Goal: Task Accomplishment & Management: Complete application form

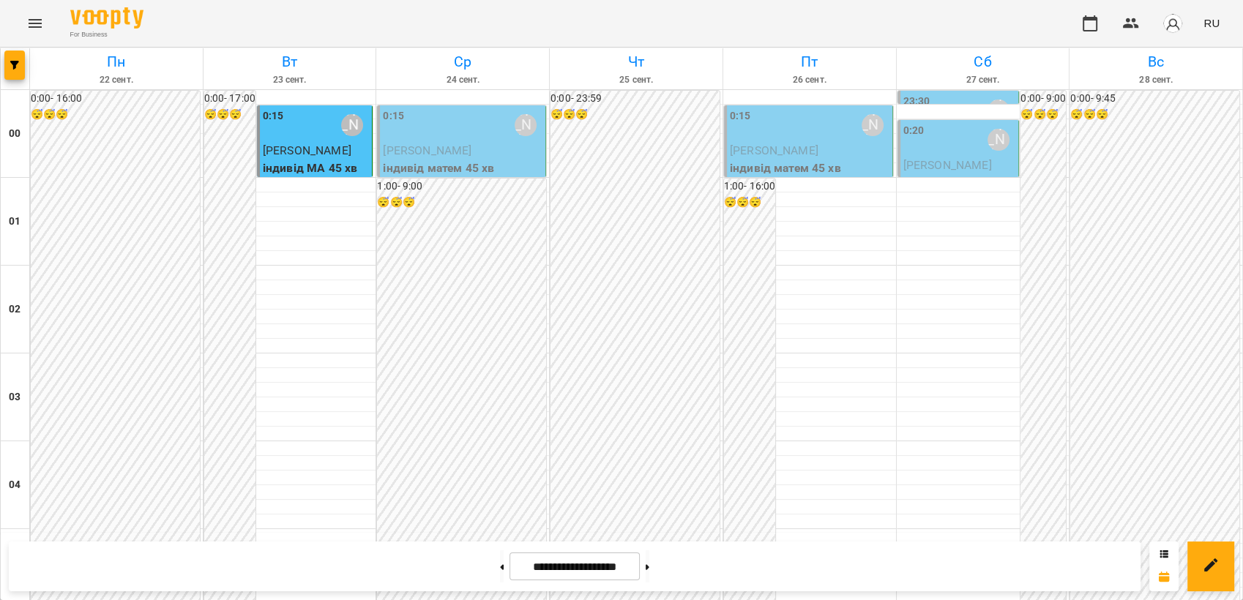
scroll to position [1257, 0]
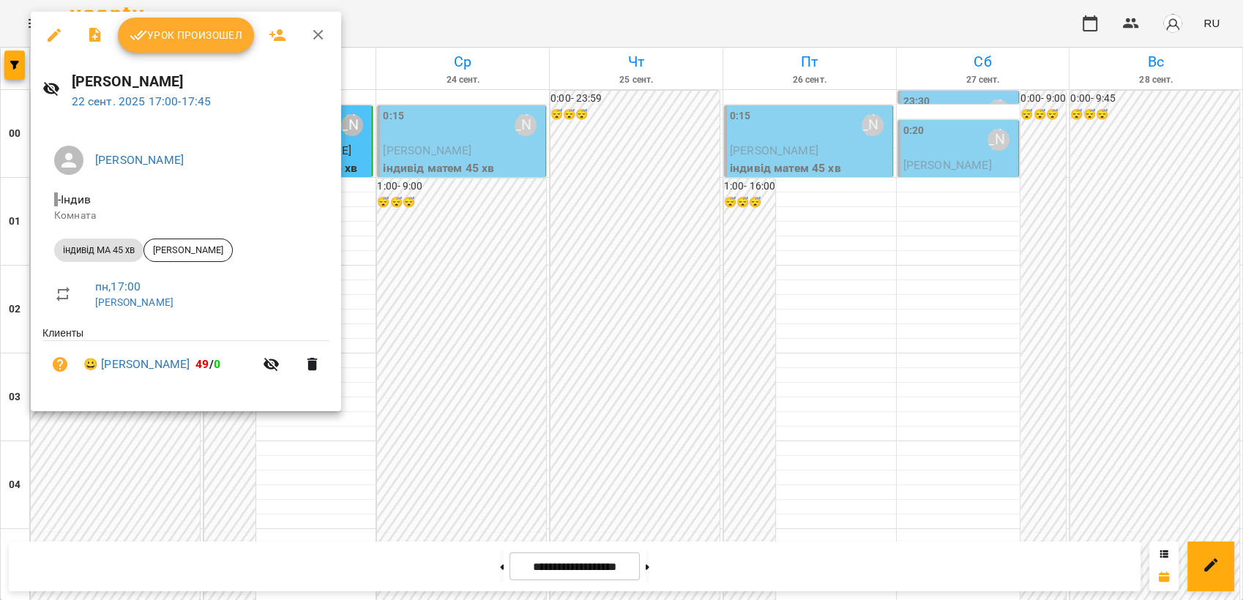
click at [981, 331] on div at bounding box center [621, 300] width 1243 height 600
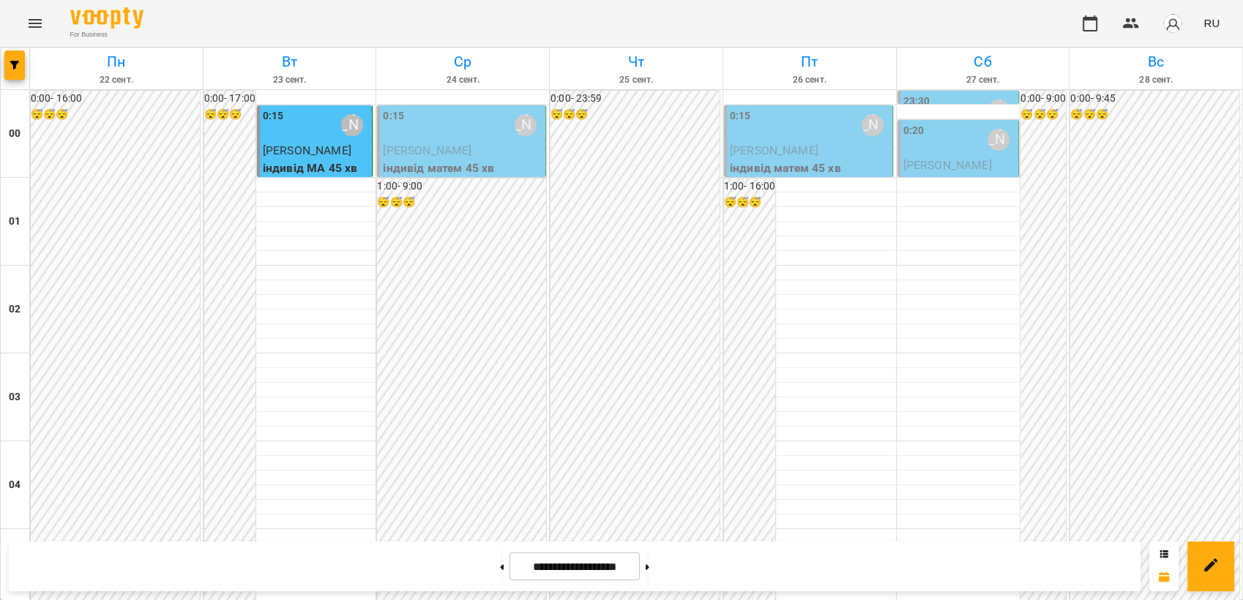
scroll to position [1501, 0]
click at [500, 565] on button at bounding box center [502, 566] width 4 height 32
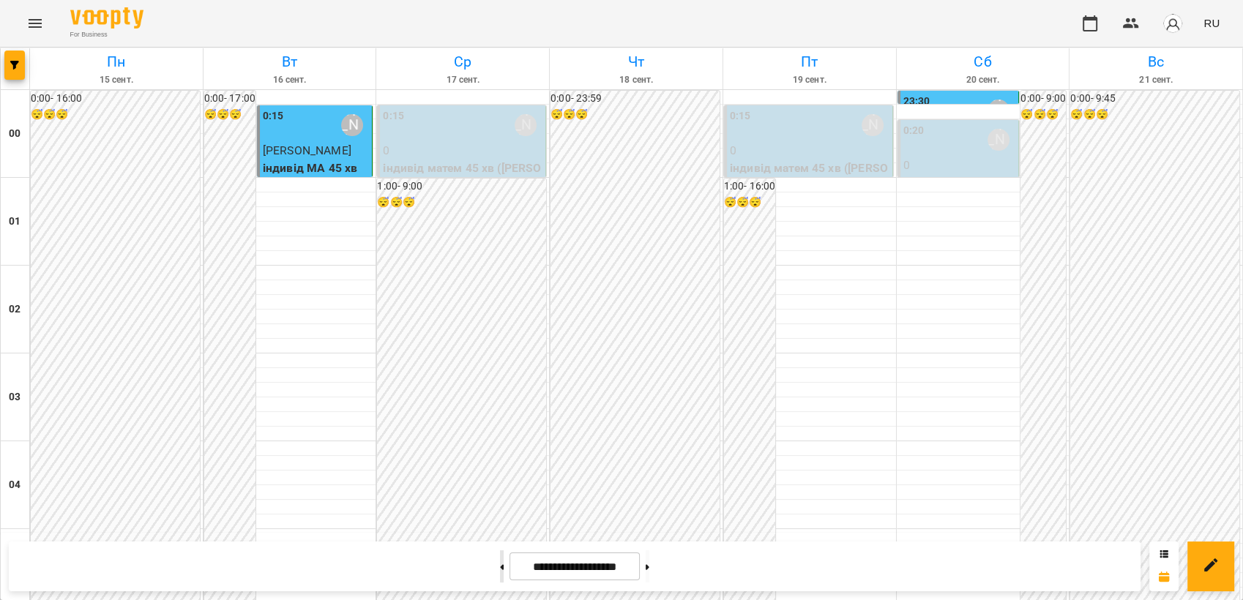
click at [500, 570] on button at bounding box center [502, 566] width 4 height 32
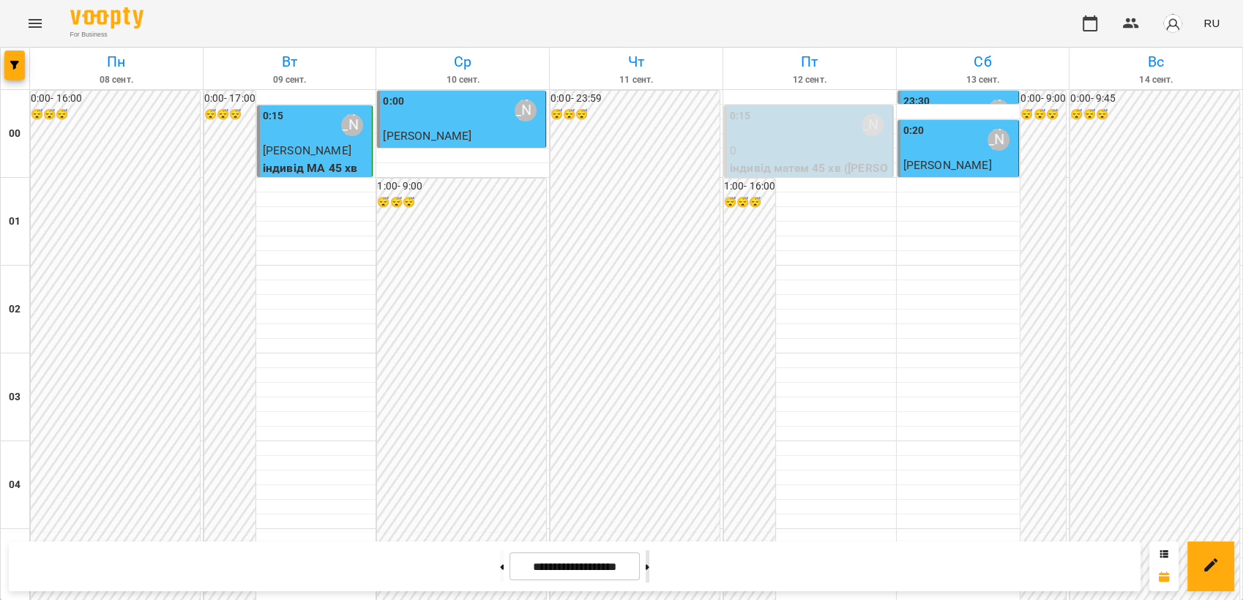
click at [649, 573] on button at bounding box center [648, 566] width 4 height 32
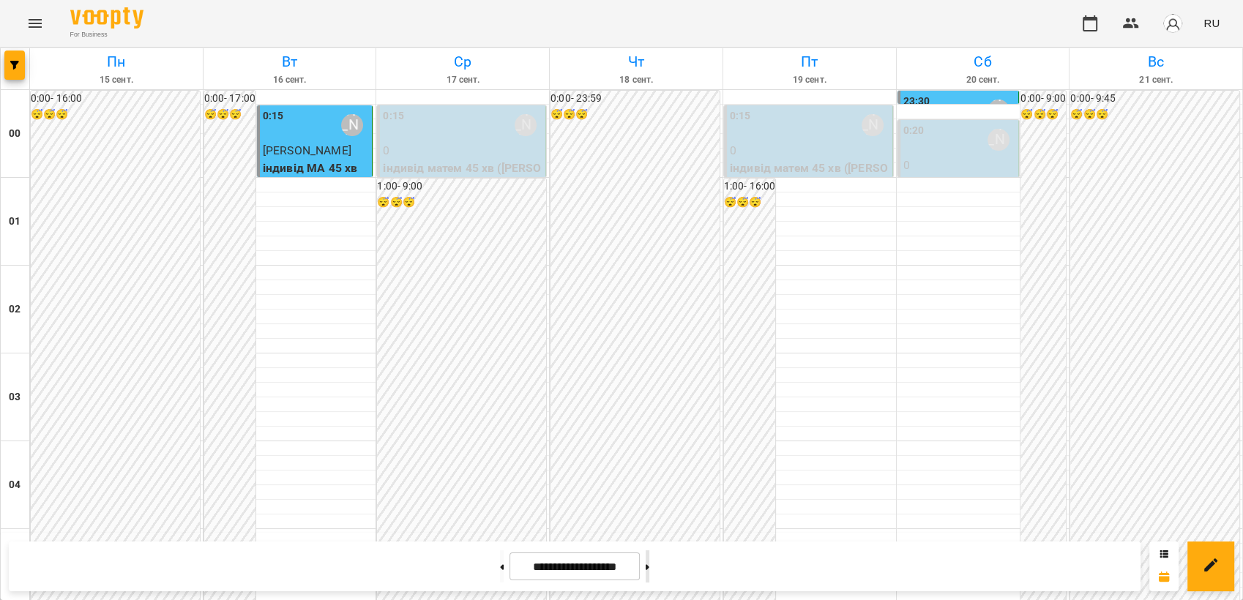
click at [649, 568] on button at bounding box center [648, 566] width 4 height 32
type input "**********"
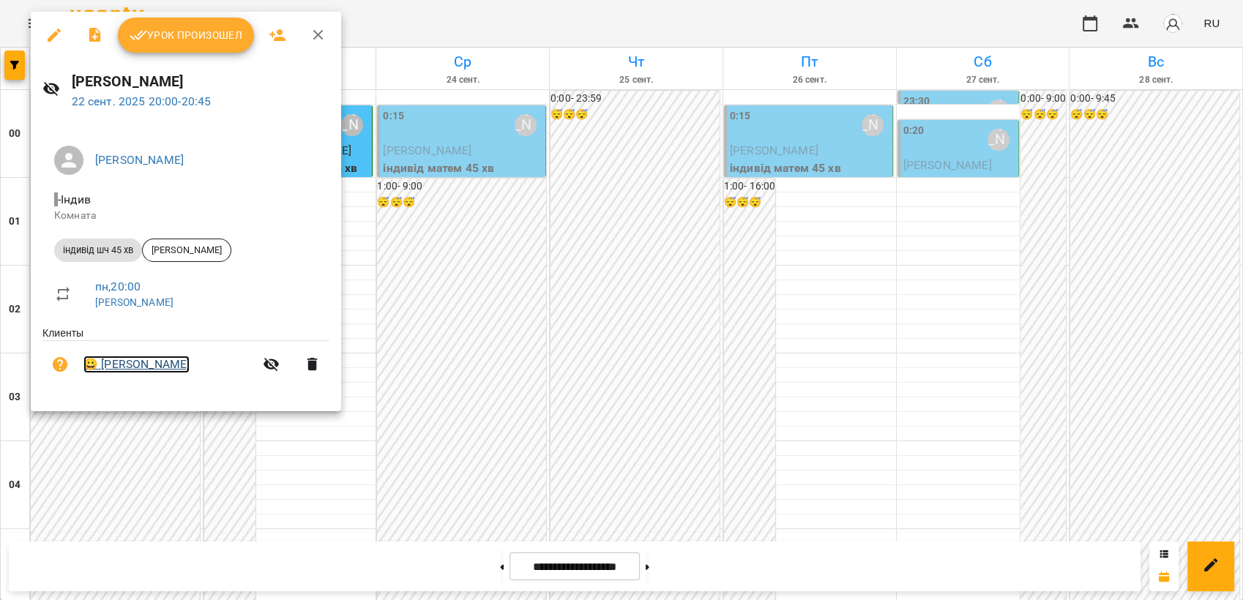
click at [125, 365] on link "😀 [PERSON_NAME]" at bounding box center [136, 365] width 106 height 18
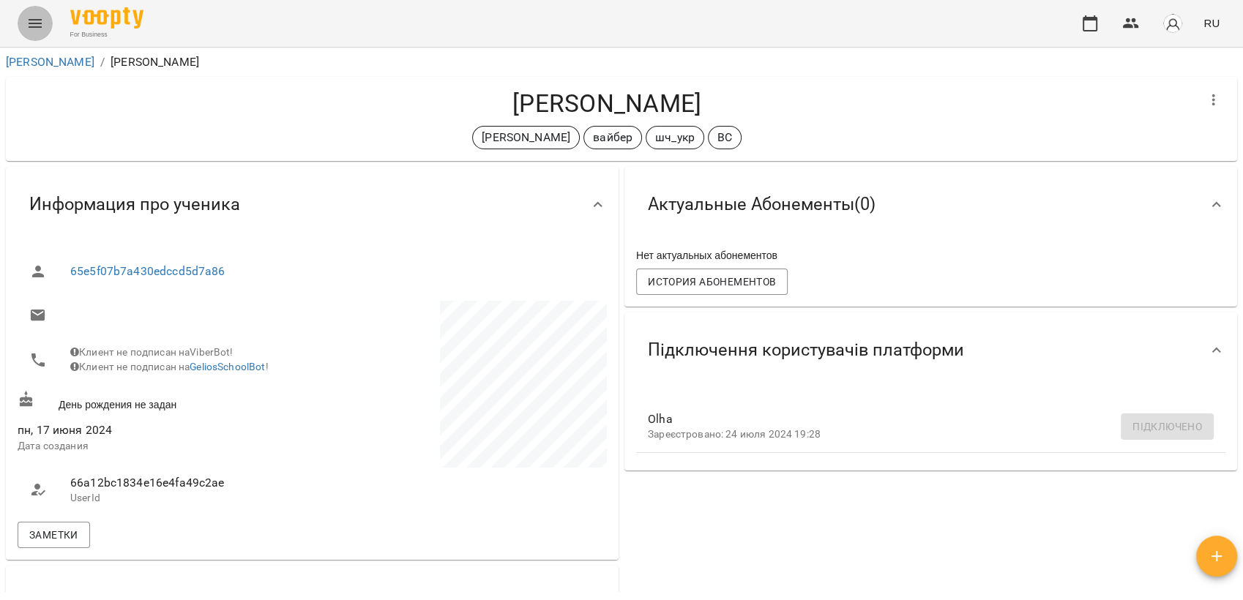
click at [41, 20] on icon "Menu" at bounding box center [35, 23] width 13 height 9
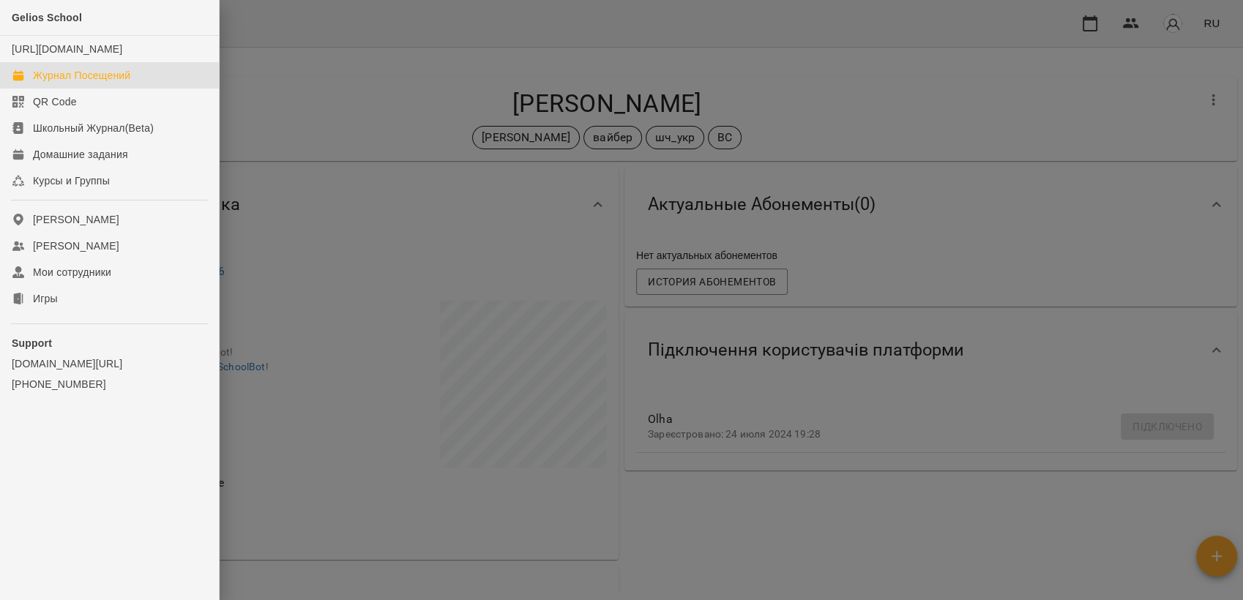
click at [102, 83] on div "Журнал Посещений" at bounding box center [81, 75] width 97 height 15
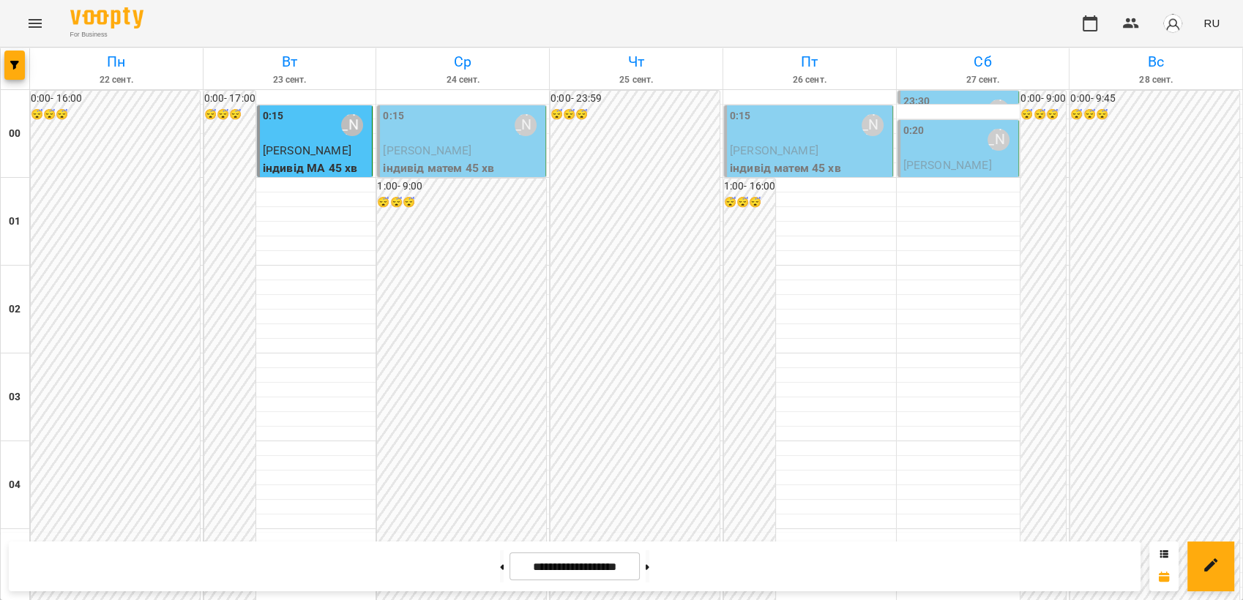
scroll to position [931, 0]
click at [20, 28] on button "Menu" at bounding box center [35, 23] width 35 height 35
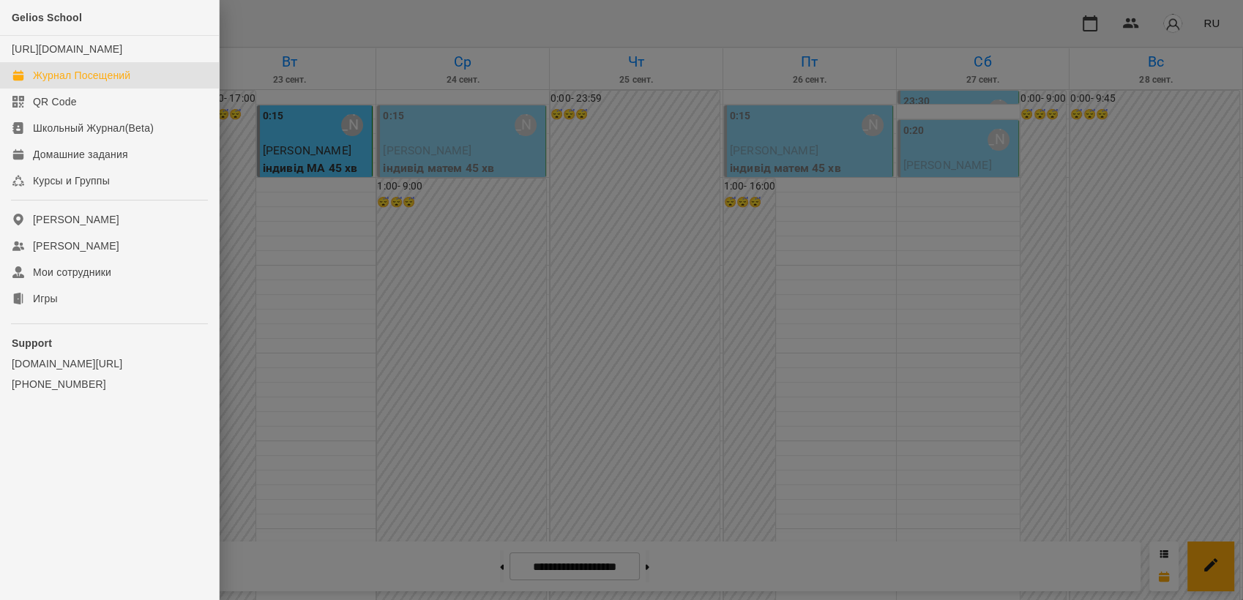
click at [115, 81] on link "Журнал Посещений" at bounding box center [109, 75] width 219 height 26
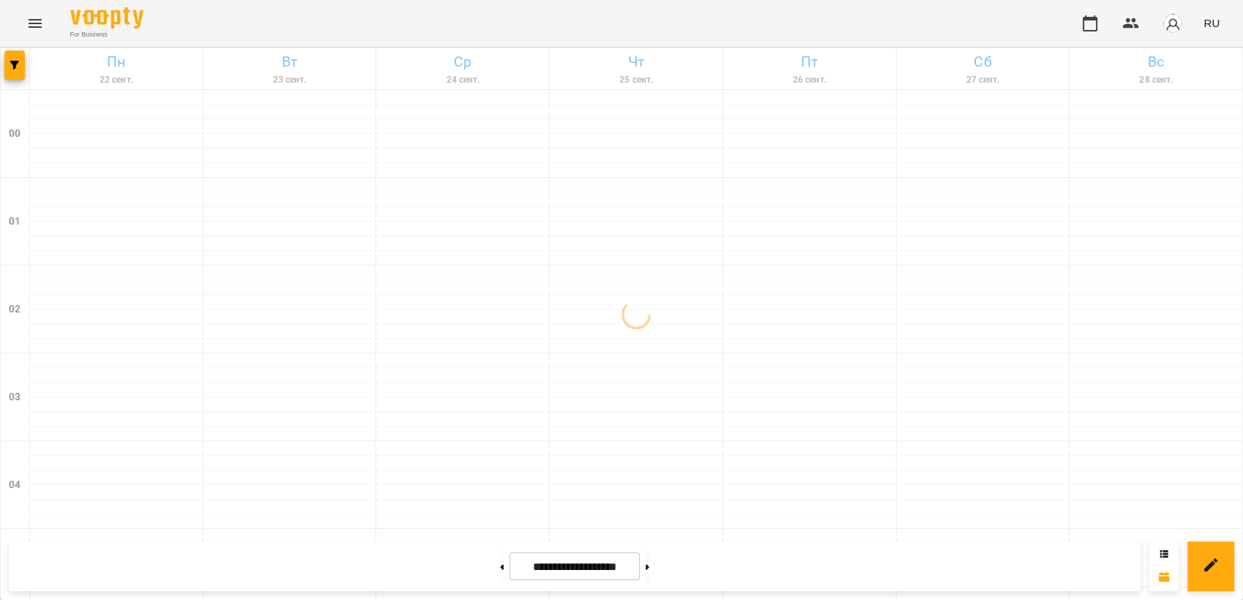
click at [1214, 26] on span "RU" at bounding box center [1211, 22] width 16 height 15
click at [1187, 85] on div "Українська" at bounding box center [1184, 83] width 75 height 26
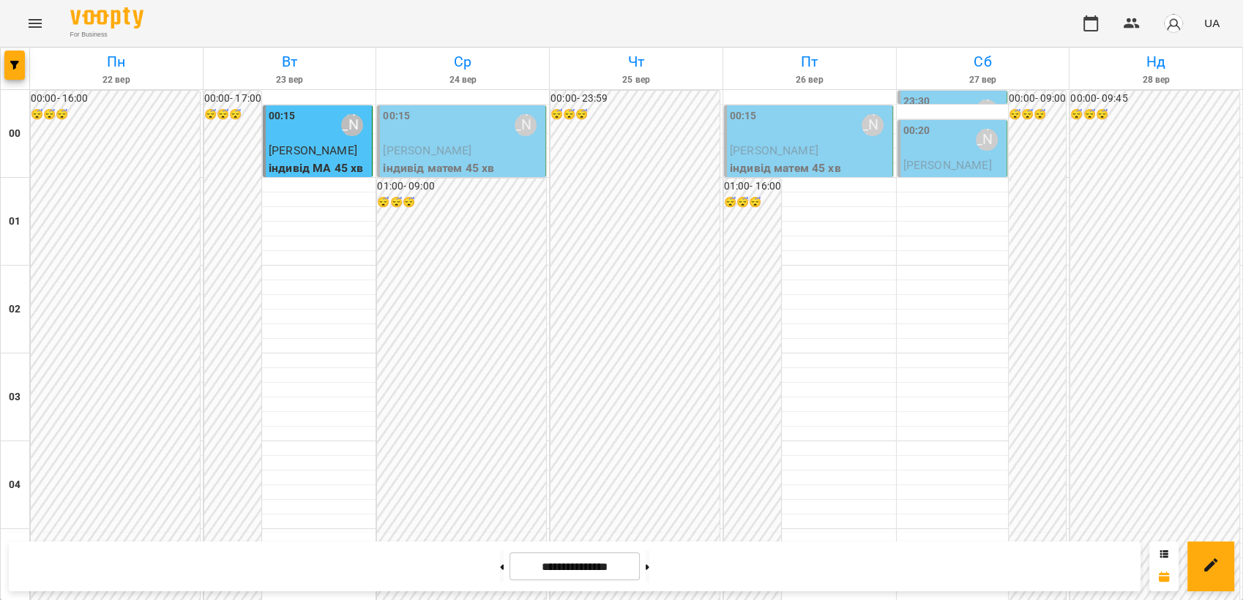
scroll to position [1138, 0]
click at [32, 34] on button "Menu" at bounding box center [35, 23] width 35 height 35
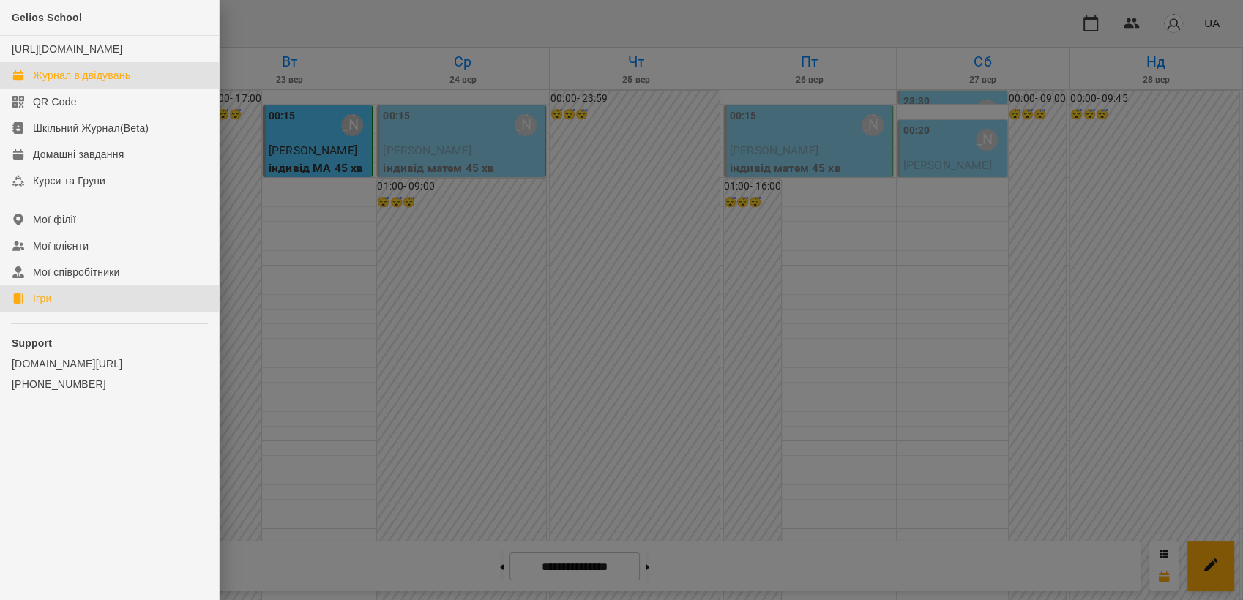
click at [53, 312] on link "Ігри" at bounding box center [109, 298] width 219 height 26
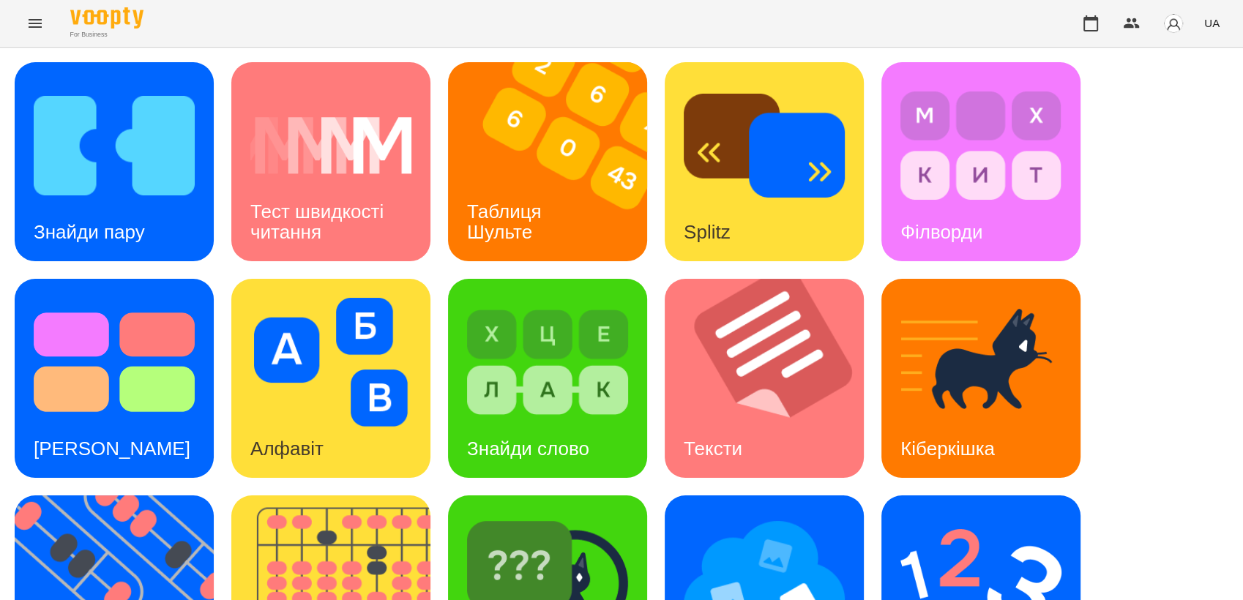
scroll to position [325, 0]
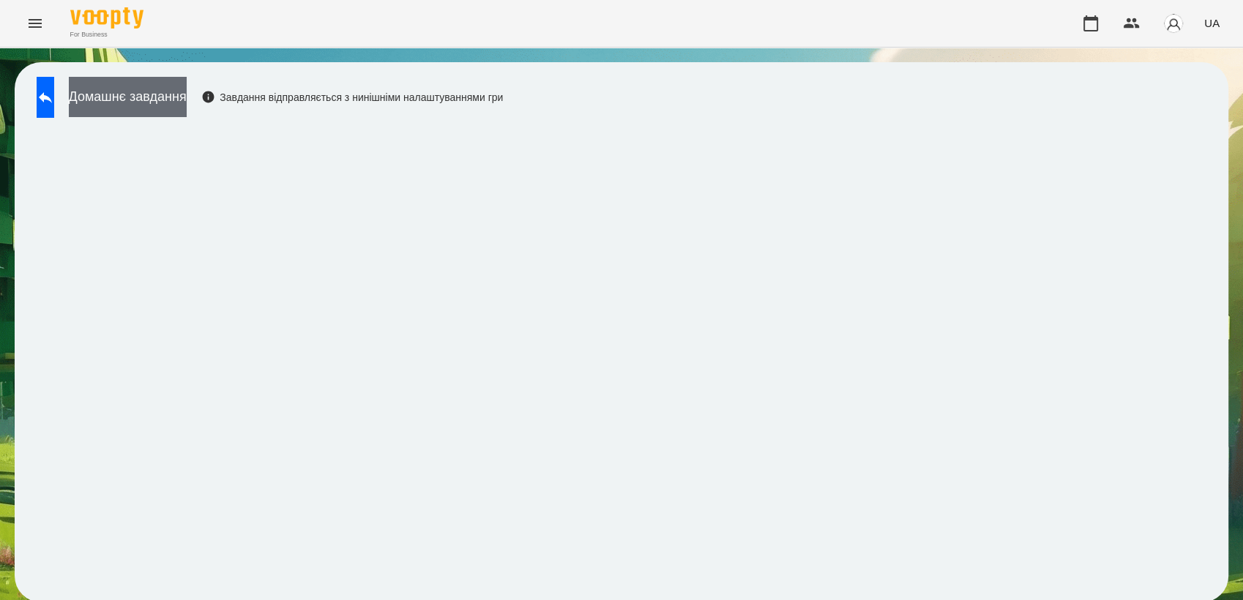
click at [171, 103] on button "Домашнє завдання" at bounding box center [128, 97] width 118 height 40
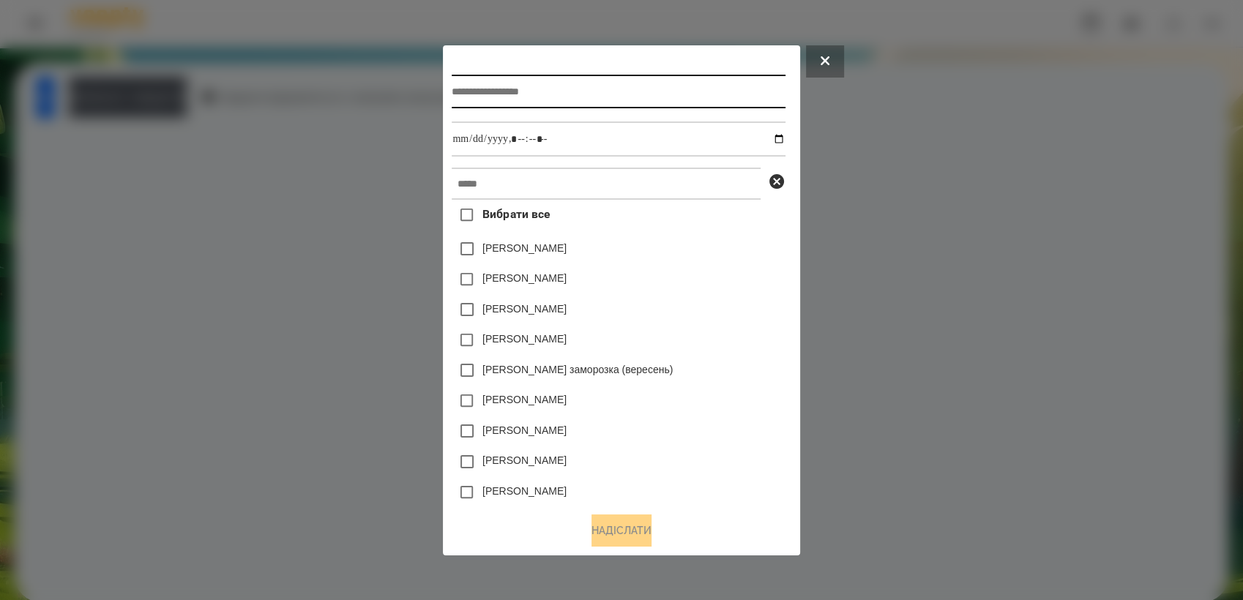
click at [455, 91] on input "text" at bounding box center [618, 92] width 333 height 34
type input "**********"
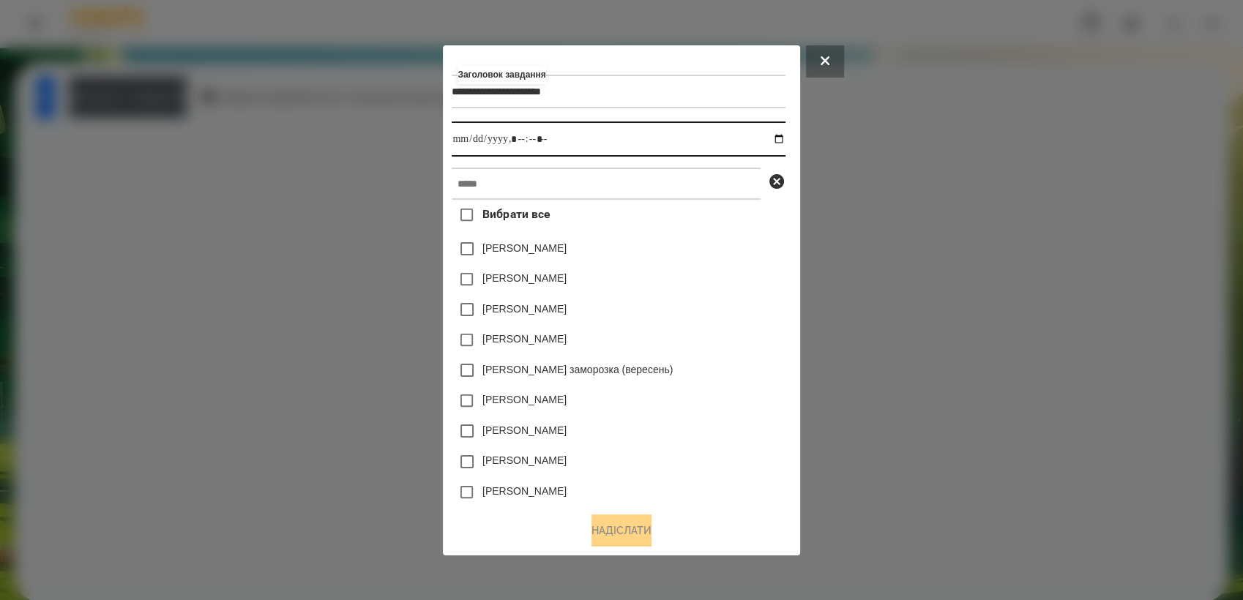
click at [778, 141] on input "datetime-local" at bounding box center [618, 139] width 333 height 35
type input "**********"
drag, startPoint x: 709, startPoint y: 359, endPoint x: 709, endPoint y: 348, distance: 11.0
click at [709, 351] on div "Вибрати все [PERSON_NAME] [PERSON_NAME] [PERSON_NAME] [PERSON_NAME] [PERSON_NAM…" at bounding box center [618, 350] width 333 height 300
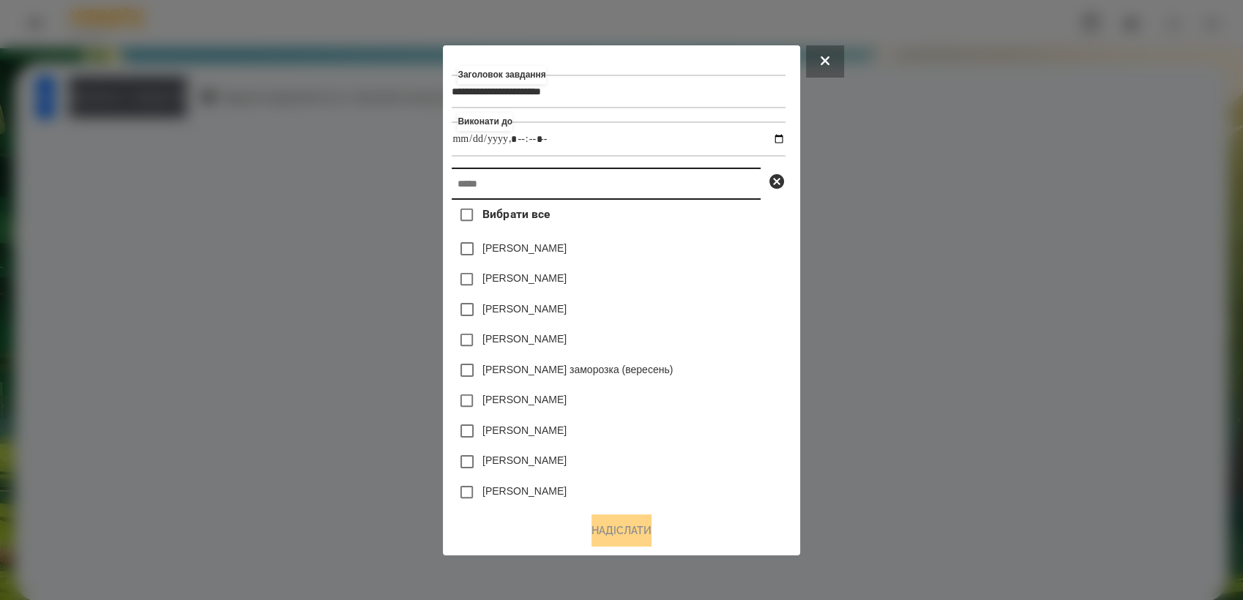
click at [574, 186] on input "text" at bounding box center [606, 184] width 309 height 32
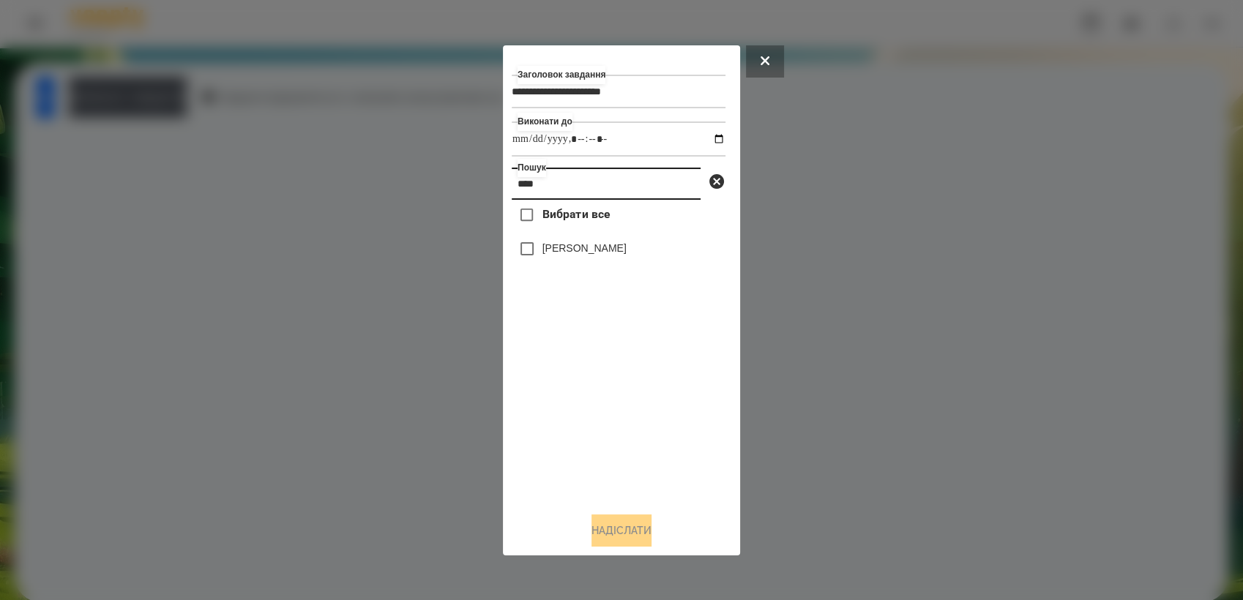
type input "****"
click at [641, 537] on button "Надіслати" at bounding box center [621, 531] width 60 height 32
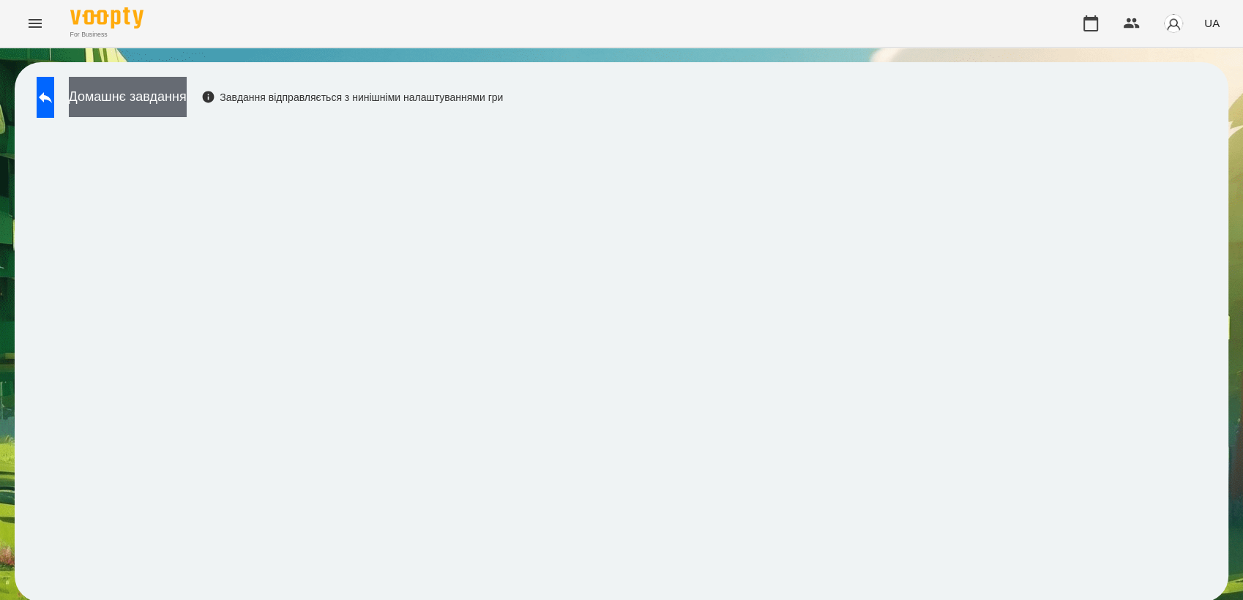
click at [187, 96] on button "Домашнє завдання" at bounding box center [128, 97] width 118 height 40
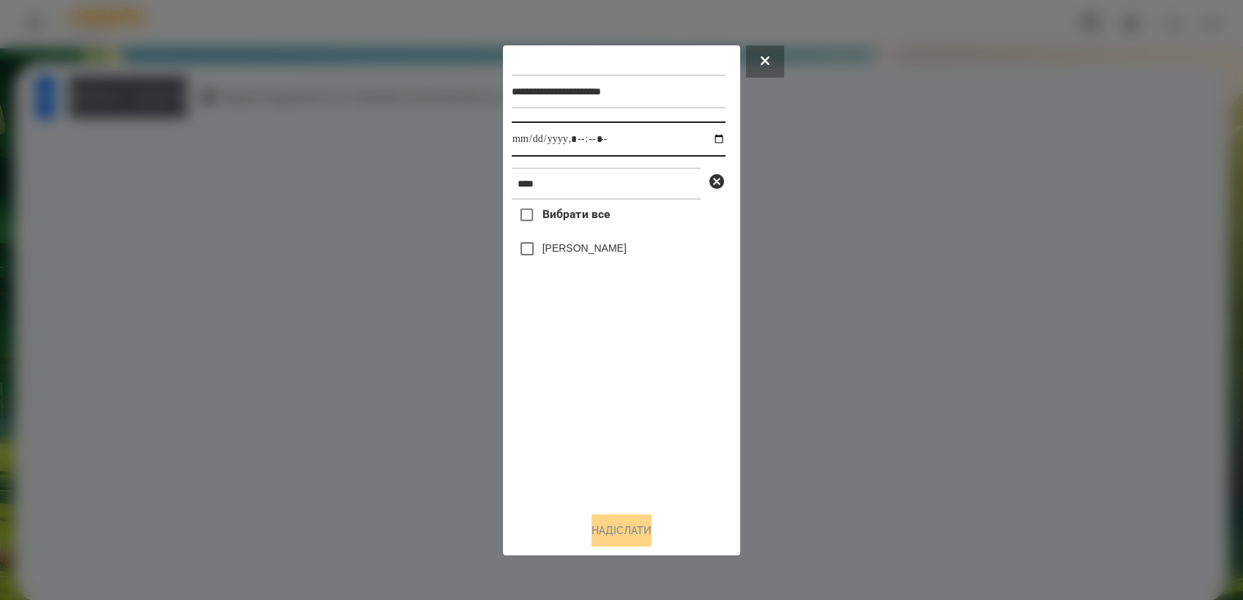
click at [714, 138] on input "datetime-local" at bounding box center [619, 139] width 214 height 35
type input "**********"
click at [573, 407] on div "Вибрати все [PERSON_NAME]" at bounding box center [619, 350] width 214 height 300
drag, startPoint x: 615, startPoint y: 535, endPoint x: 650, endPoint y: 507, distance: 45.3
click at [618, 534] on button "Надіслати" at bounding box center [621, 531] width 60 height 32
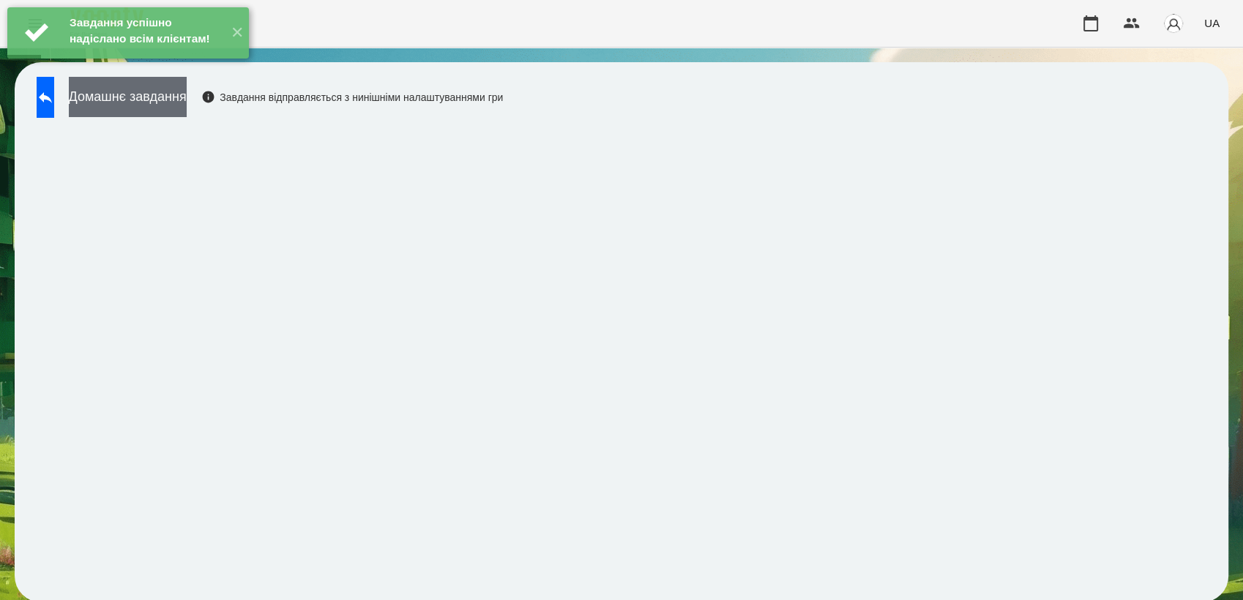
click at [187, 105] on button "Домашнє завдання" at bounding box center [128, 97] width 118 height 40
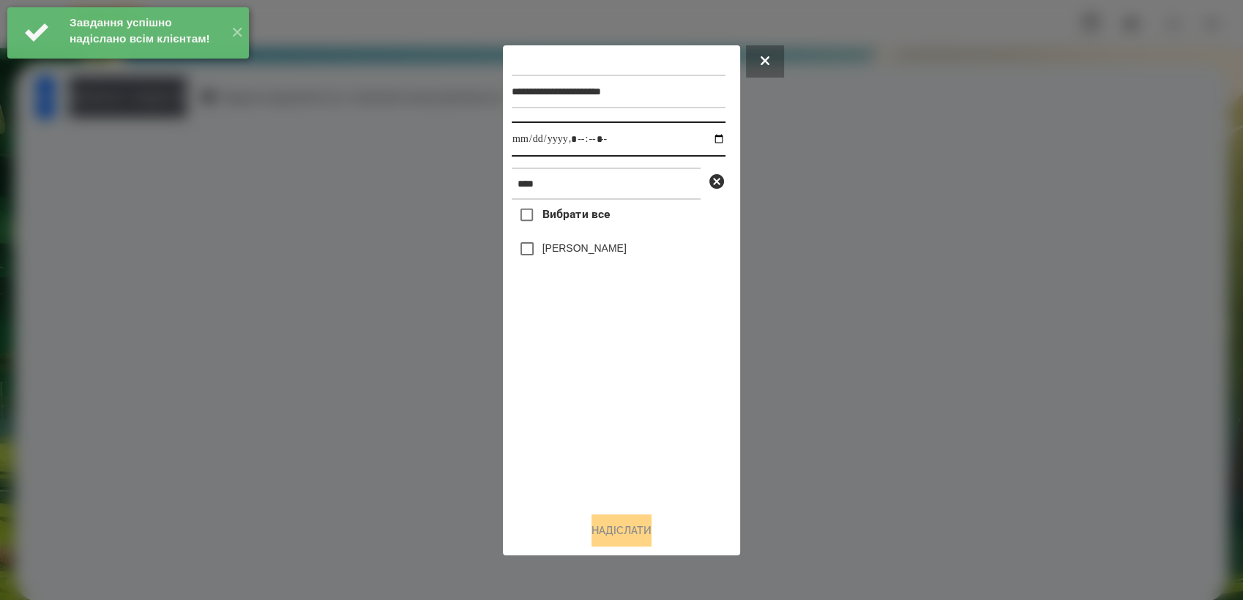
click at [705, 138] on input "datetime-local" at bounding box center [619, 139] width 214 height 35
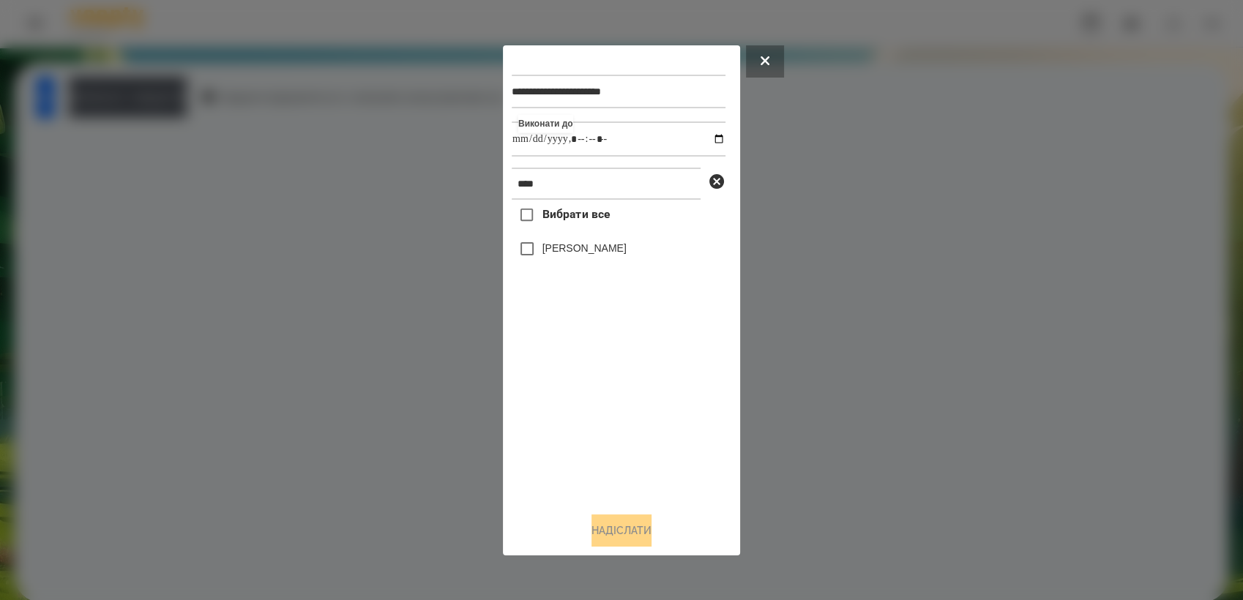
type input "**********"
click at [566, 389] on div "Вибрати все [PERSON_NAME]" at bounding box center [619, 350] width 214 height 300
click at [622, 539] on button "Надіслати" at bounding box center [621, 531] width 60 height 32
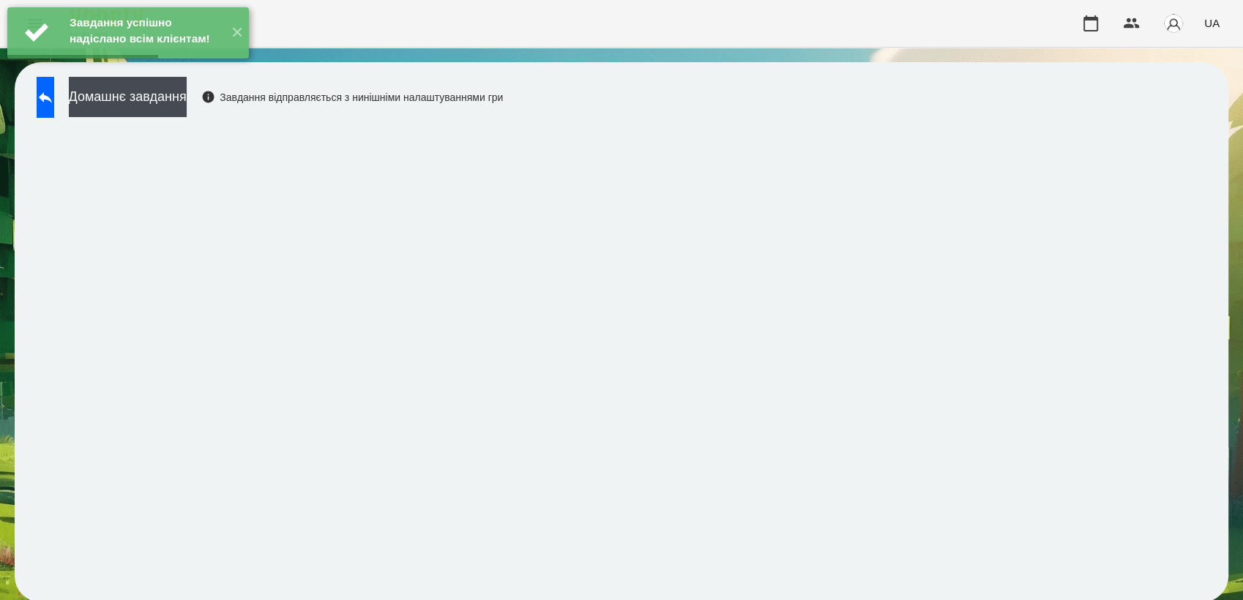
drag, startPoint x: 155, startPoint y: 97, endPoint x: 234, endPoint y: 86, distance: 79.7
click at [159, 95] on button "Домашнє завдання" at bounding box center [128, 97] width 118 height 40
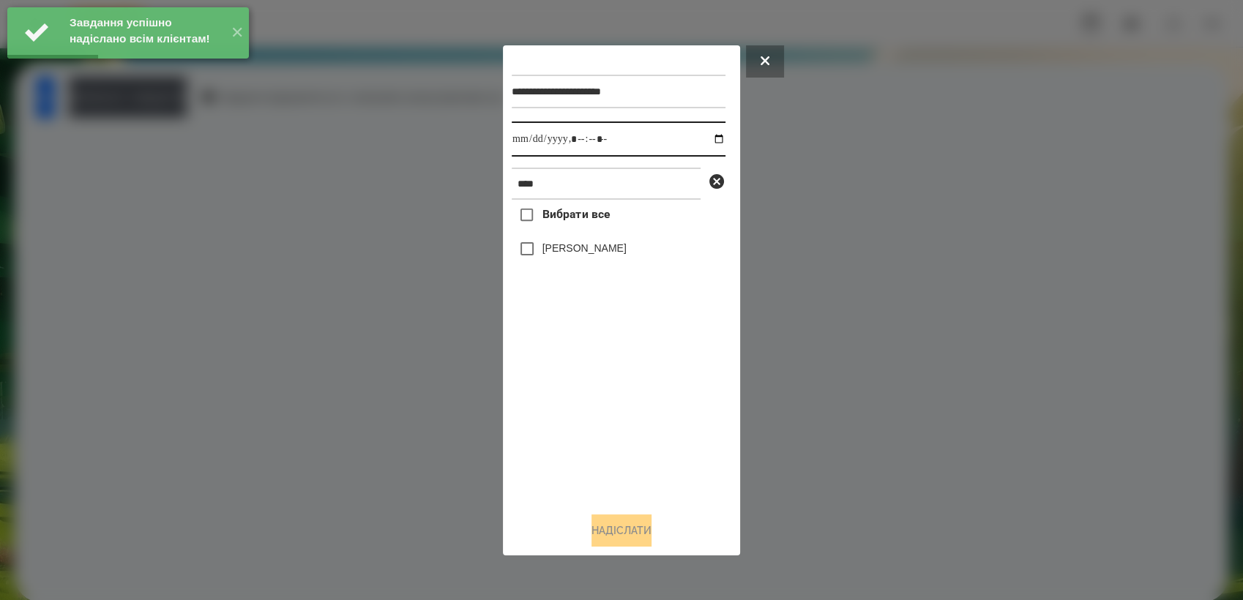
click at [713, 141] on input "datetime-local" at bounding box center [619, 139] width 214 height 35
type input "**********"
drag, startPoint x: 583, startPoint y: 391, endPoint x: 556, endPoint y: 324, distance: 71.9
click at [583, 391] on div "Вибрати все [PERSON_NAME]" at bounding box center [619, 350] width 214 height 300
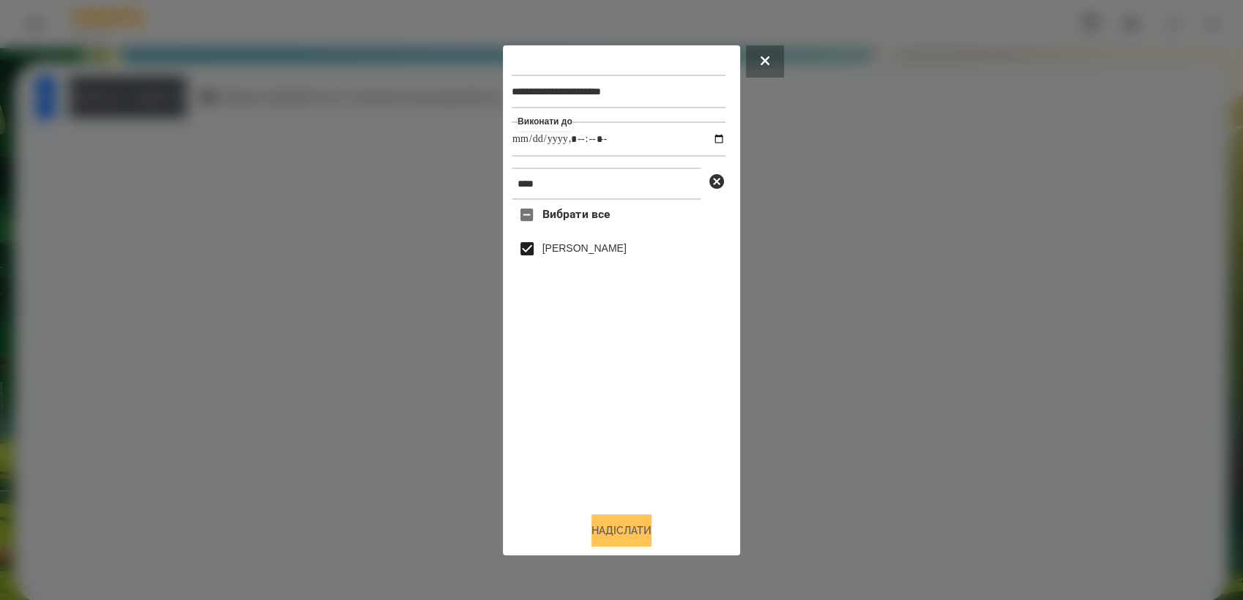
click at [632, 536] on button "Надіслати" at bounding box center [621, 531] width 60 height 32
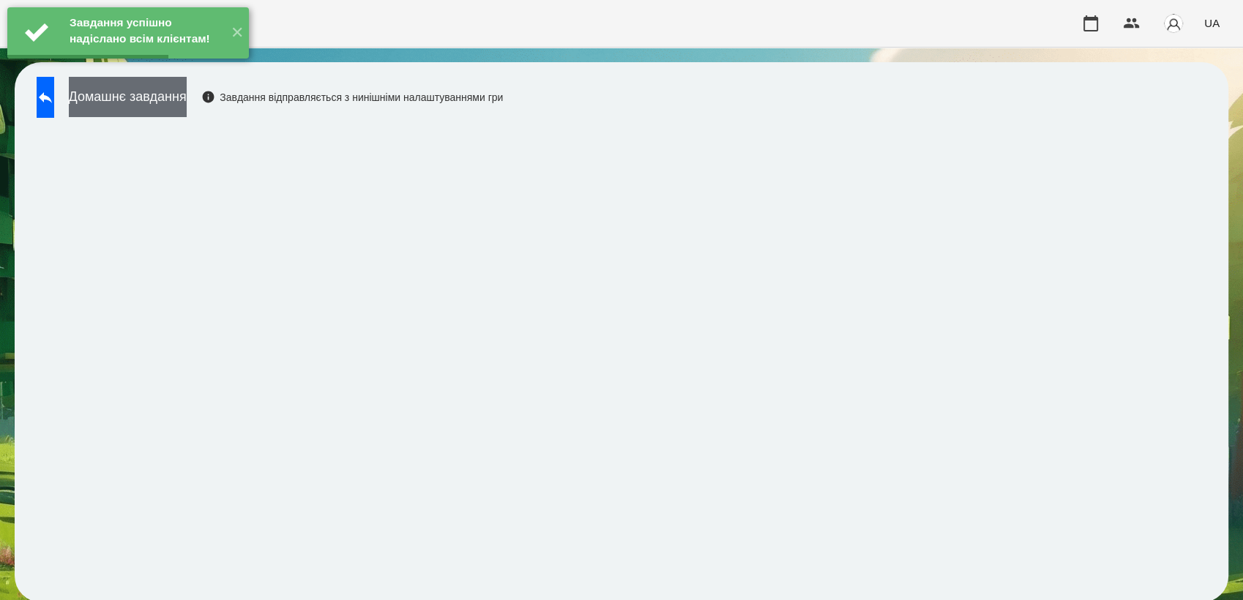
click at [182, 100] on button "Домашнє завдання" at bounding box center [128, 97] width 118 height 40
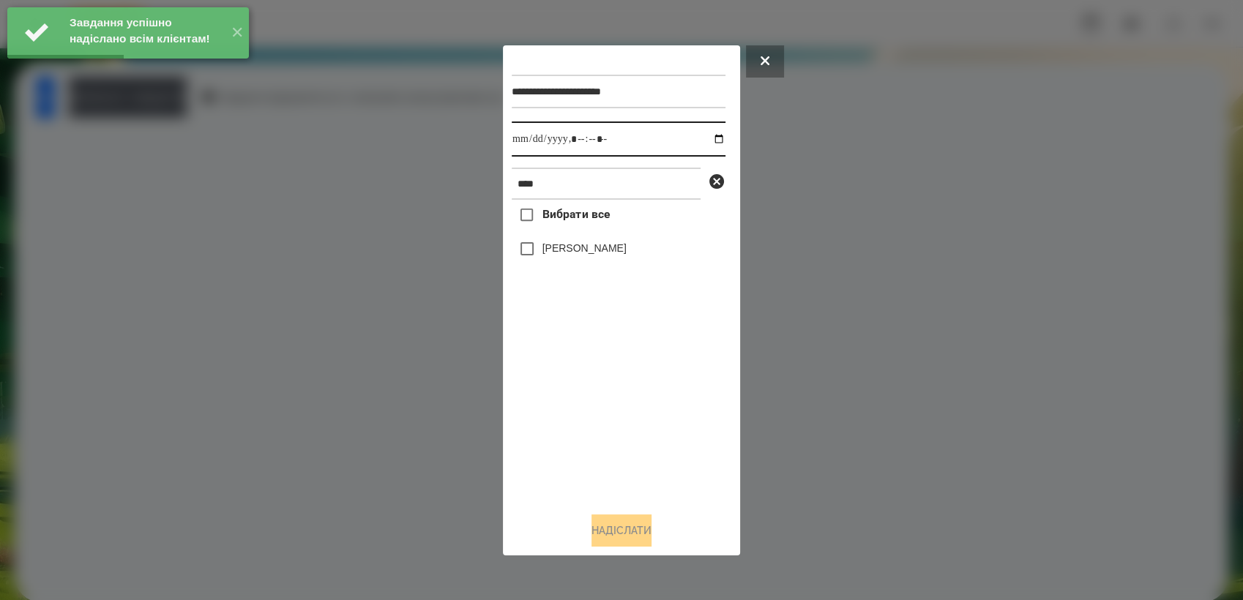
click at [708, 139] on input "datetime-local" at bounding box center [619, 139] width 214 height 35
type input "**********"
drag, startPoint x: 601, startPoint y: 407, endPoint x: 583, endPoint y: 372, distance: 39.6
click at [599, 401] on div "Вибрати все [PERSON_NAME]" at bounding box center [619, 350] width 214 height 300
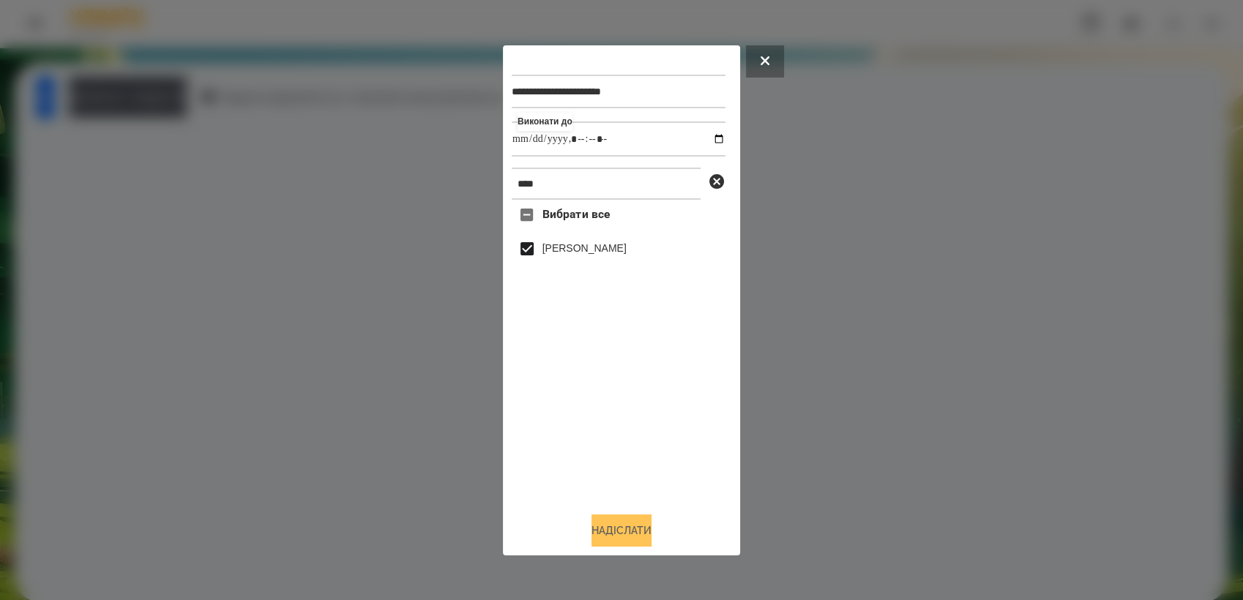
click at [638, 518] on button "Надіслати" at bounding box center [621, 531] width 60 height 32
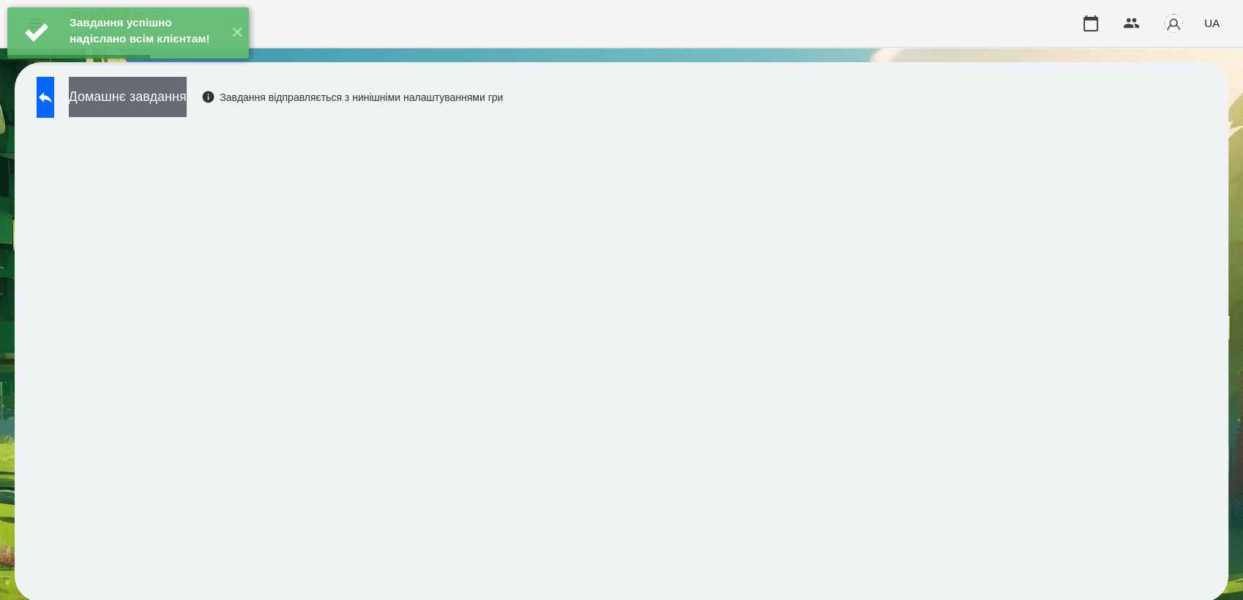
click at [152, 102] on button "Домашнє завдання" at bounding box center [128, 97] width 118 height 40
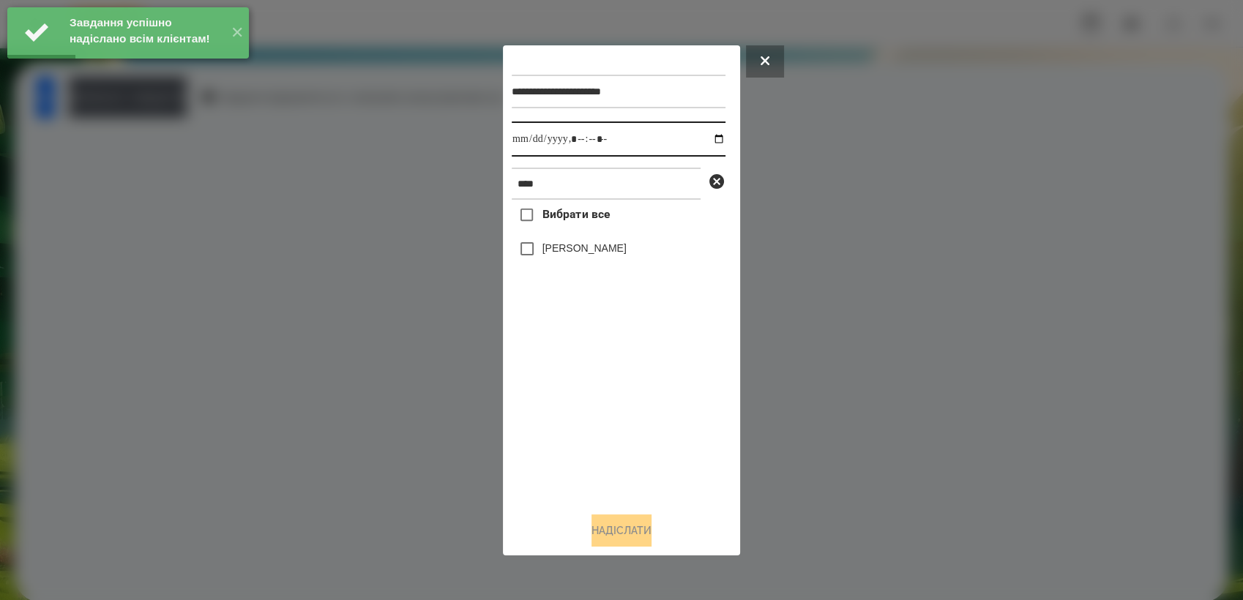
click at [703, 141] on input "datetime-local" at bounding box center [619, 139] width 214 height 35
type input "**********"
drag, startPoint x: 625, startPoint y: 395, endPoint x: 562, endPoint y: 291, distance: 121.5
click at [623, 384] on div "Вибрати все [PERSON_NAME]" at bounding box center [619, 350] width 214 height 300
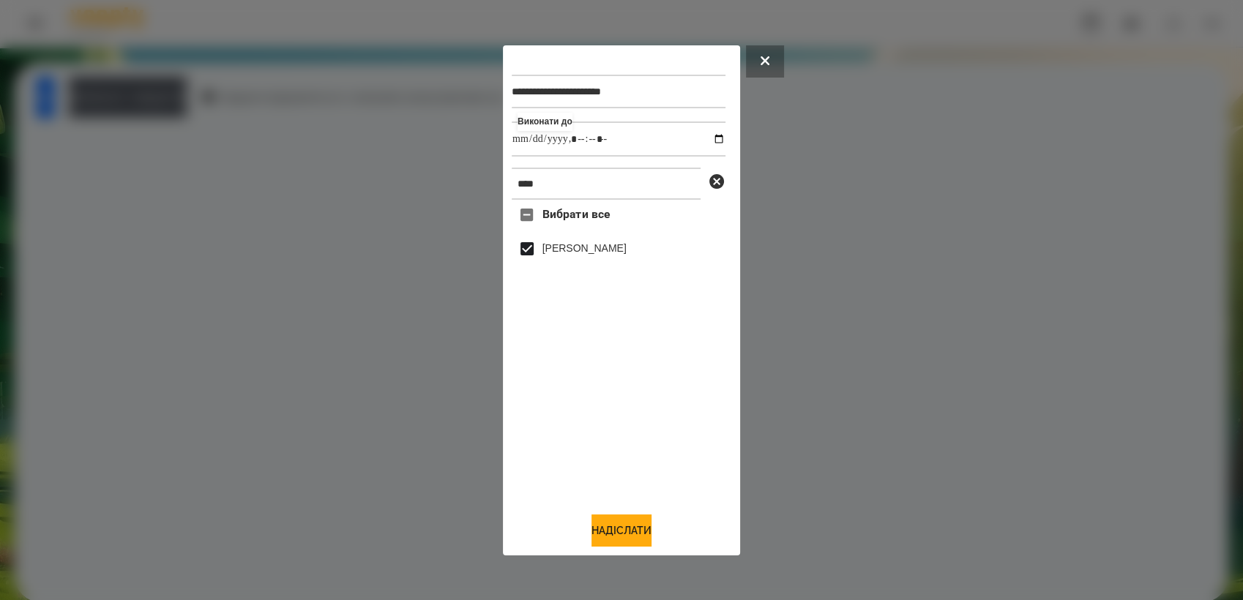
drag, startPoint x: 626, startPoint y: 525, endPoint x: 646, endPoint y: 493, distance: 37.6
click at [626, 524] on button "Надіслати" at bounding box center [621, 531] width 60 height 32
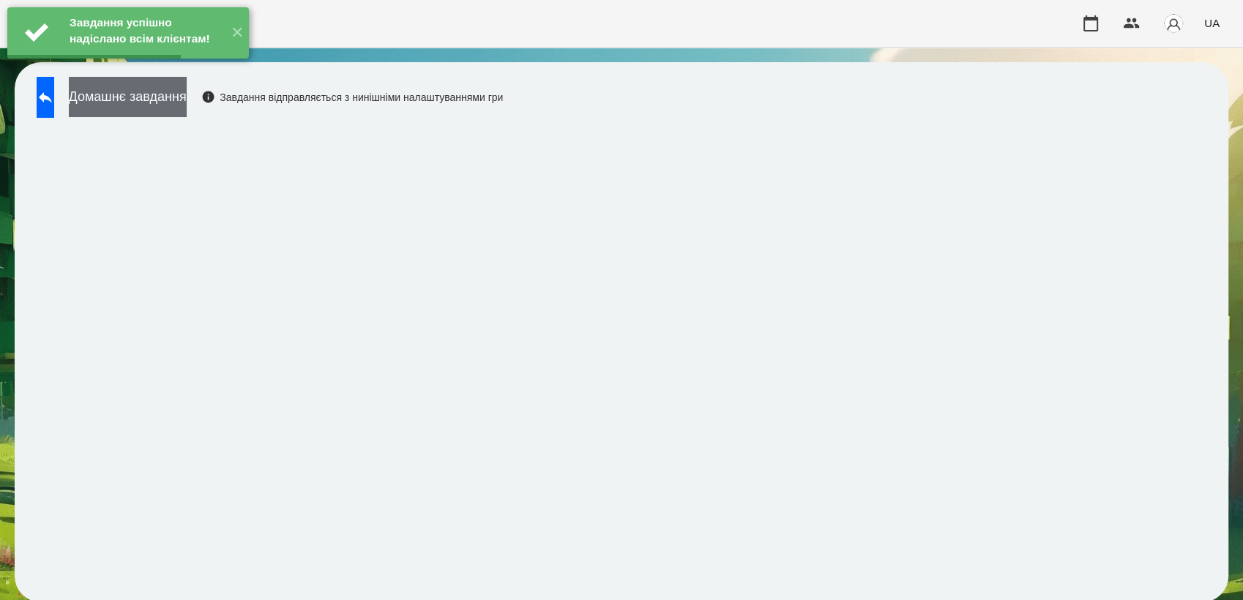
click at [154, 108] on button "Домашнє завдання" at bounding box center [128, 97] width 118 height 40
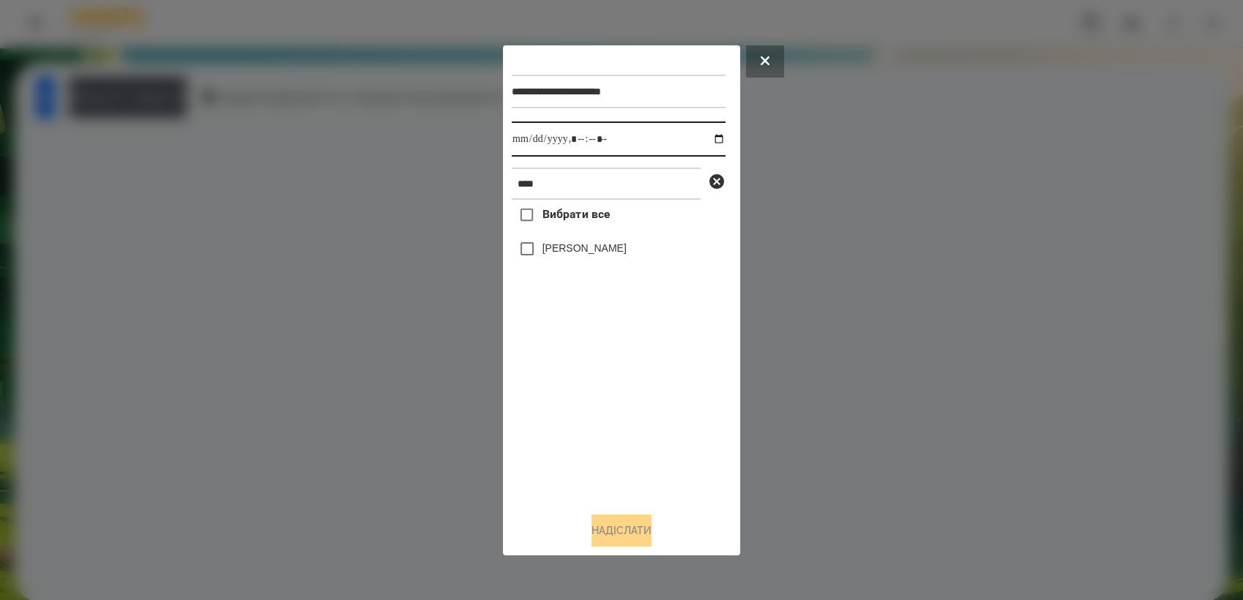
click at [702, 135] on input "datetime-local" at bounding box center [619, 139] width 214 height 35
type input "**********"
drag, startPoint x: 627, startPoint y: 406, endPoint x: 590, endPoint y: 363, distance: 56.1
click at [624, 401] on div "Вибрати все [PERSON_NAME]" at bounding box center [619, 350] width 214 height 300
click at [624, 530] on button "Надіслати" at bounding box center [621, 531] width 60 height 32
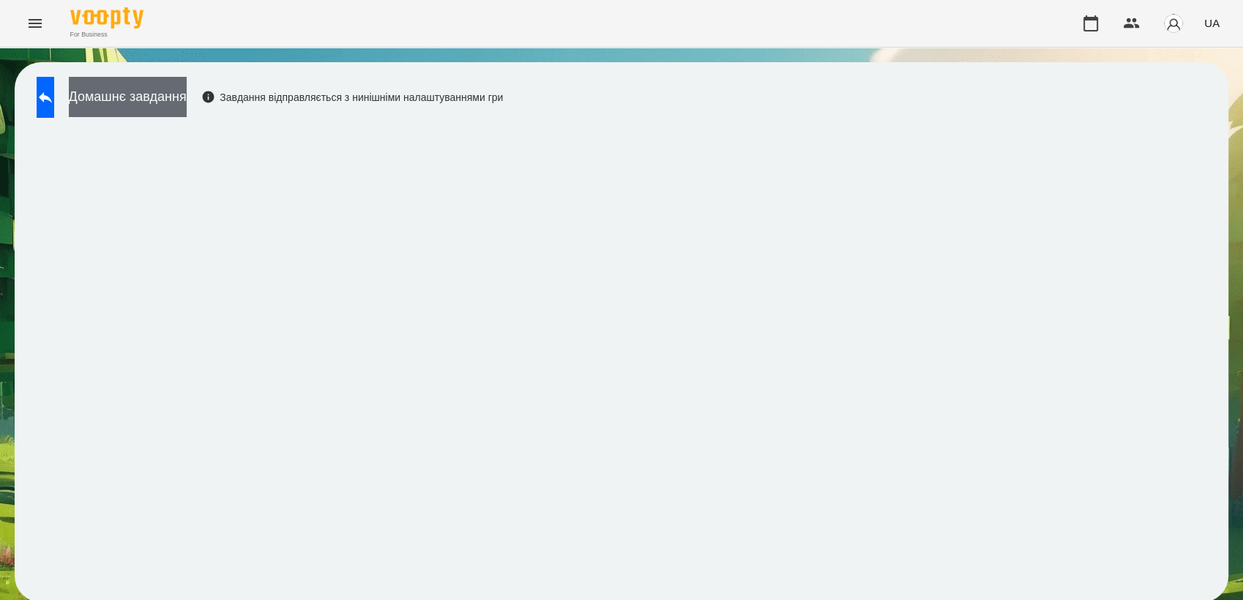
click at [161, 102] on button "Домашнє завдання" at bounding box center [128, 97] width 118 height 40
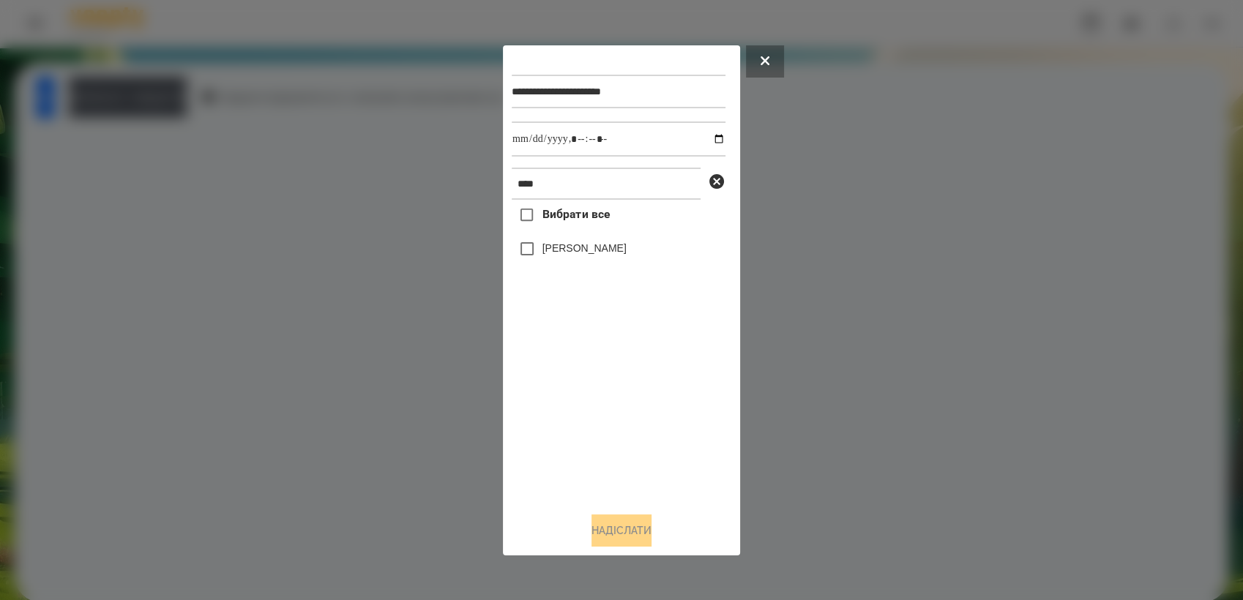
click at [766, 60] on icon at bounding box center [765, 60] width 9 height 9
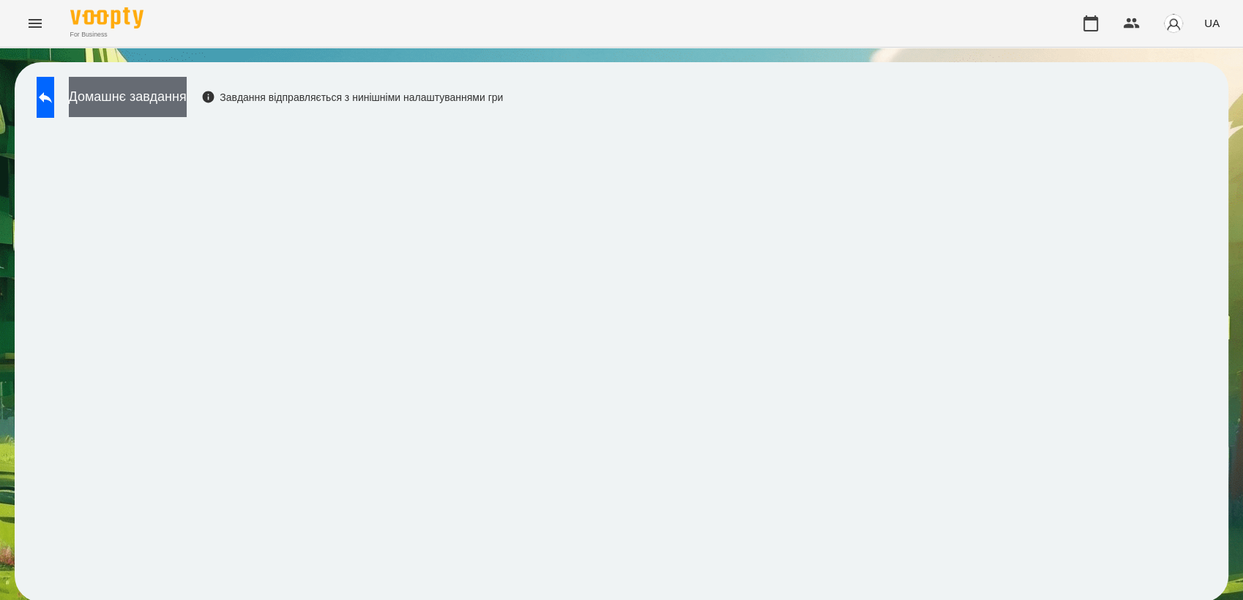
click at [157, 102] on button "Домашнє завдання" at bounding box center [128, 97] width 118 height 40
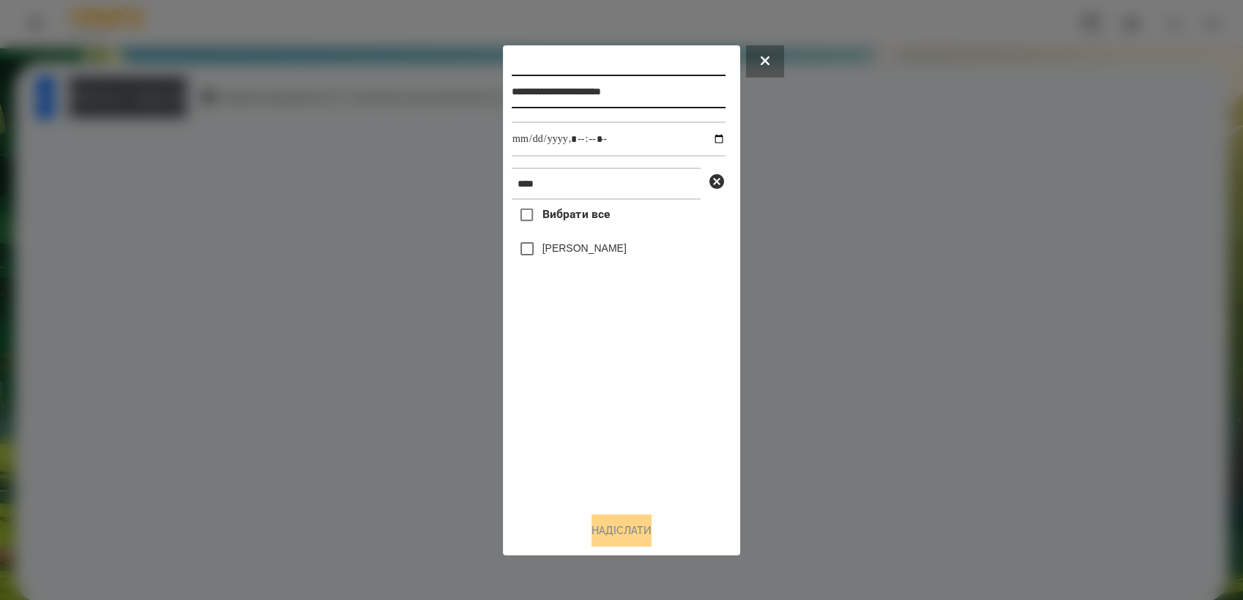
click at [662, 94] on input "**********" at bounding box center [619, 92] width 214 height 34
type input "**********"
click at [709, 138] on input "datetime-local" at bounding box center [619, 139] width 214 height 35
type input "**********"
click at [598, 391] on div "Вибрати все [PERSON_NAME]" at bounding box center [619, 350] width 214 height 300
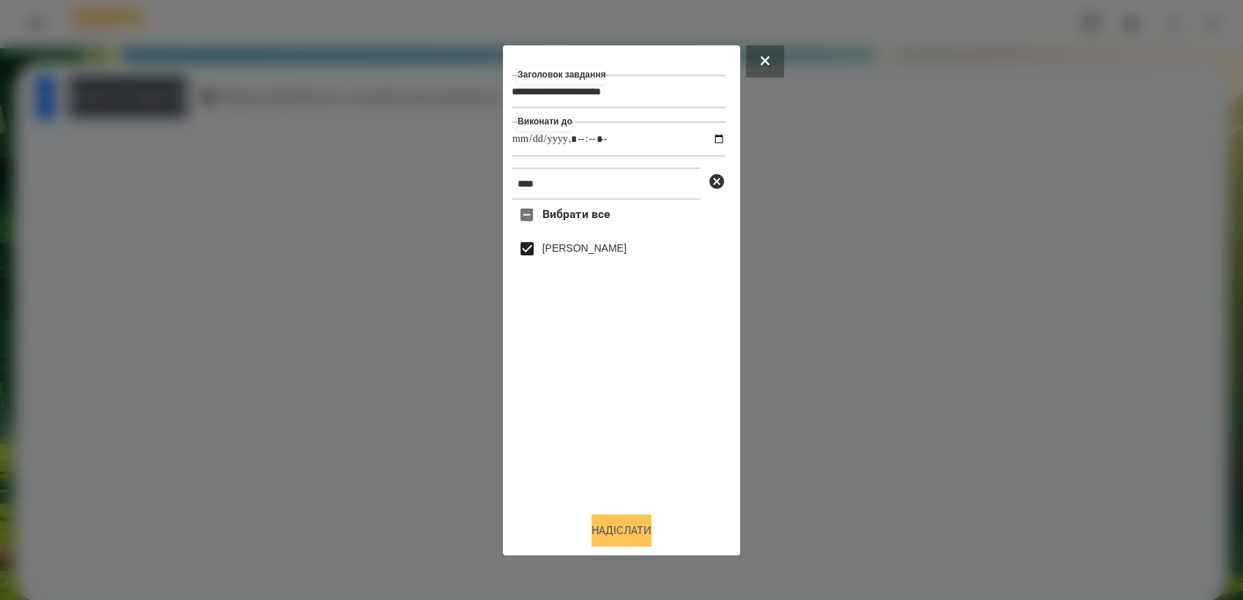
click at [636, 534] on button "Надіслати" at bounding box center [621, 531] width 60 height 32
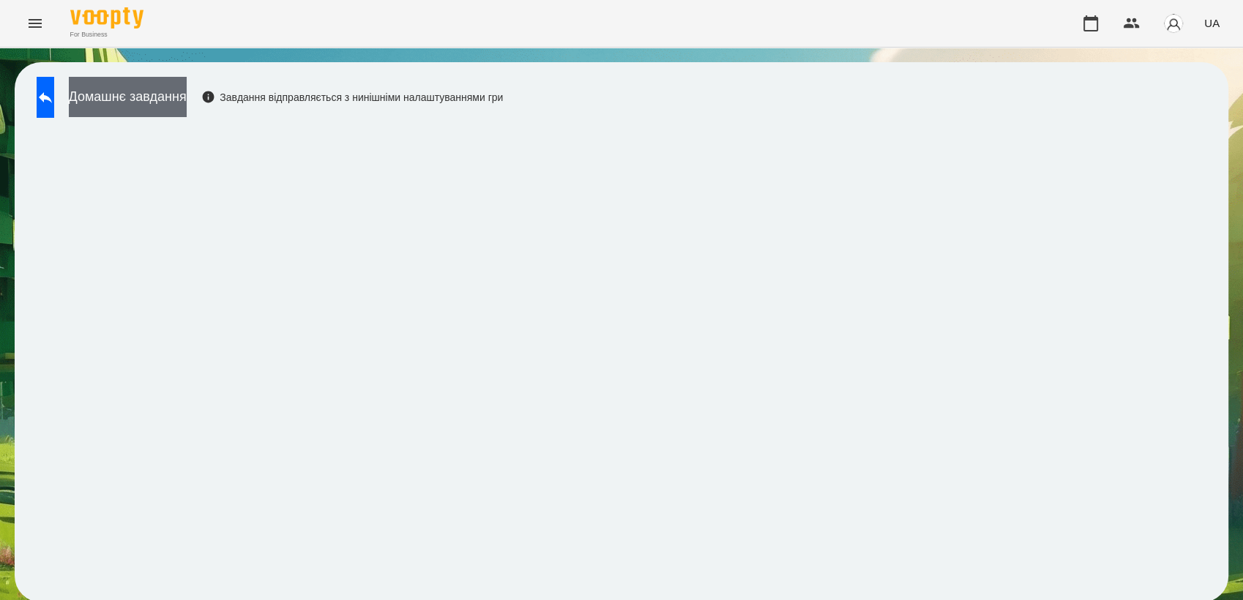
click at [187, 92] on button "Домашнє завдання" at bounding box center [128, 97] width 118 height 40
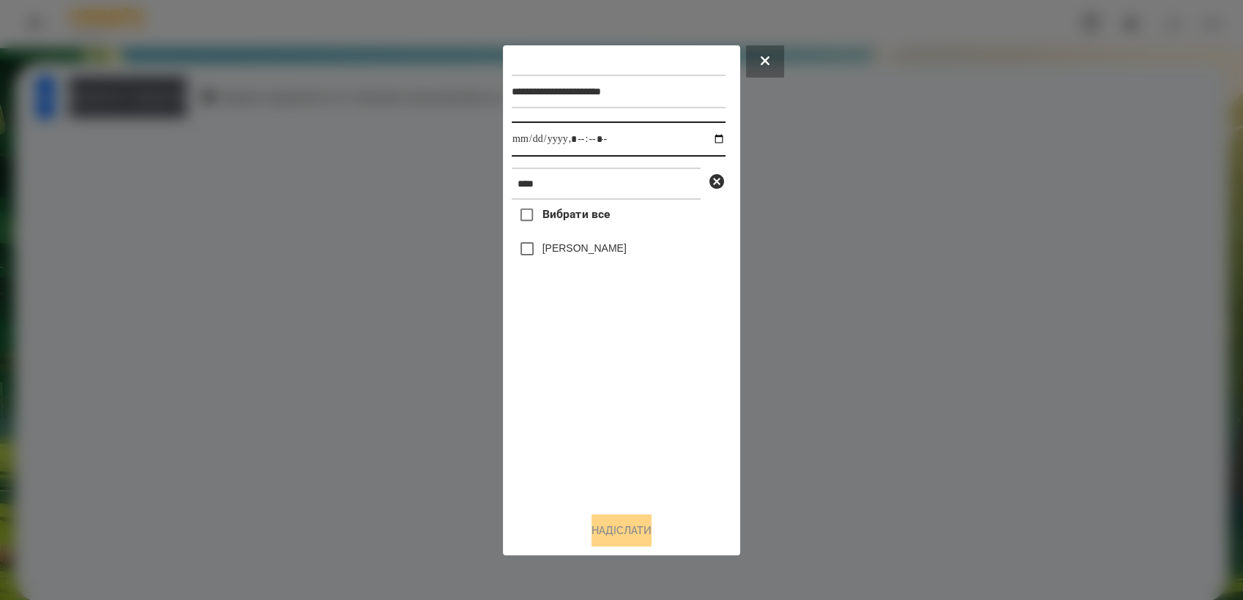
click at [709, 138] on input "datetime-local" at bounding box center [619, 139] width 214 height 35
type input "**********"
drag, startPoint x: 583, startPoint y: 425, endPoint x: 580, endPoint y: 414, distance: 12.3
click at [580, 414] on div "Вибрати все [PERSON_NAME]" at bounding box center [619, 350] width 214 height 300
drag, startPoint x: 641, startPoint y: 539, endPoint x: 662, endPoint y: 526, distance: 24.4
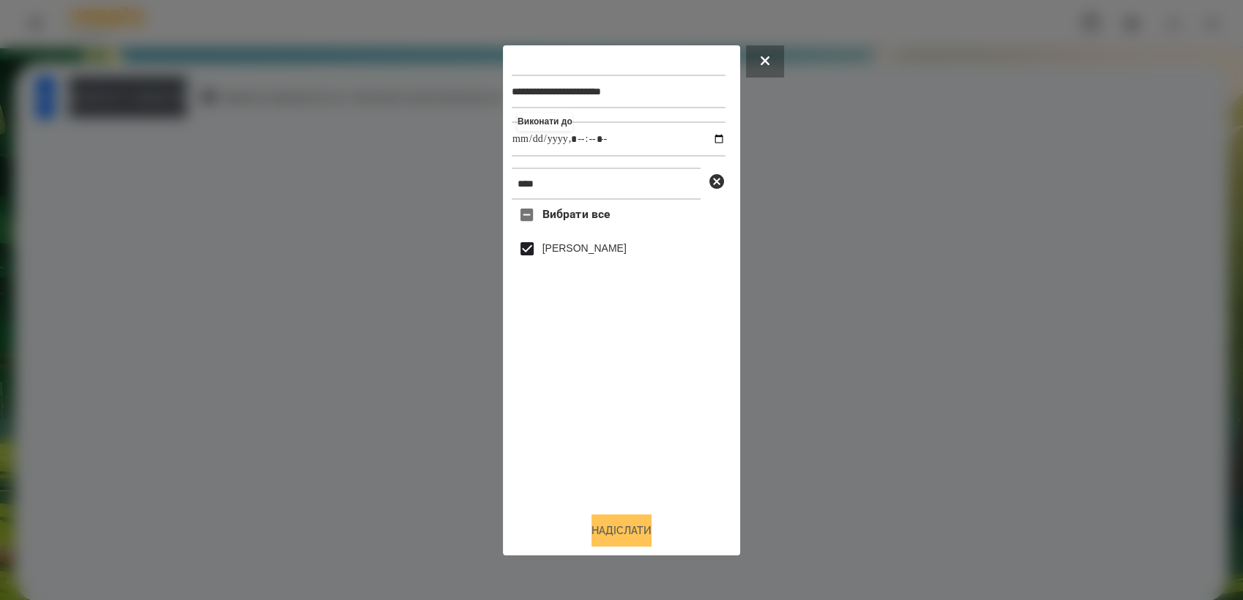
click at [643, 538] on button "Надіслати" at bounding box center [621, 531] width 60 height 32
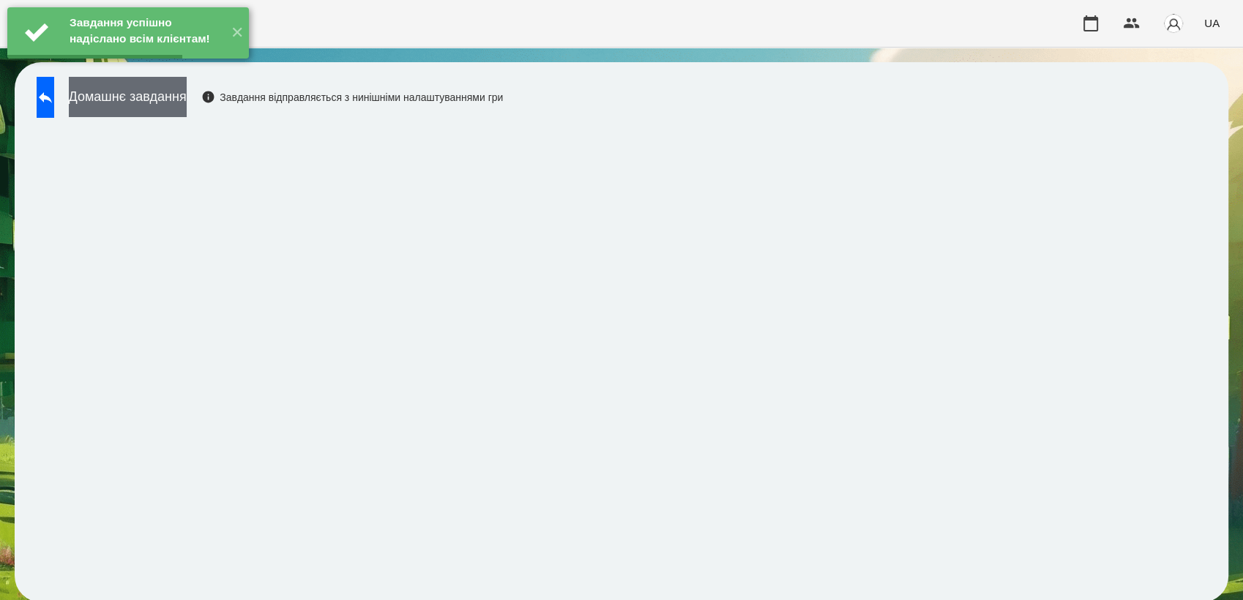
click at [187, 102] on button "Домашнє завдання" at bounding box center [128, 97] width 118 height 40
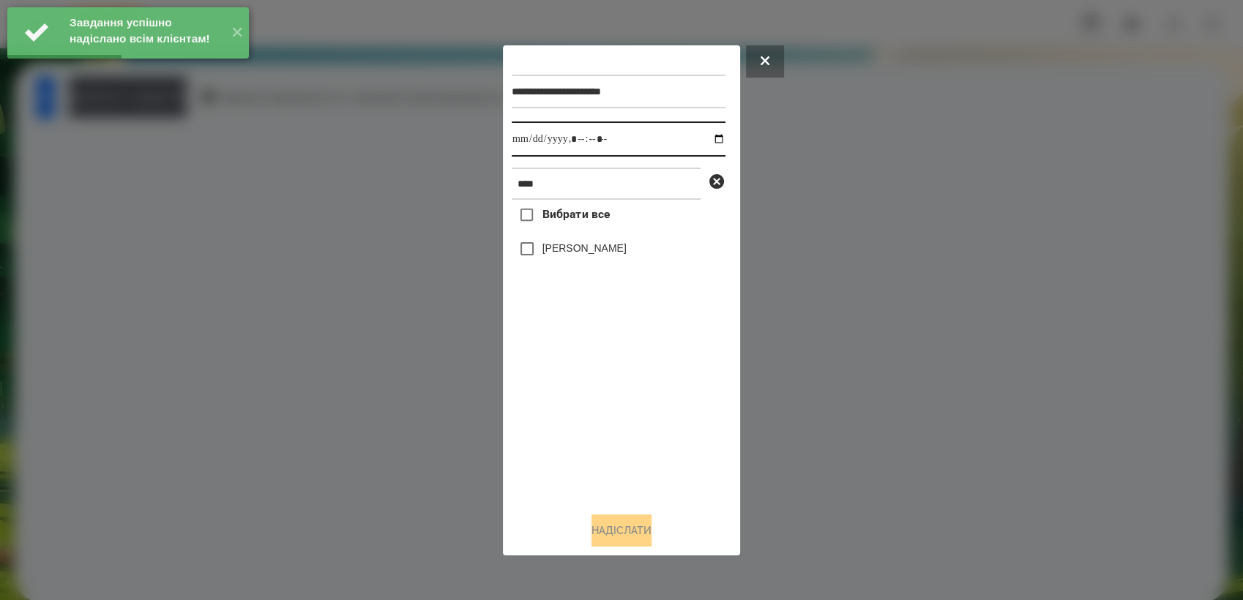
click at [713, 135] on input "datetime-local" at bounding box center [619, 139] width 214 height 35
type input "**********"
click at [600, 407] on div "Вибрати все [PERSON_NAME]" at bounding box center [619, 350] width 214 height 300
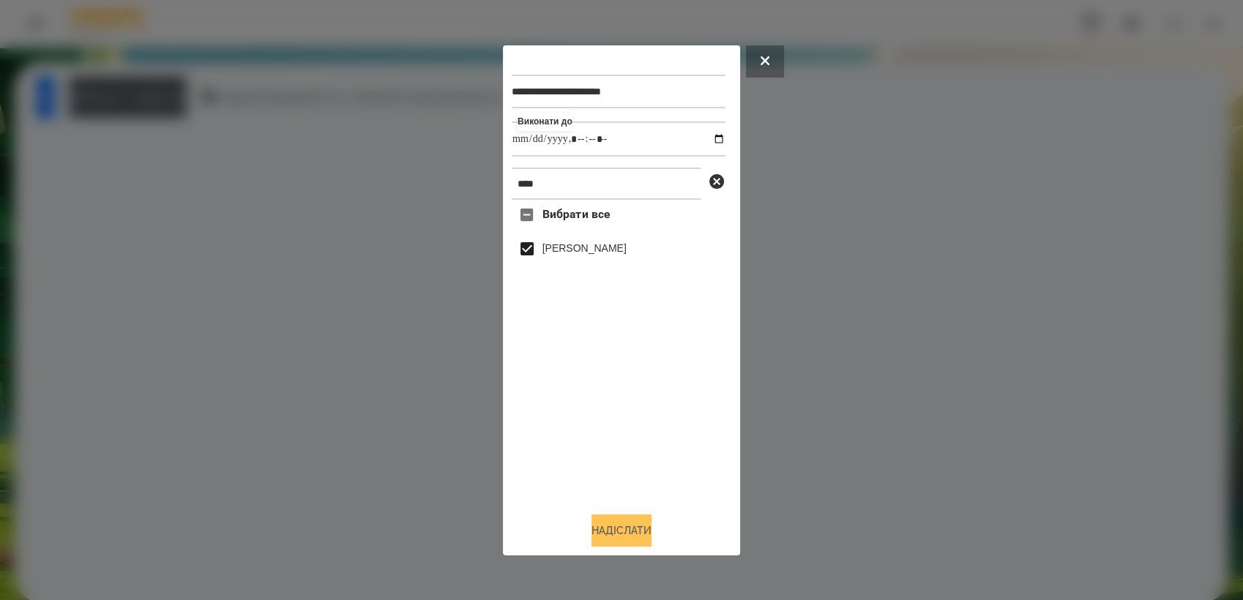
click at [651, 534] on button "Надіслати" at bounding box center [621, 531] width 60 height 32
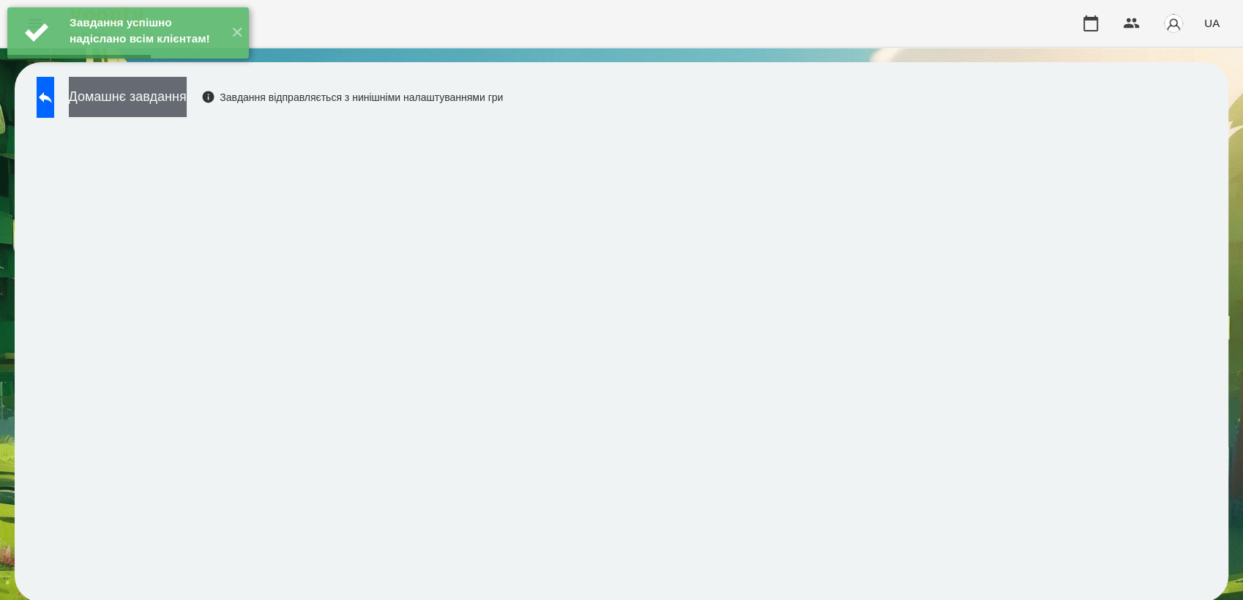
click at [175, 108] on button "Домашнє завдання" at bounding box center [128, 97] width 118 height 40
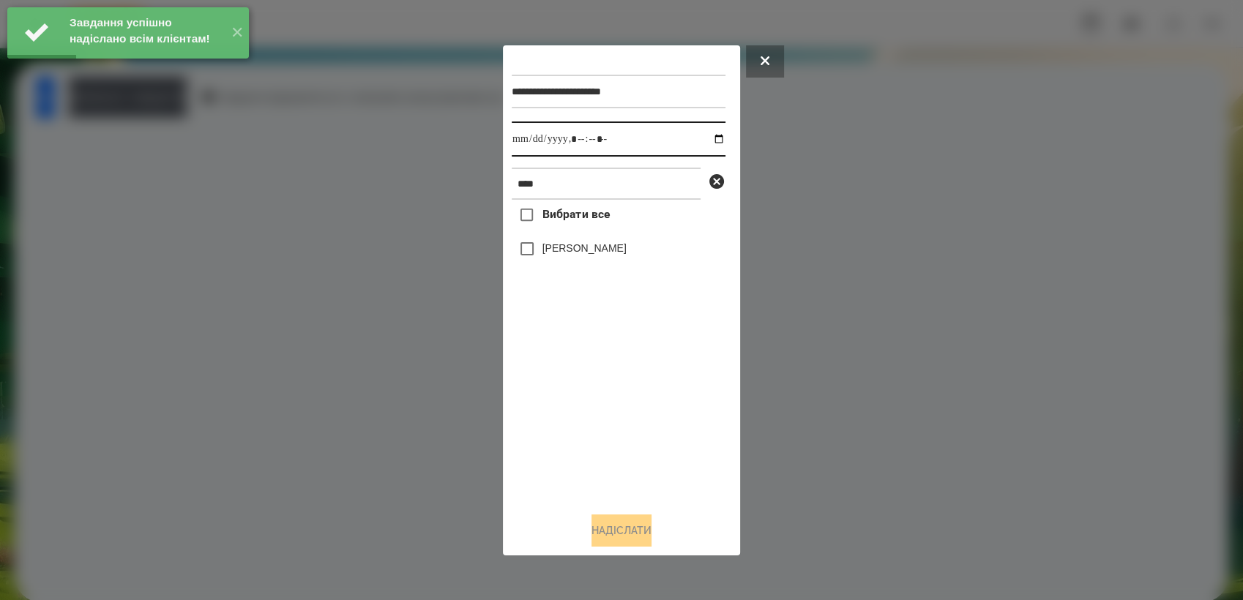
drag, startPoint x: 709, startPoint y: 137, endPoint x: 716, endPoint y: 143, distance: 9.4
click at [709, 135] on input "datetime-local" at bounding box center [619, 139] width 214 height 35
type input "**********"
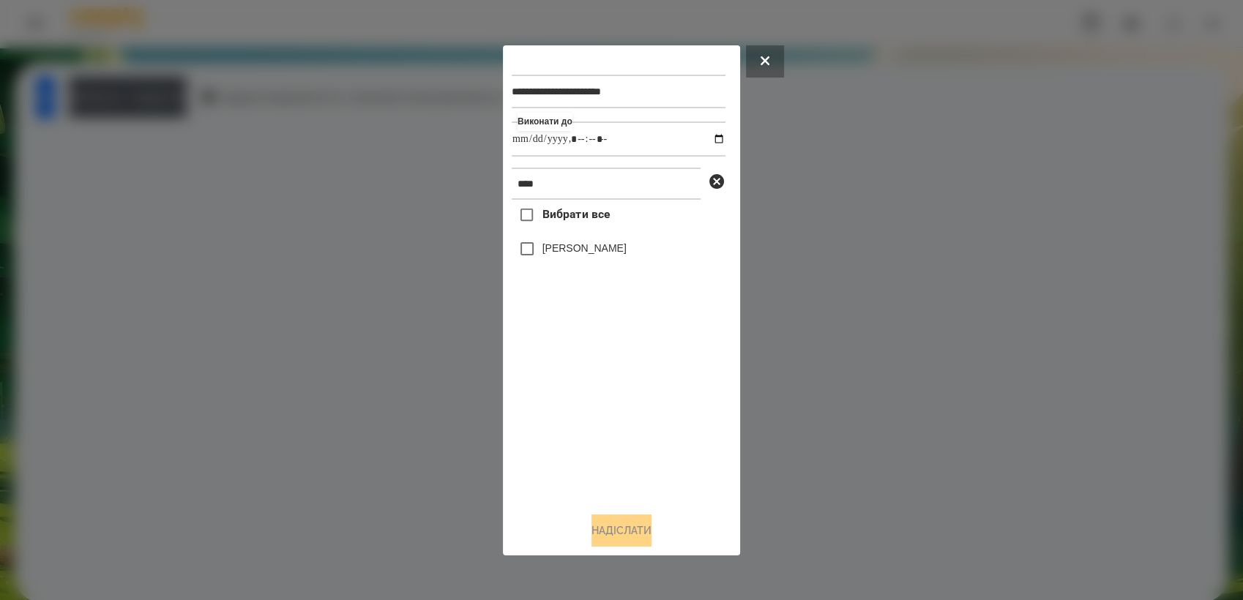
drag, startPoint x: 581, startPoint y: 408, endPoint x: 567, endPoint y: 367, distance: 43.3
click at [578, 401] on div "Вибрати все [PERSON_NAME]" at bounding box center [619, 350] width 214 height 300
click at [638, 524] on button "Надіслати" at bounding box center [621, 531] width 60 height 32
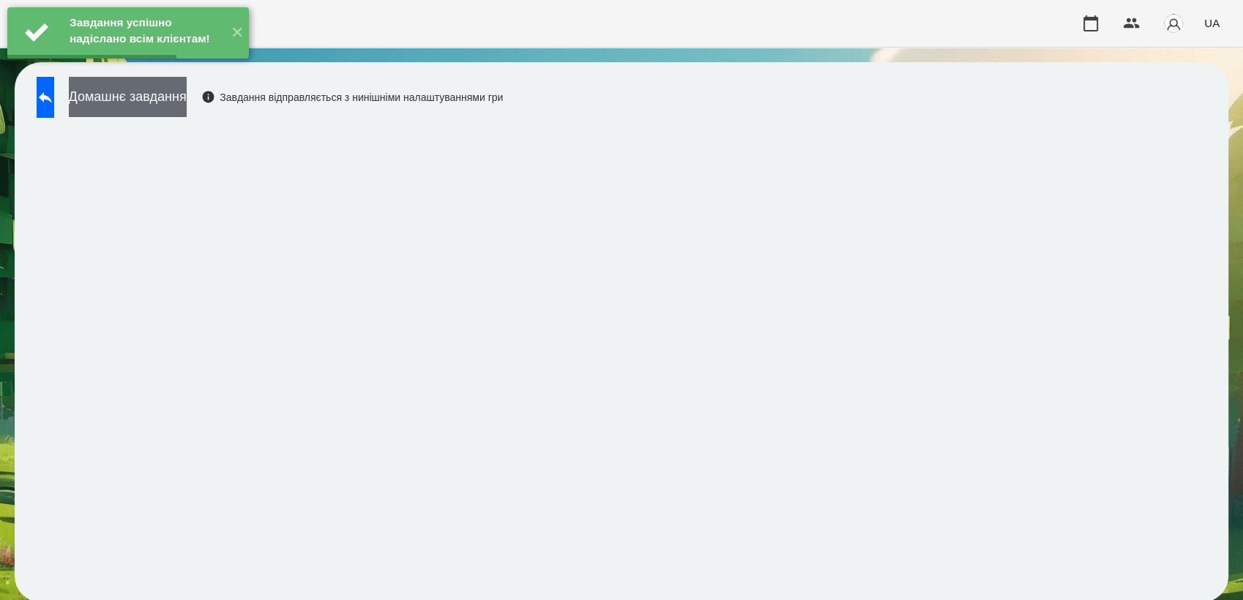
click at [182, 110] on button "Домашнє завдання" at bounding box center [128, 97] width 118 height 40
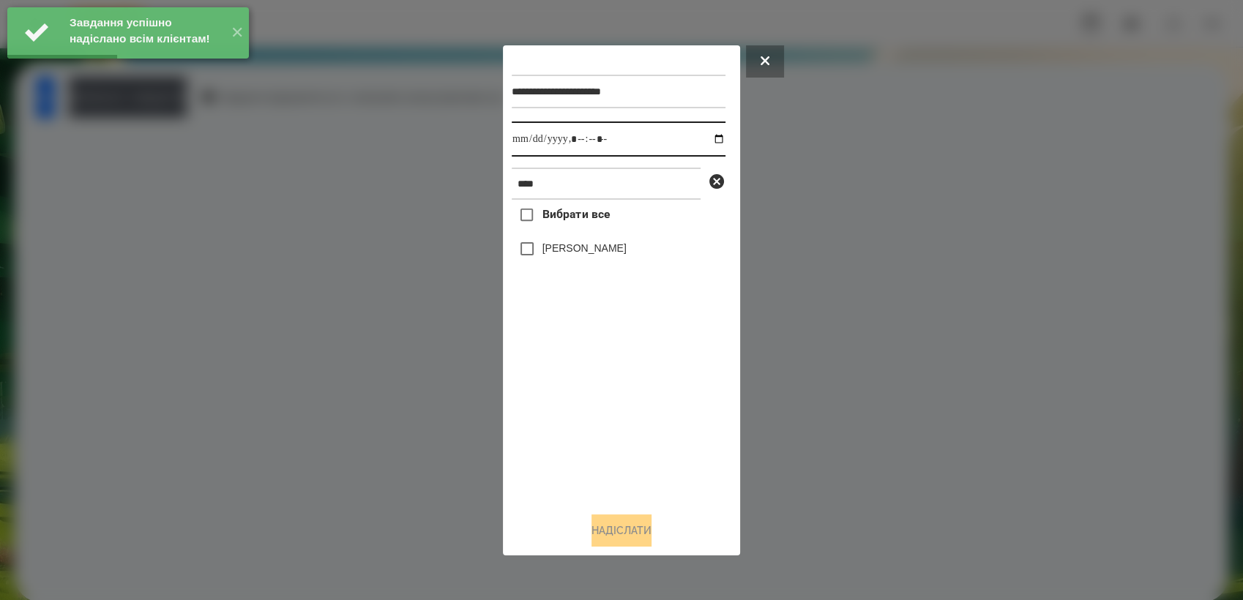
click at [713, 138] on input "datetime-local" at bounding box center [619, 139] width 214 height 35
type input "**********"
drag, startPoint x: 625, startPoint y: 426, endPoint x: 547, endPoint y: 324, distance: 129.0
click at [621, 418] on div "Вибрати все [PERSON_NAME]" at bounding box center [619, 350] width 214 height 300
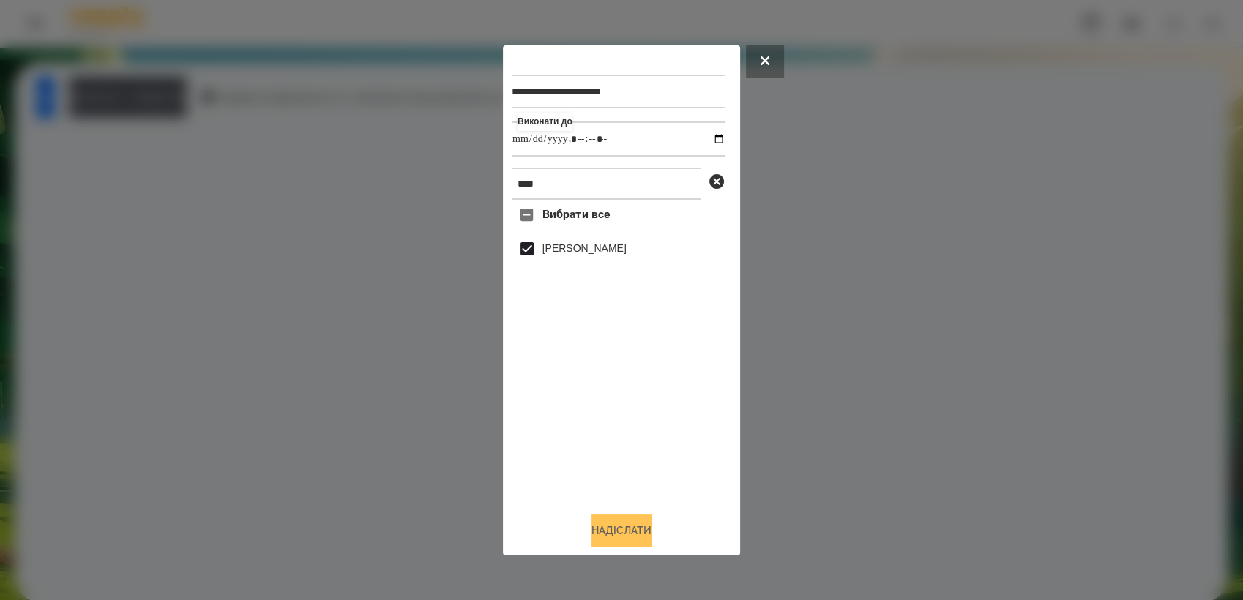
click at [635, 540] on button "Надіслати" at bounding box center [621, 531] width 60 height 32
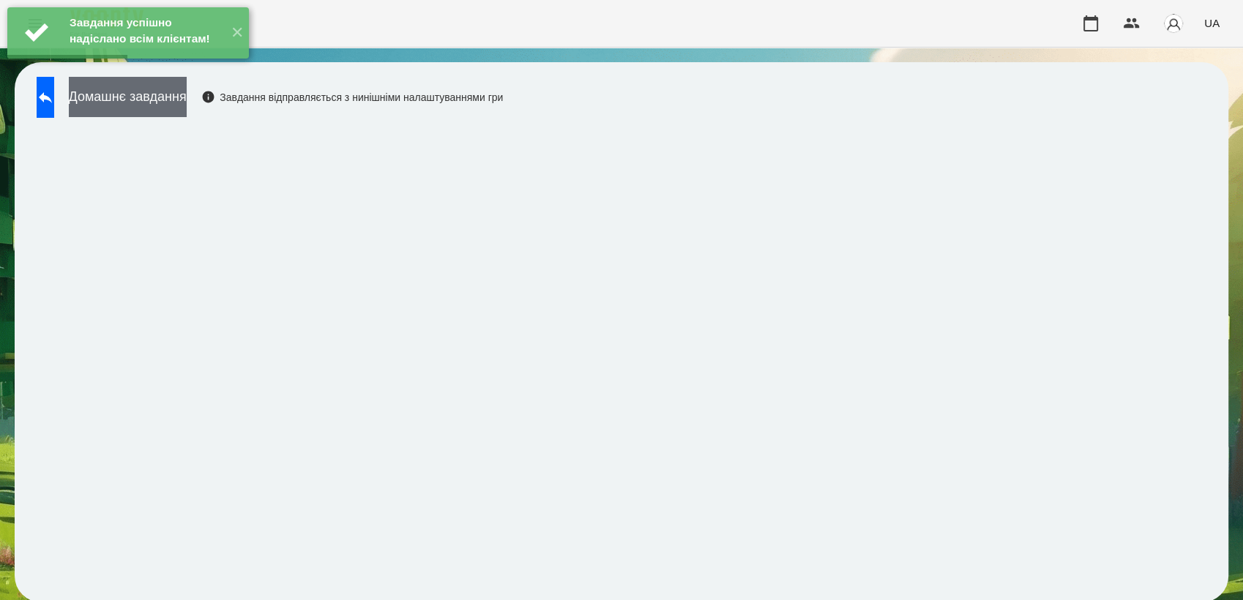
click at [180, 89] on button "Домашнє завдання" at bounding box center [128, 97] width 118 height 40
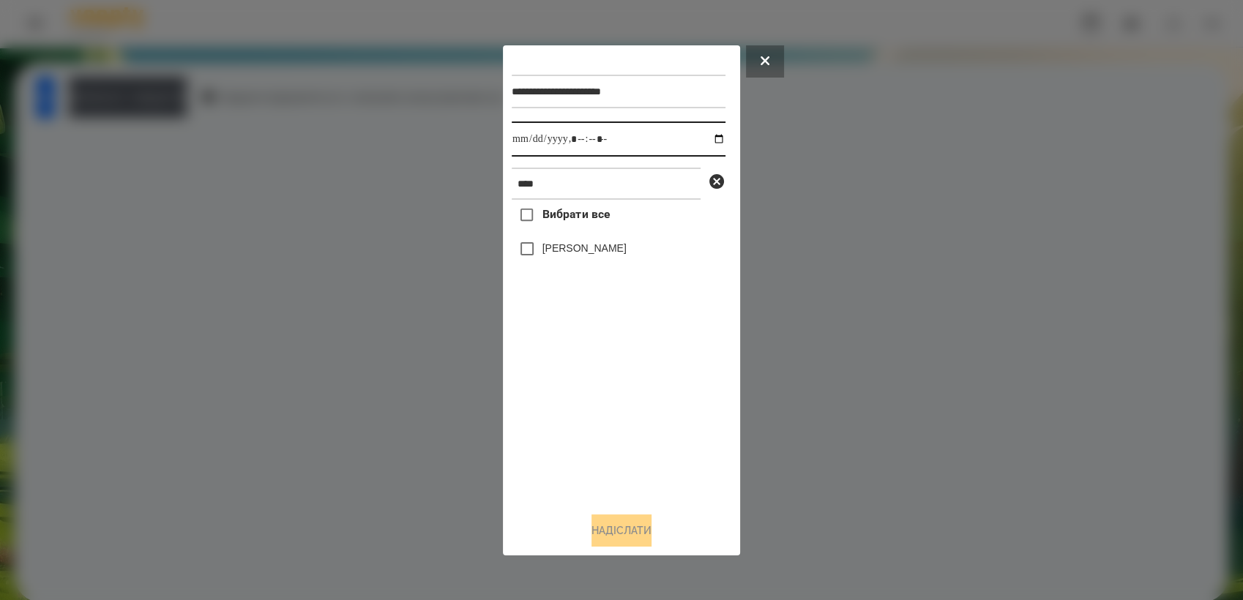
click at [709, 135] on input "datetime-local" at bounding box center [619, 139] width 214 height 35
type input "**********"
drag, startPoint x: 633, startPoint y: 398, endPoint x: 616, endPoint y: 367, distance: 36.0
click at [632, 394] on div "Вибрати все [PERSON_NAME]" at bounding box center [619, 350] width 214 height 300
click at [651, 537] on button "Надіслати" at bounding box center [621, 531] width 60 height 32
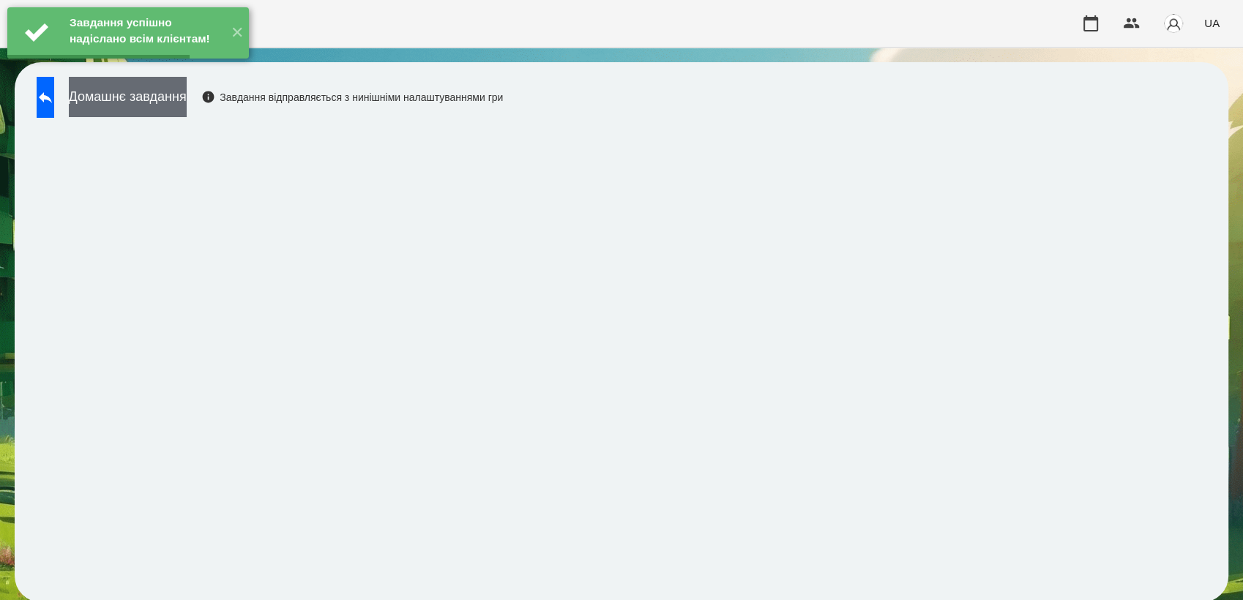
click at [187, 110] on button "Домашнє завдання" at bounding box center [128, 97] width 118 height 40
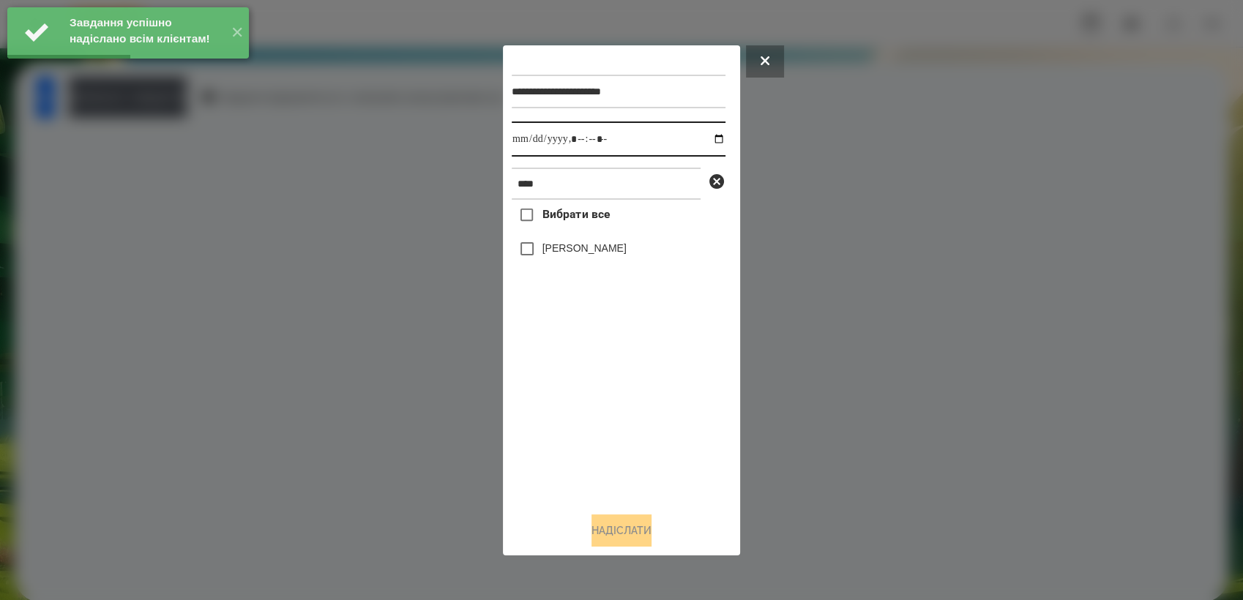
click at [707, 135] on input "datetime-local" at bounding box center [619, 139] width 214 height 35
type input "**********"
click at [610, 401] on div "Вибрати все [PERSON_NAME]" at bounding box center [619, 350] width 214 height 300
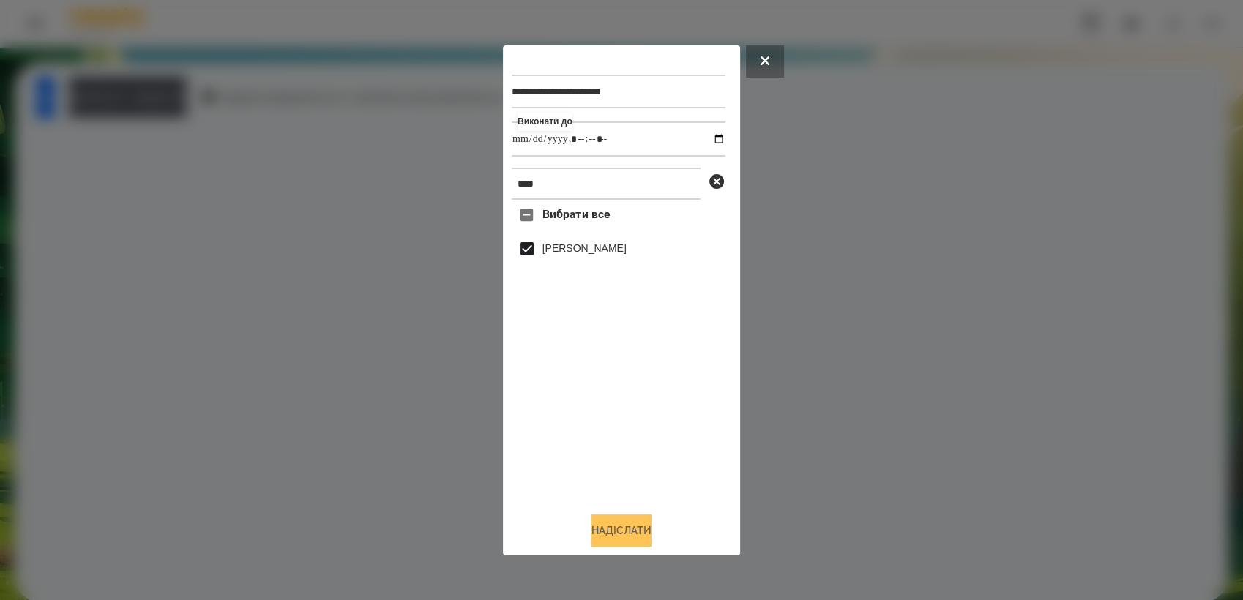
click at [632, 541] on button "Надіслати" at bounding box center [621, 531] width 60 height 32
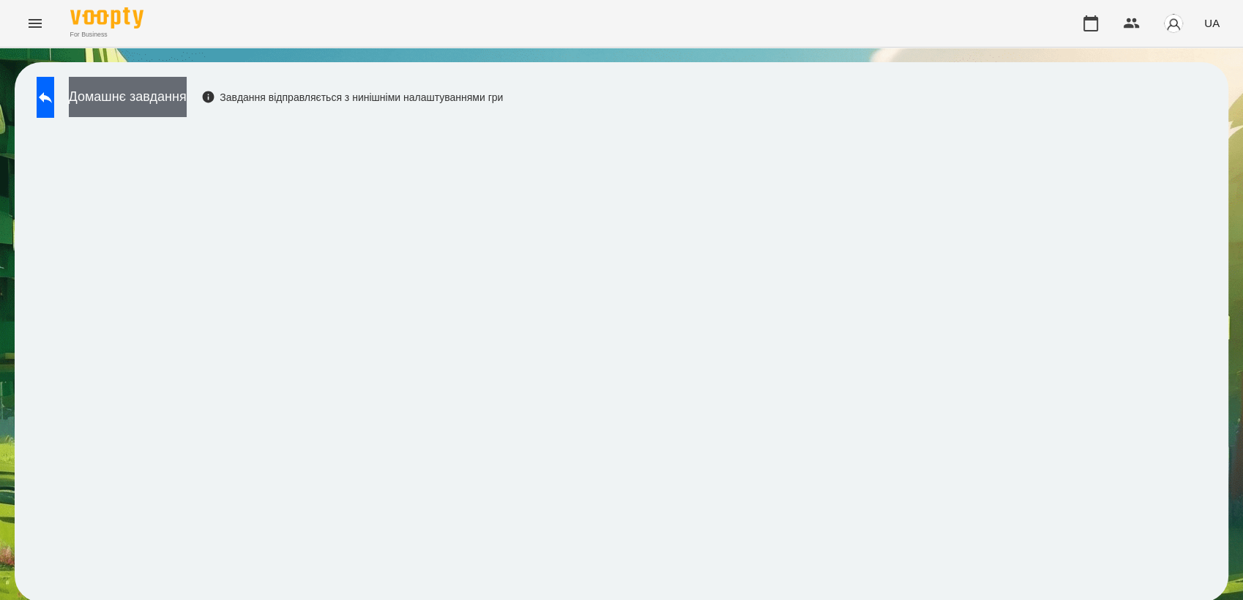
click at [139, 94] on button "Домашнє завдання" at bounding box center [128, 97] width 118 height 40
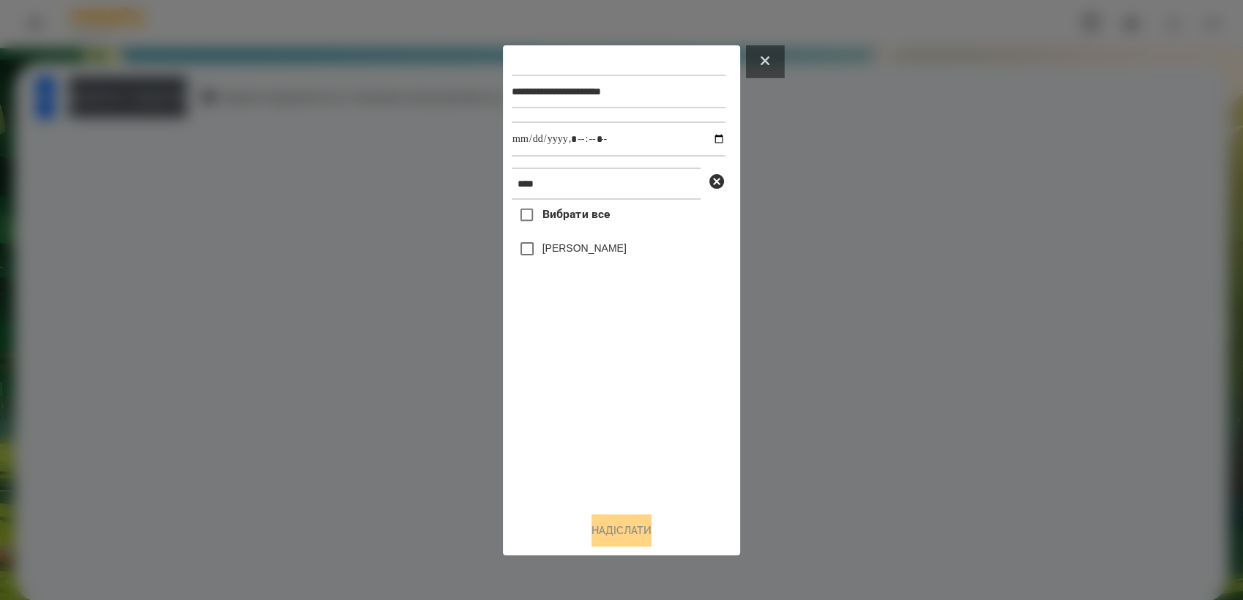
click at [754, 57] on button at bounding box center [765, 61] width 38 height 32
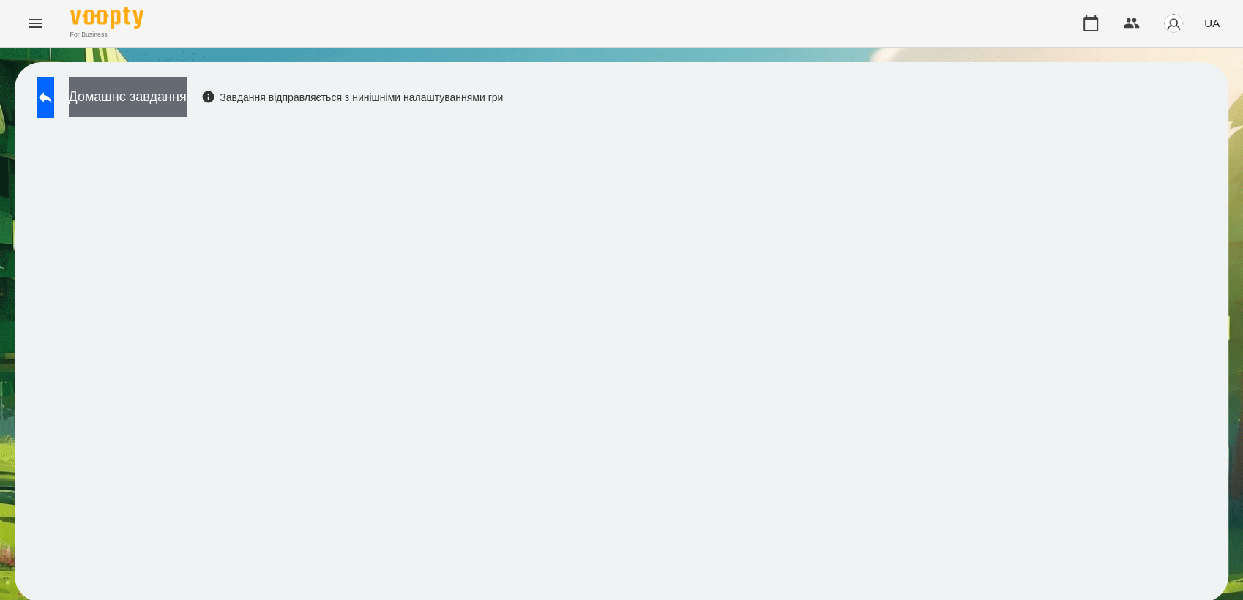
click at [183, 110] on button "Домашнє завдання" at bounding box center [128, 97] width 118 height 40
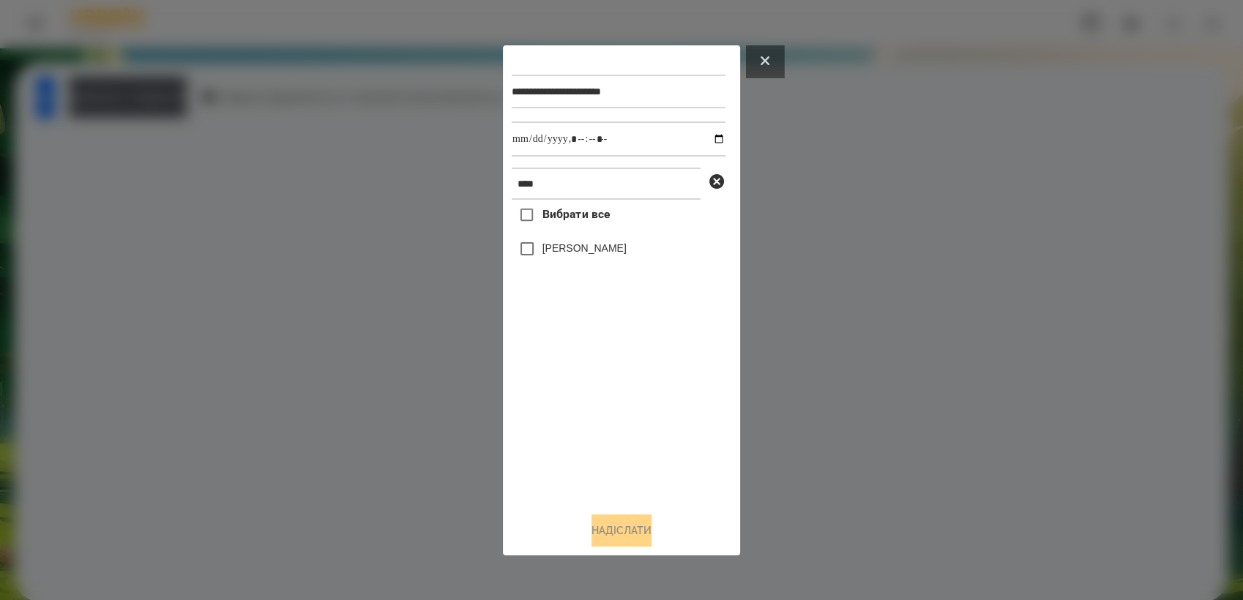
click at [779, 64] on button at bounding box center [765, 61] width 38 height 32
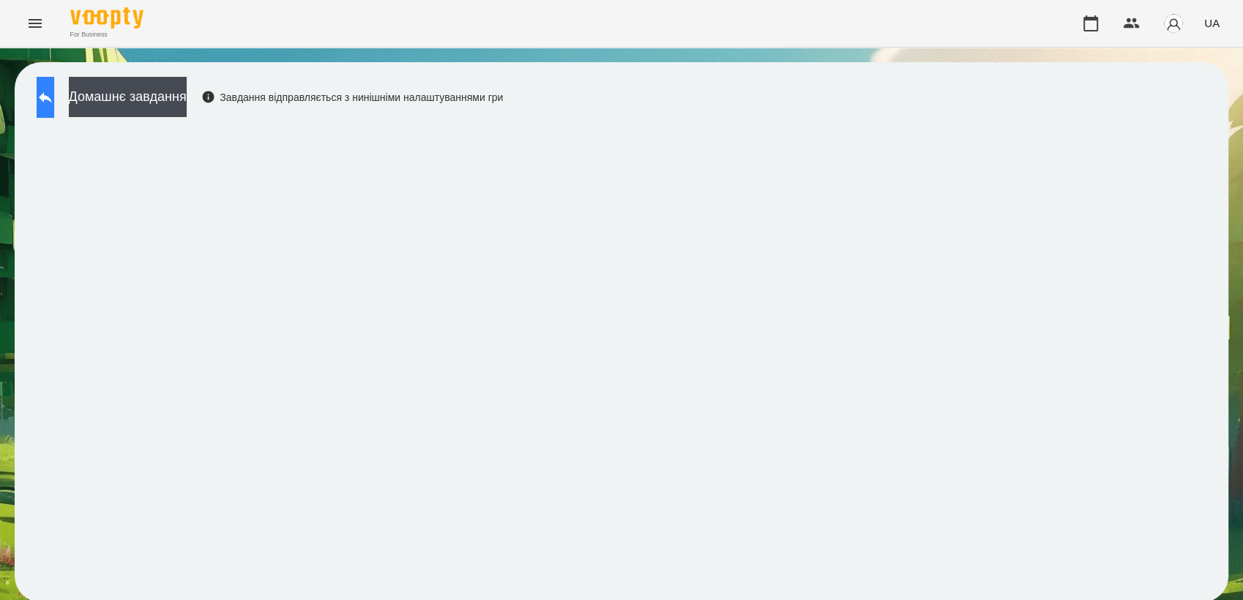
click at [53, 106] on button at bounding box center [46, 97] width 18 height 41
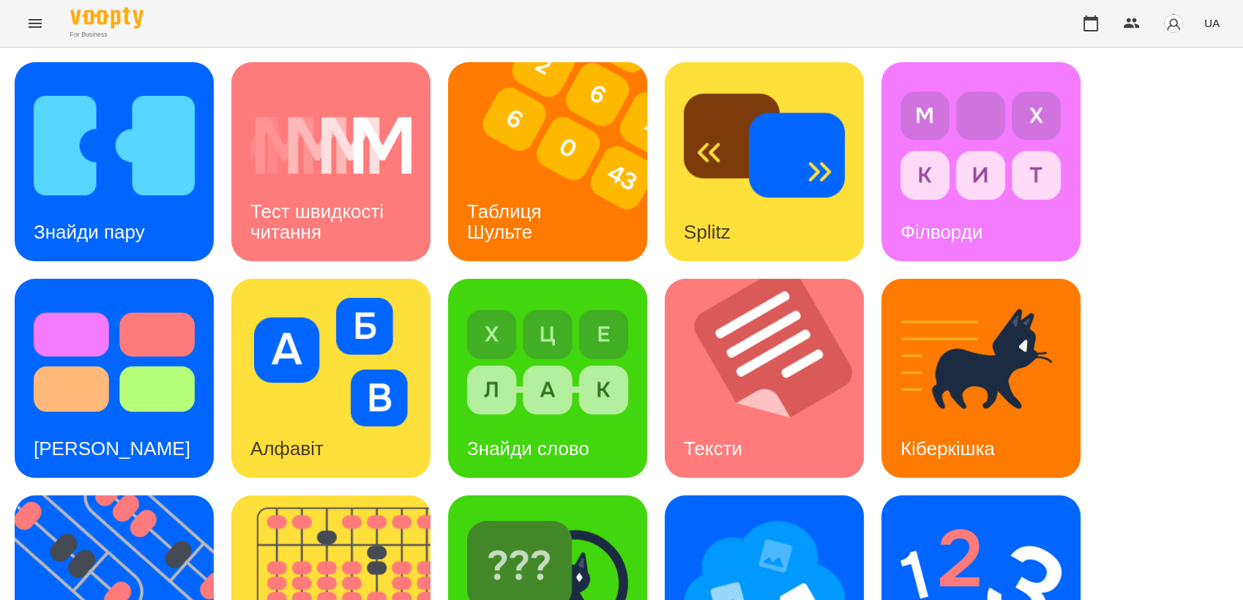
scroll to position [244, 0]
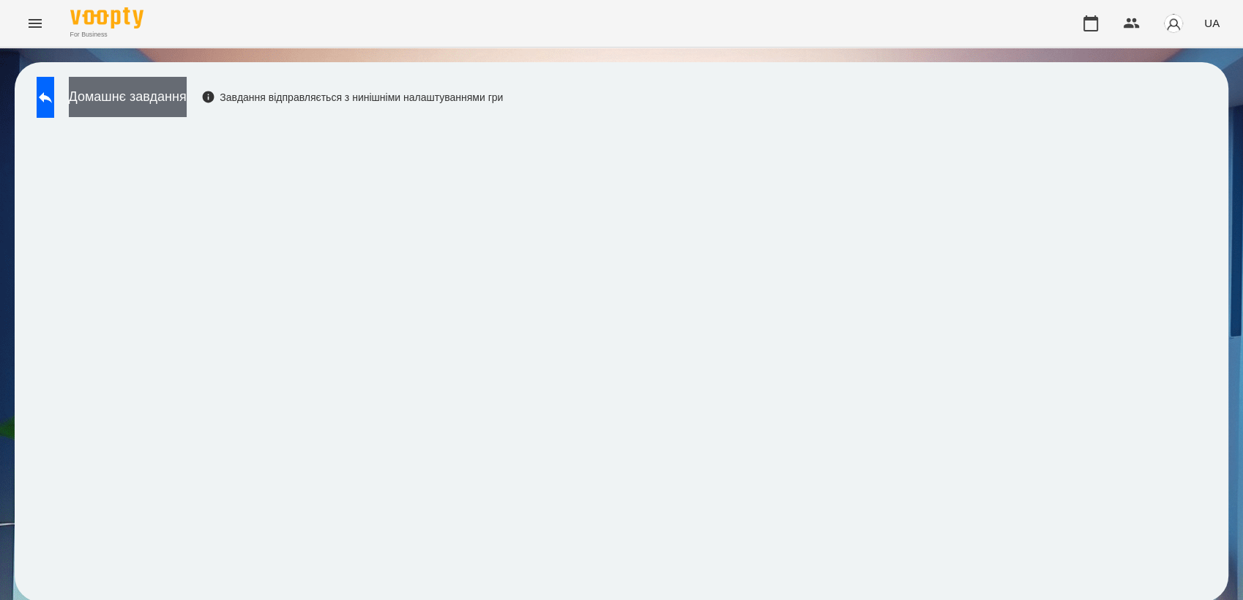
click at [173, 97] on button "Домашнє завдання" at bounding box center [128, 97] width 118 height 40
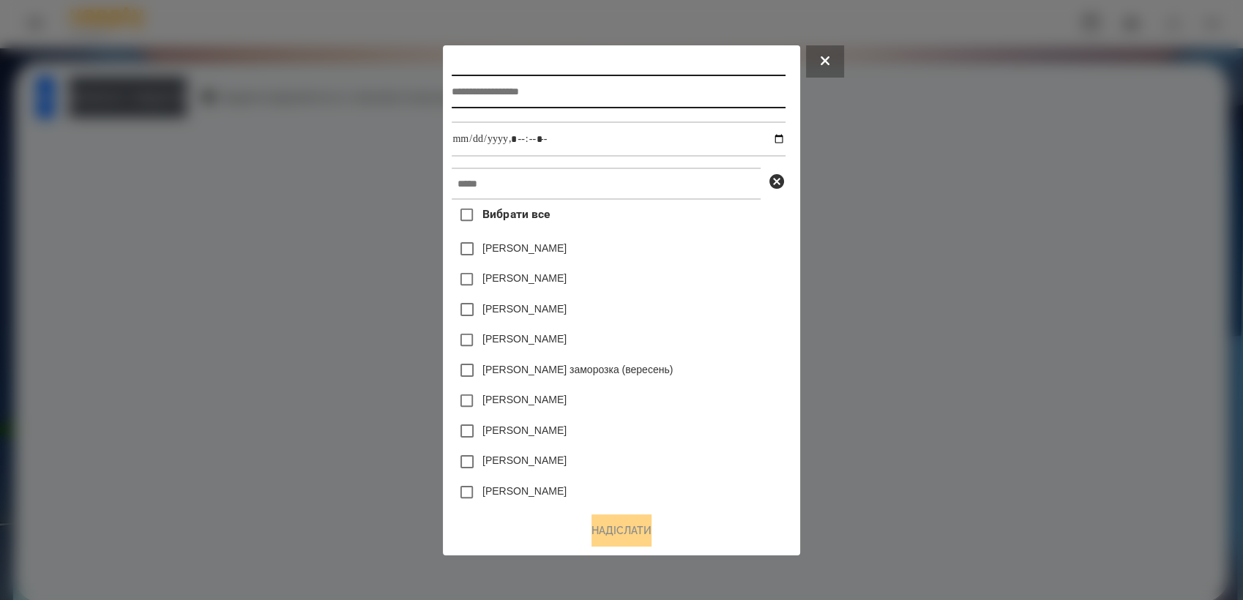
click at [533, 93] on input "text" at bounding box center [618, 92] width 333 height 34
type input "**********"
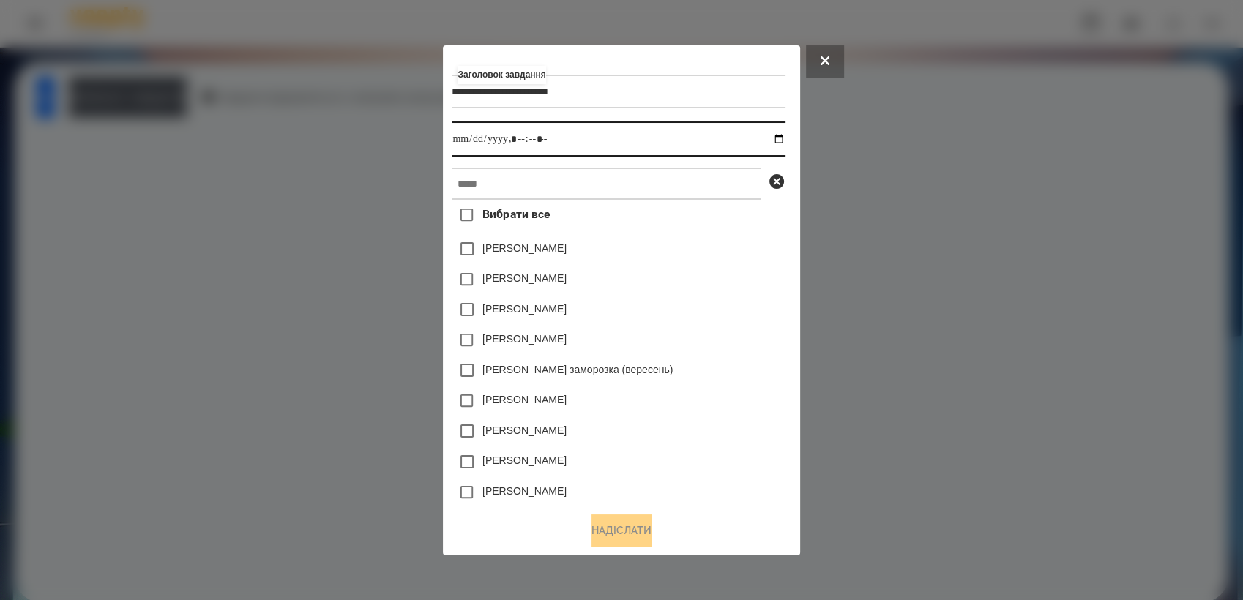
click at [785, 138] on input "datetime-local" at bounding box center [618, 139] width 333 height 35
type input "**********"
drag, startPoint x: 703, startPoint y: 376, endPoint x: 701, endPoint y: 340, distance: 35.2
click at [704, 366] on div "[PERSON_NAME] заморозка (вересень)" at bounding box center [618, 370] width 333 height 31
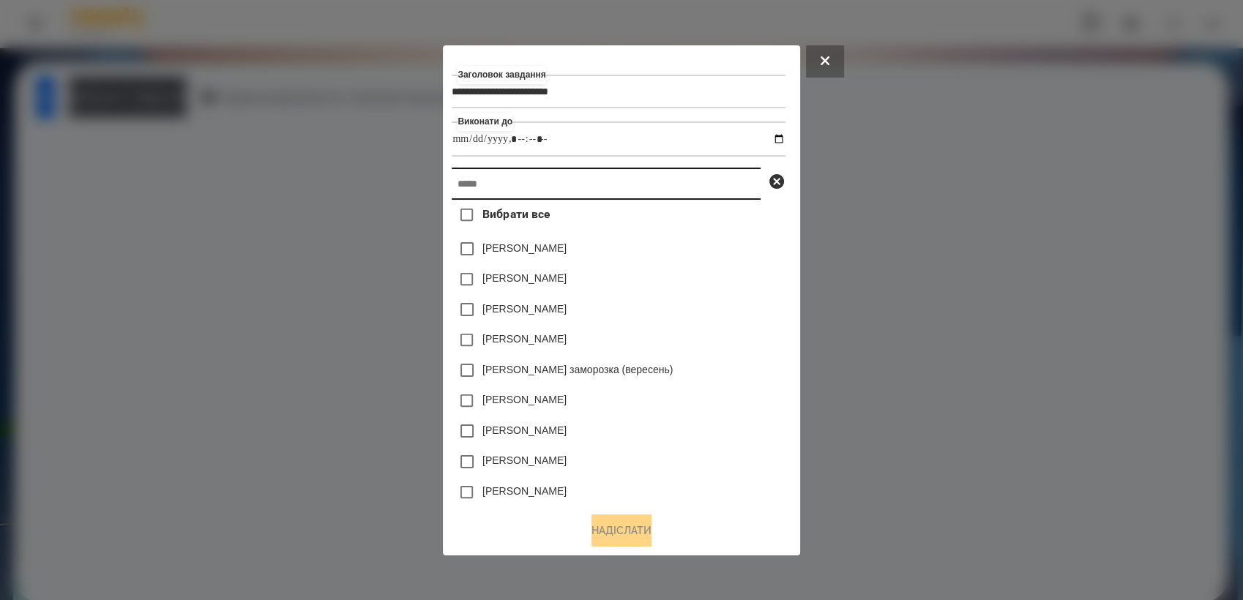
click at [591, 193] on input "text" at bounding box center [606, 184] width 309 height 32
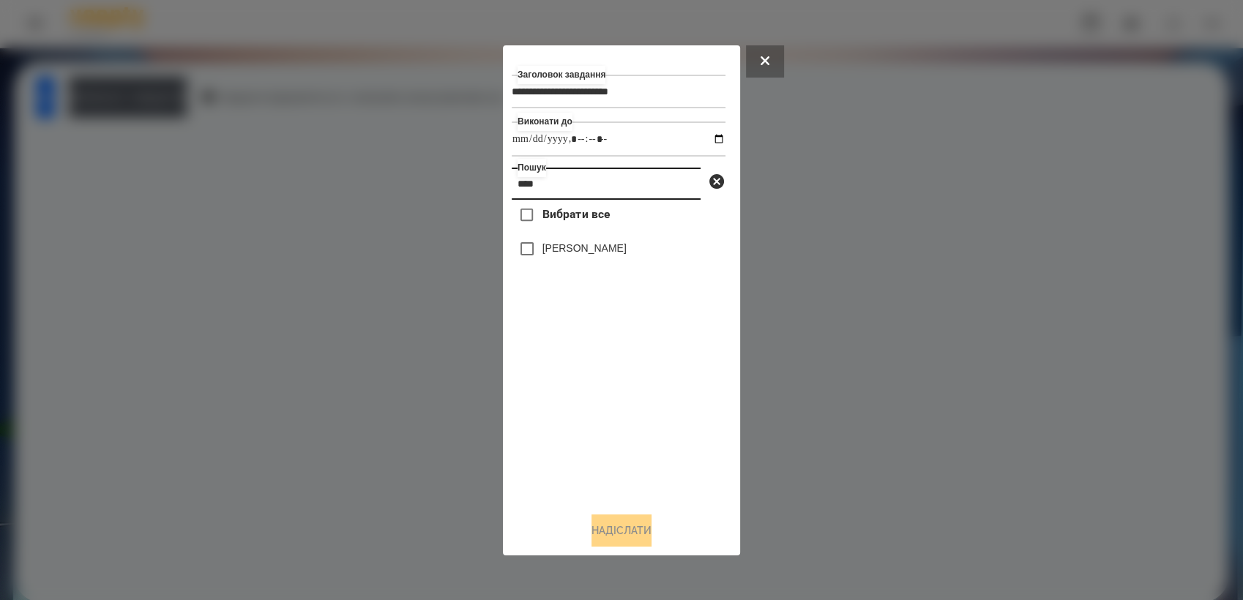
type input "****"
click at [615, 531] on button "Надіслати" at bounding box center [621, 531] width 60 height 32
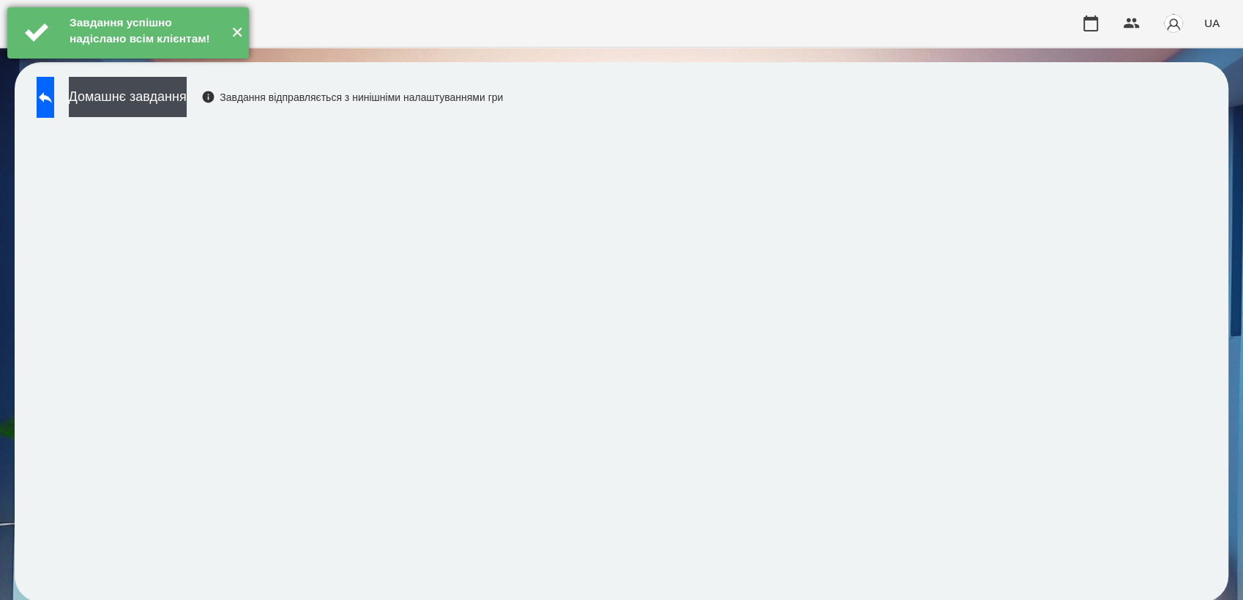
drag, startPoint x: 163, startPoint y: 109, endPoint x: 234, endPoint y: 79, distance: 77.1
click at [164, 108] on button "Домашнє завдання" at bounding box center [128, 97] width 118 height 40
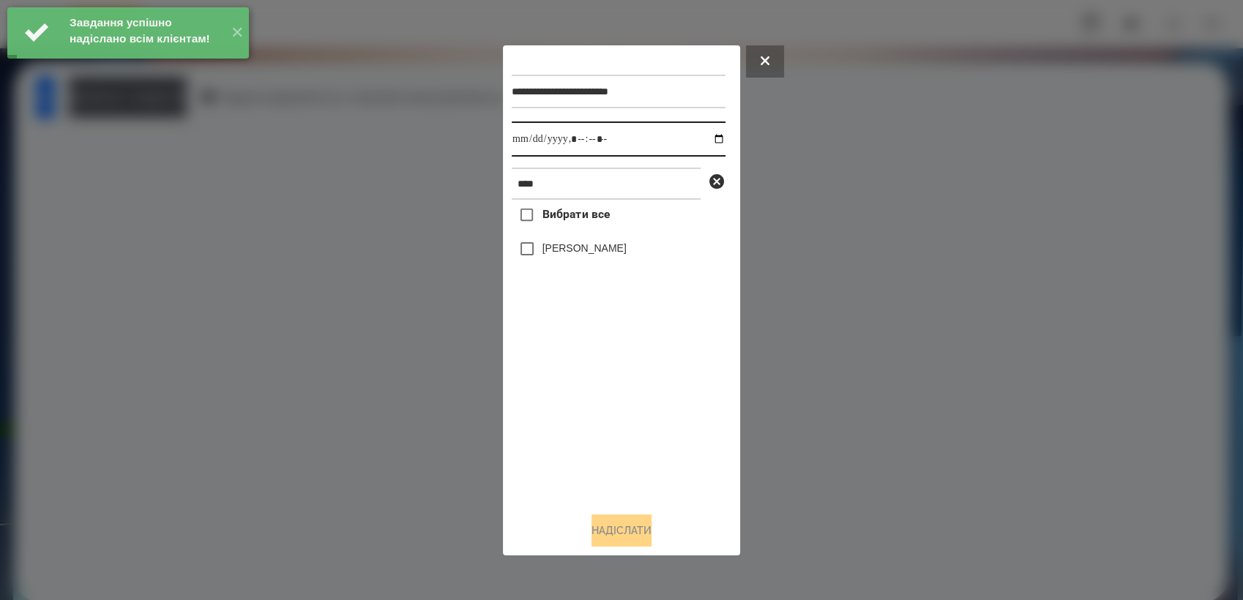
click at [709, 138] on input "datetime-local" at bounding box center [619, 139] width 214 height 35
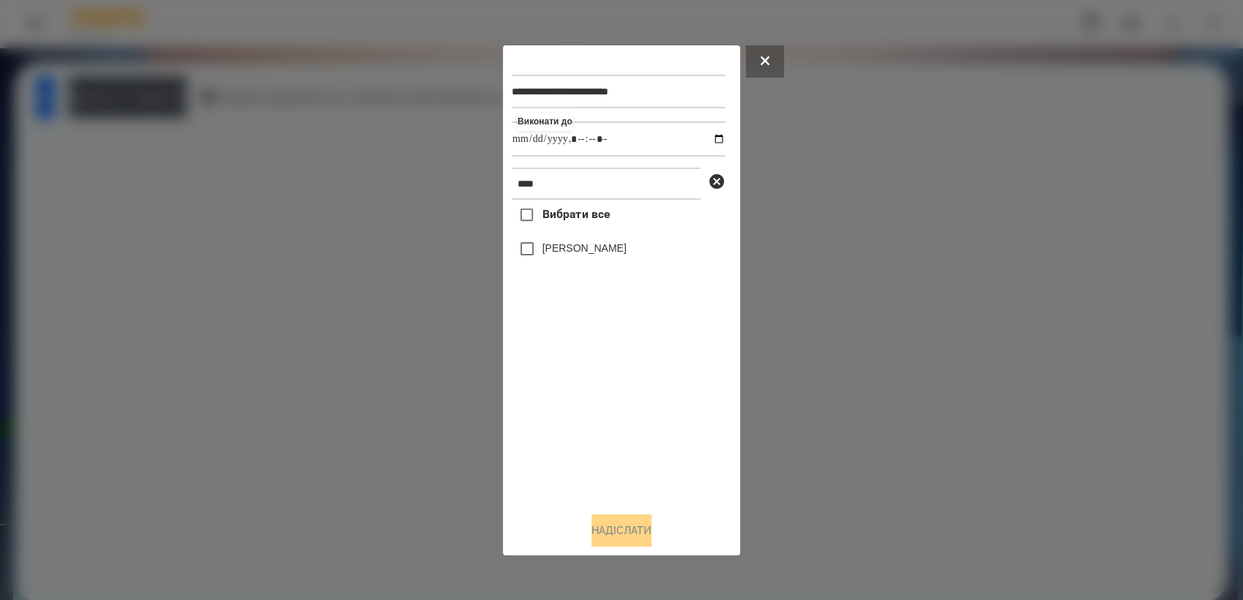
type input "**********"
click at [589, 380] on div "Вибрати все [PERSON_NAME]" at bounding box center [619, 350] width 214 height 300
click at [643, 533] on button "Надіслати" at bounding box center [621, 531] width 60 height 32
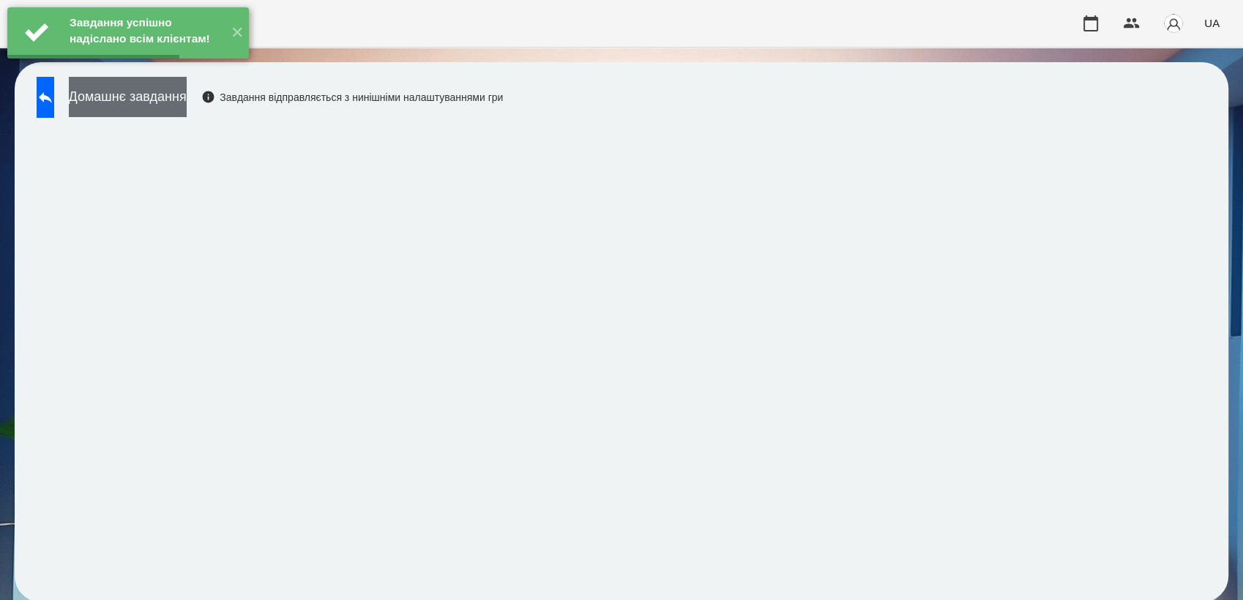
click at [182, 102] on button "Домашнє завдання" at bounding box center [128, 97] width 118 height 40
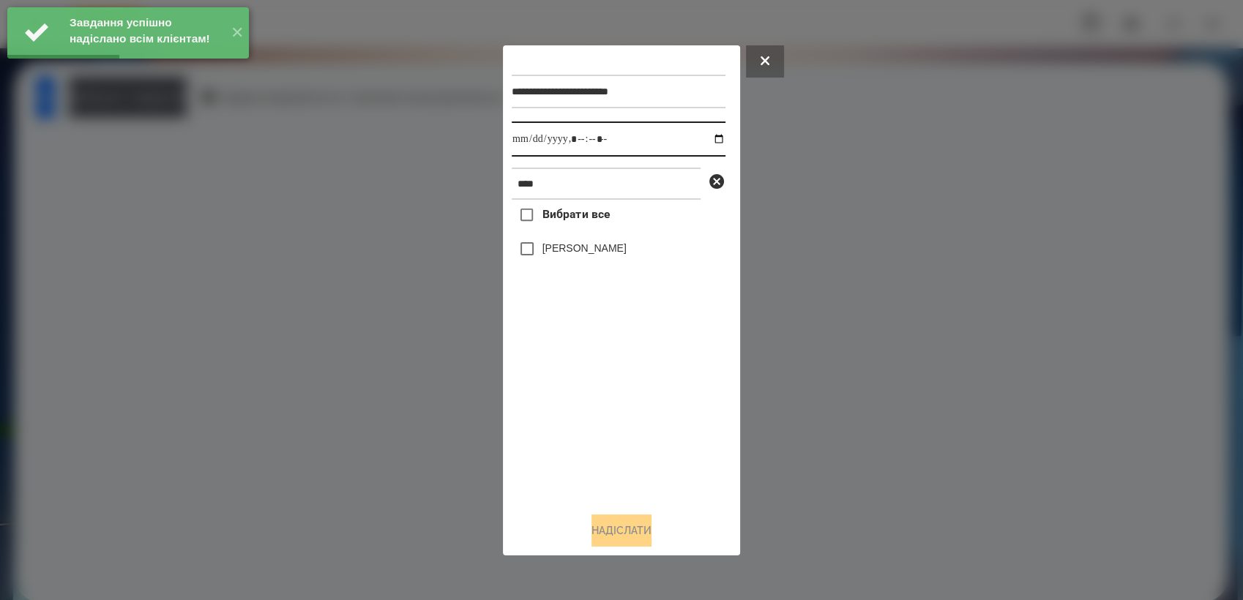
click at [711, 138] on input "datetime-local" at bounding box center [619, 139] width 214 height 35
type input "**********"
click at [604, 389] on div "Вибрати все [PERSON_NAME]" at bounding box center [619, 350] width 214 height 300
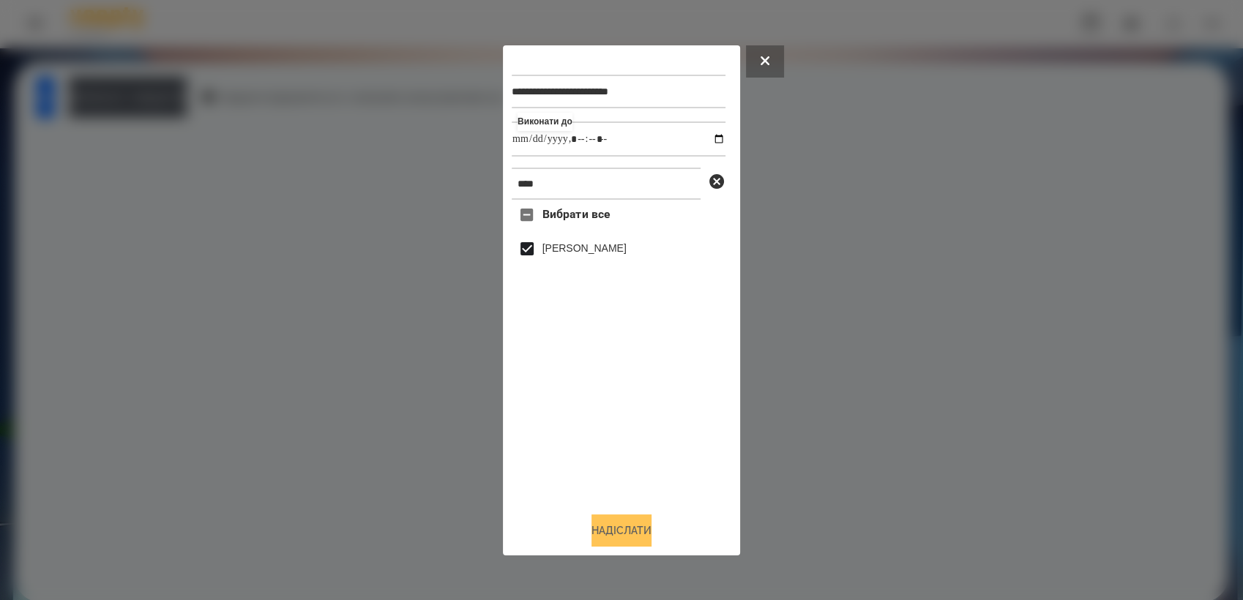
click at [631, 536] on button "Надіслати" at bounding box center [621, 531] width 60 height 32
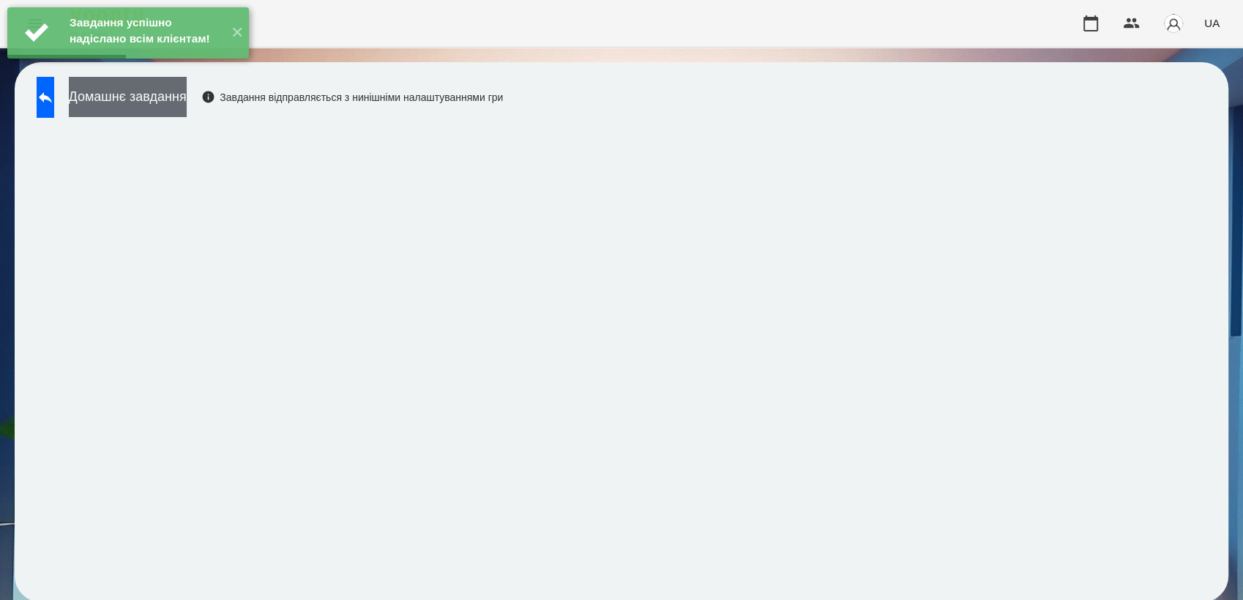
click at [158, 111] on button "Домашнє завдання" at bounding box center [128, 97] width 118 height 40
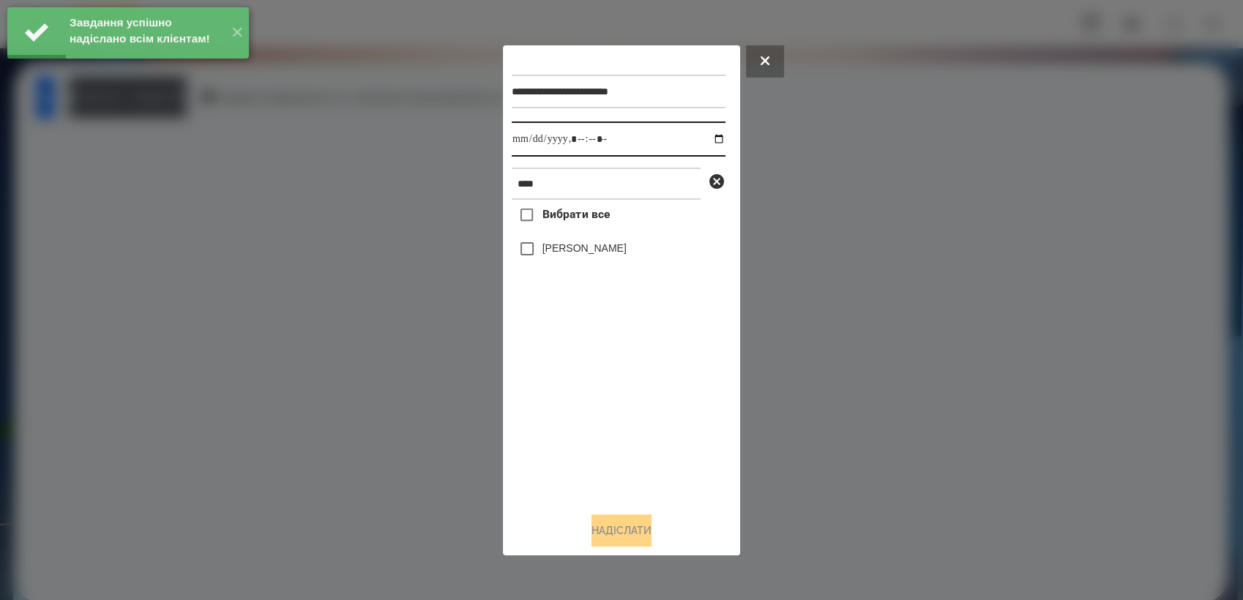
click at [706, 138] on input "datetime-local" at bounding box center [619, 139] width 214 height 35
type input "**********"
click at [591, 403] on div "Вибрати все [PERSON_NAME]" at bounding box center [619, 350] width 214 height 300
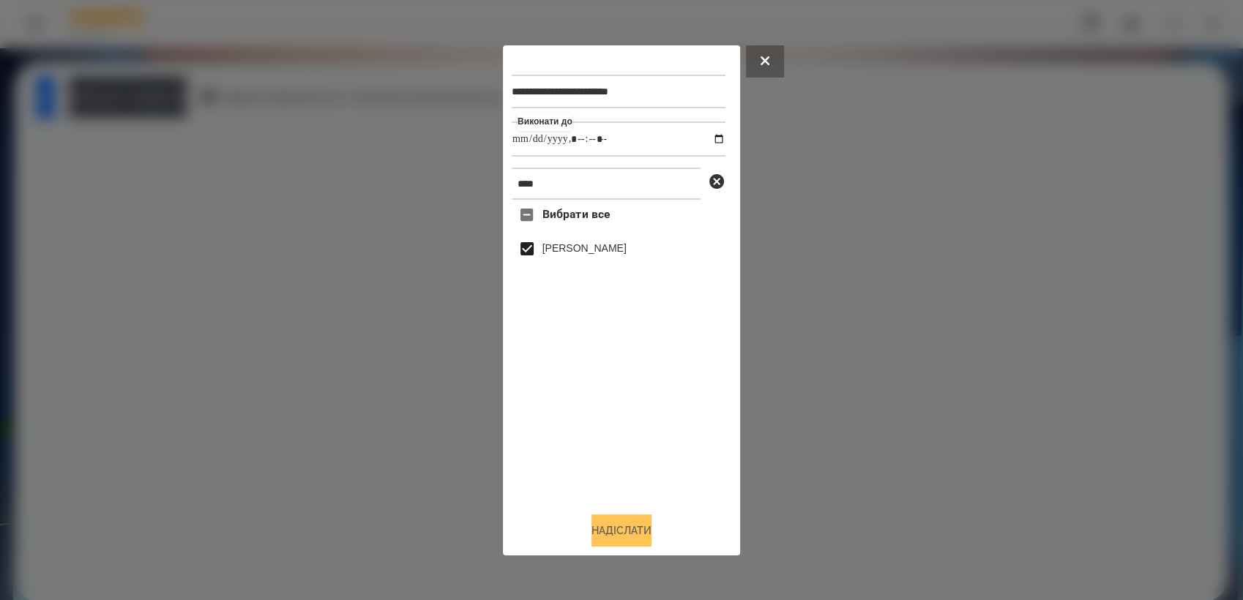
click at [635, 530] on button "Надіслати" at bounding box center [621, 531] width 60 height 32
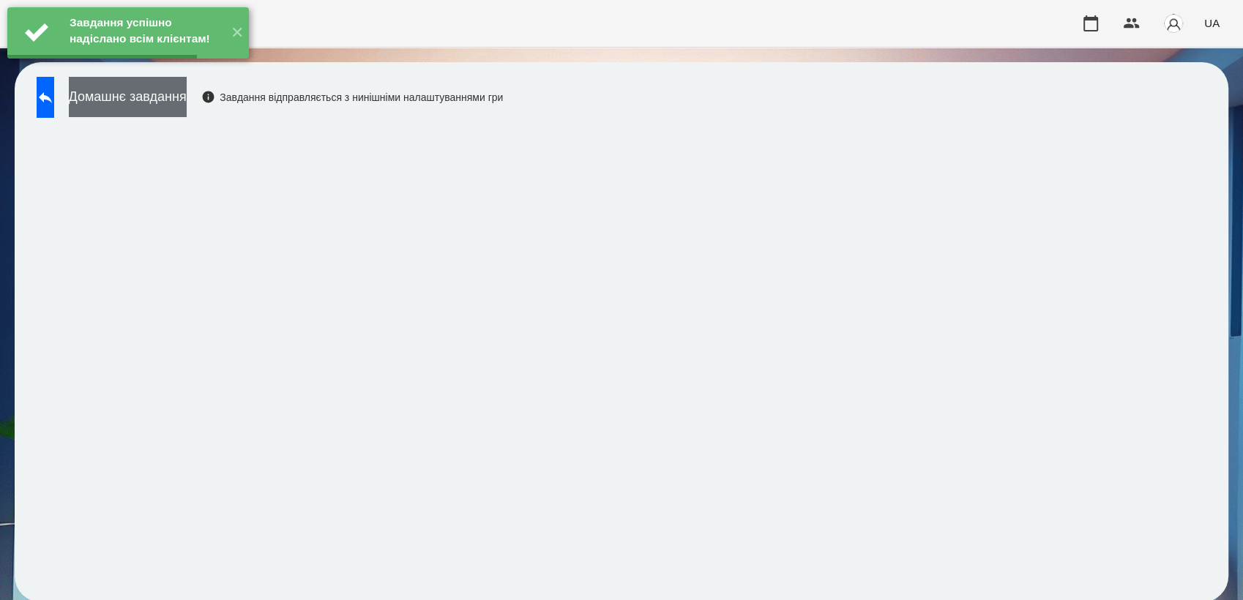
click at [187, 113] on button "Домашнє завдання" at bounding box center [128, 97] width 118 height 40
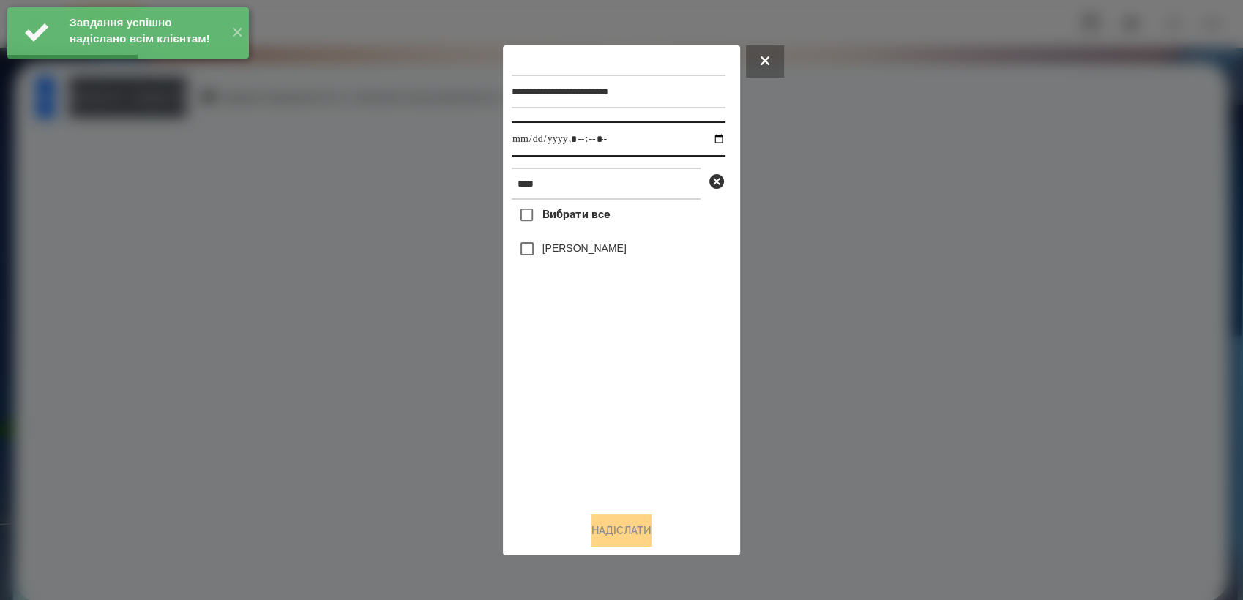
click at [703, 137] on input "datetime-local" at bounding box center [619, 139] width 214 height 35
type input "**********"
drag, startPoint x: 607, startPoint y: 420, endPoint x: 550, endPoint y: 333, distance: 103.8
click at [603, 411] on div "Вибрати все [PERSON_NAME]" at bounding box center [619, 350] width 214 height 300
click at [638, 532] on button "Надіслати" at bounding box center [621, 531] width 60 height 32
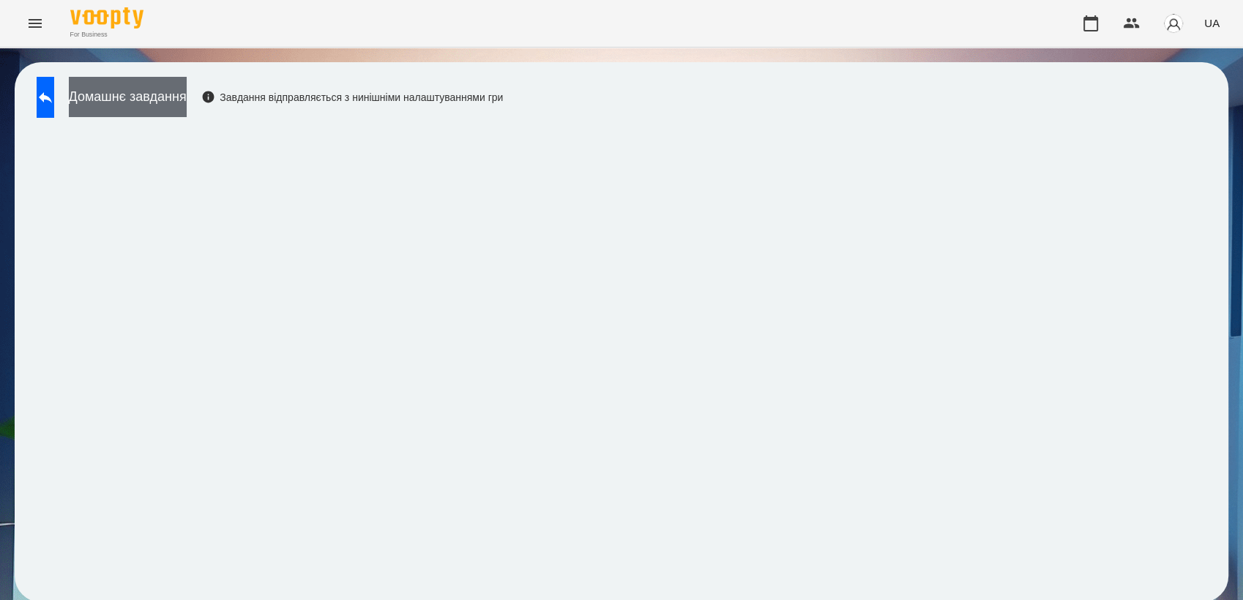
click at [176, 108] on button "Домашнє завдання" at bounding box center [128, 97] width 118 height 40
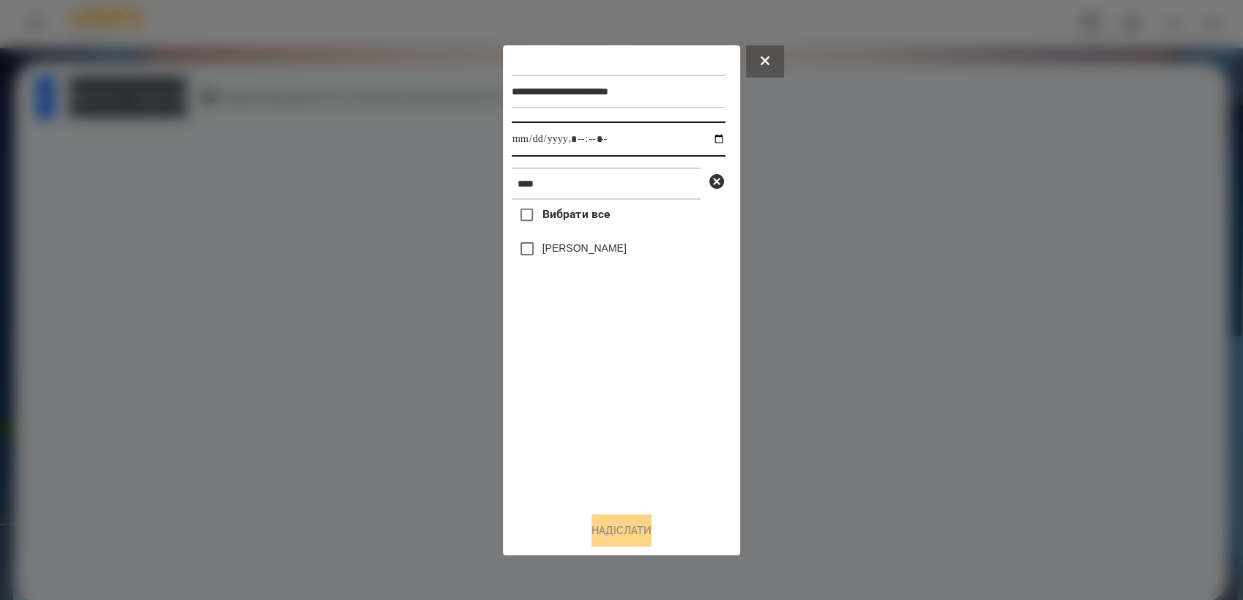
click at [709, 139] on input "datetime-local" at bounding box center [619, 139] width 214 height 35
type input "**********"
drag, startPoint x: 601, startPoint y: 411, endPoint x: 579, endPoint y: 361, distance: 54.4
click at [597, 397] on div "Вибрати все [PERSON_NAME]" at bounding box center [619, 350] width 214 height 300
drag, startPoint x: 631, startPoint y: 534, endPoint x: 645, endPoint y: 449, distance: 85.3
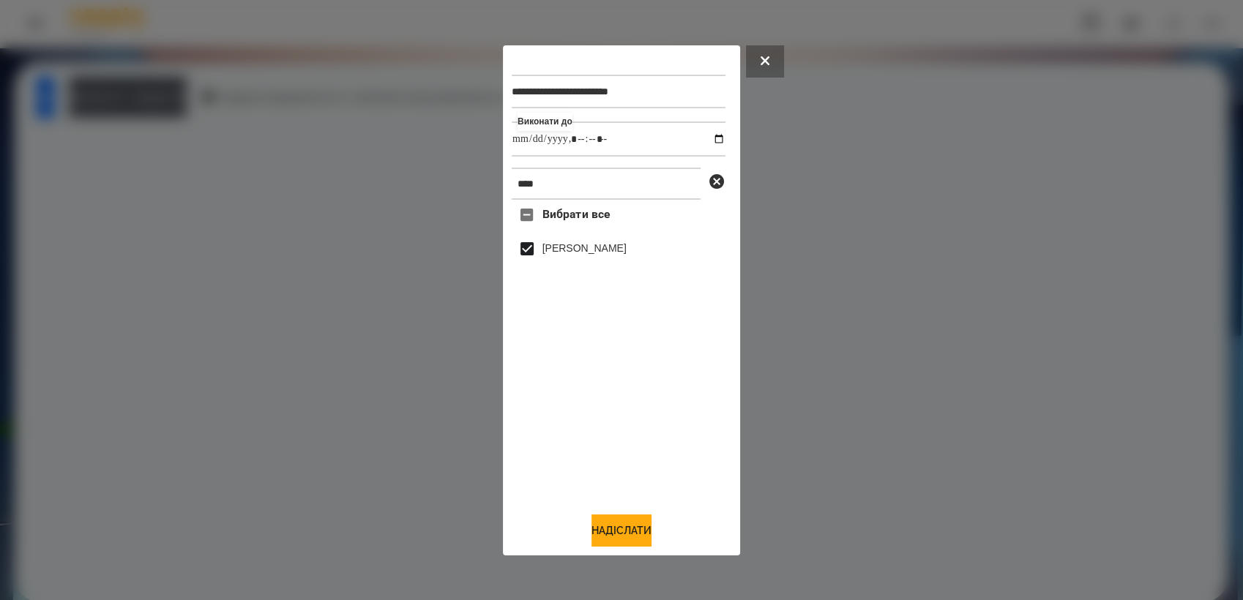
click at [632, 531] on button "Надіслати" at bounding box center [621, 531] width 60 height 32
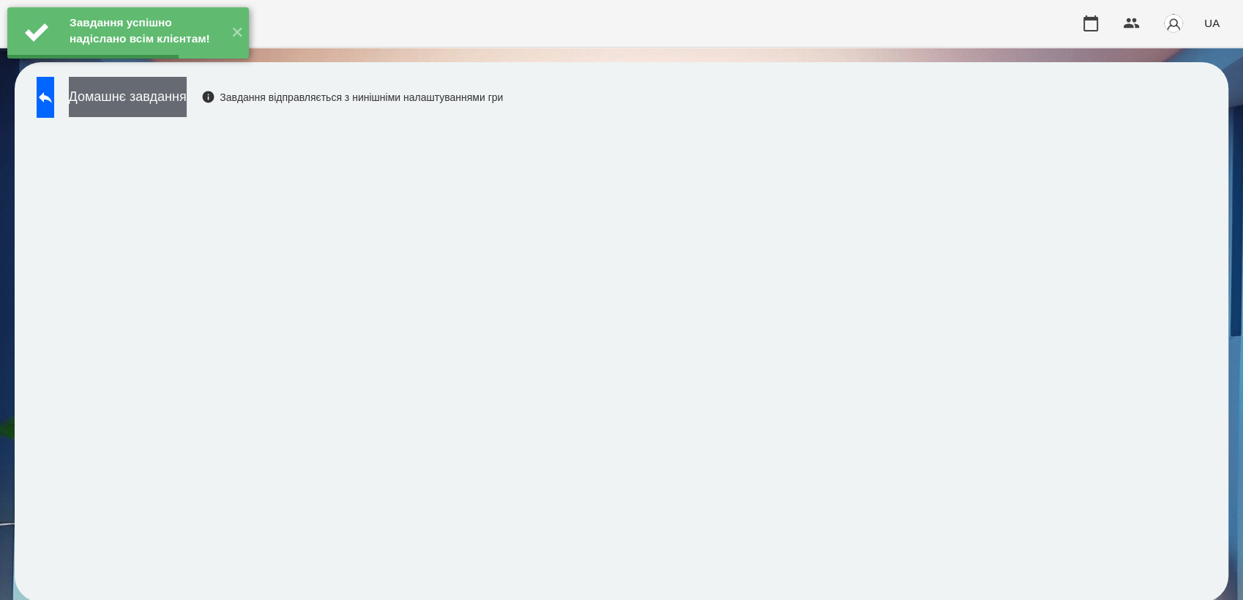
click at [173, 108] on button "Домашнє завдання" at bounding box center [128, 97] width 118 height 40
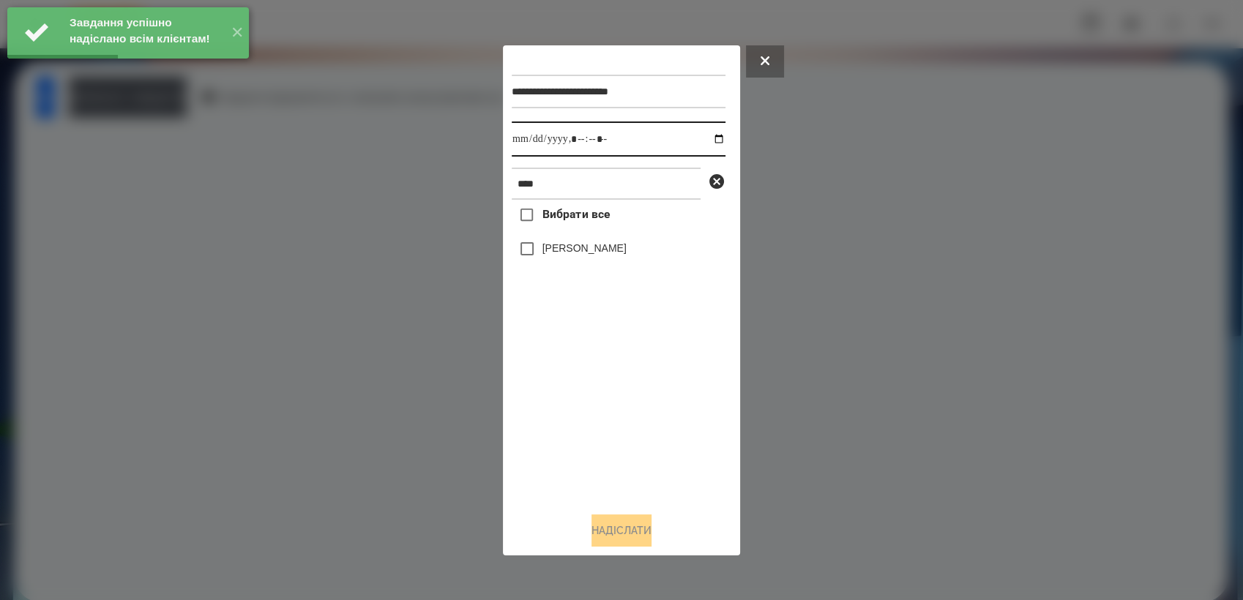
click at [709, 141] on input "datetime-local" at bounding box center [619, 139] width 214 height 35
type input "**********"
drag, startPoint x: 615, startPoint y: 389, endPoint x: 580, endPoint y: 332, distance: 66.0
click at [611, 378] on div "Вибрати все [PERSON_NAME]" at bounding box center [619, 350] width 214 height 300
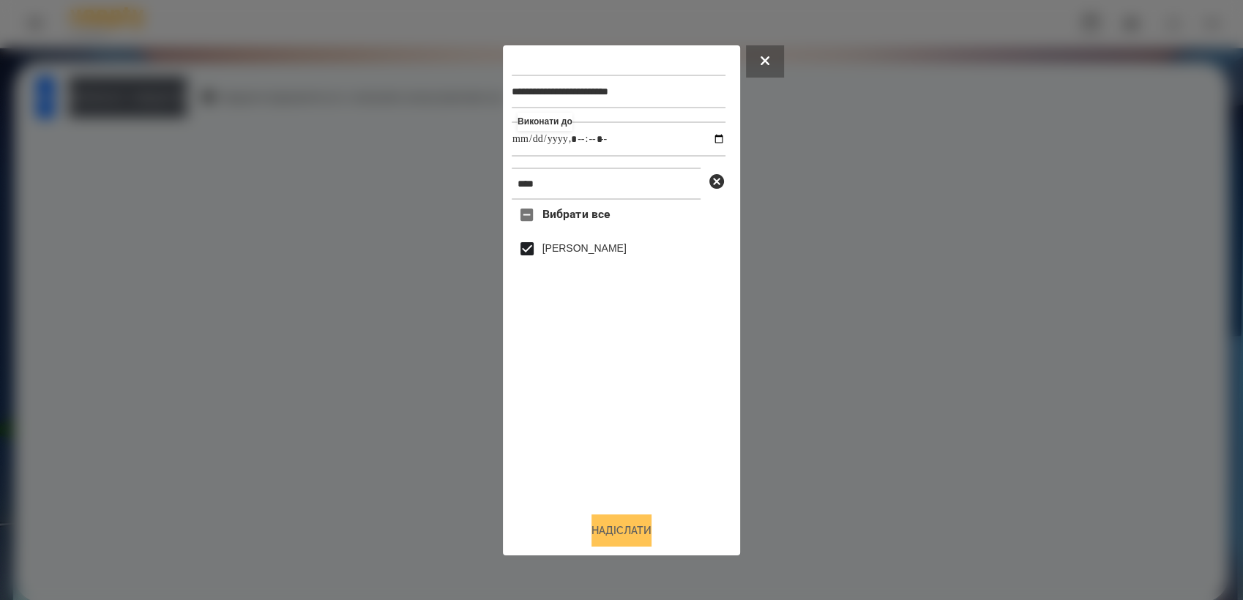
click at [632, 535] on button "Надіслати" at bounding box center [621, 531] width 60 height 32
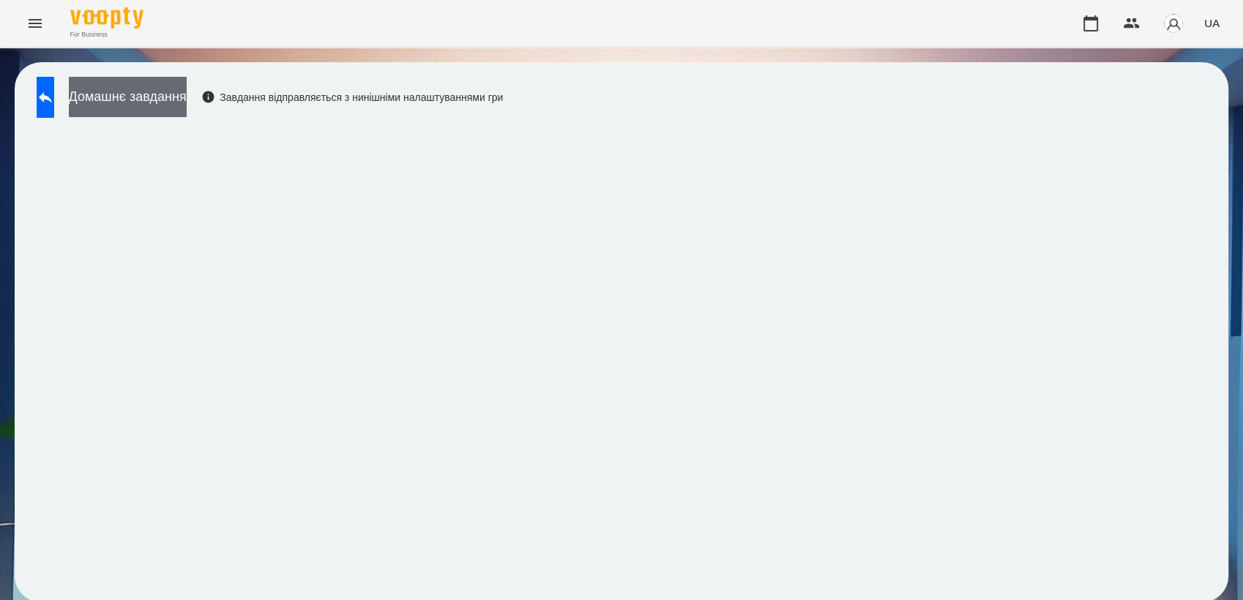
click at [176, 98] on button "Домашнє завдання" at bounding box center [128, 97] width 118 height 40
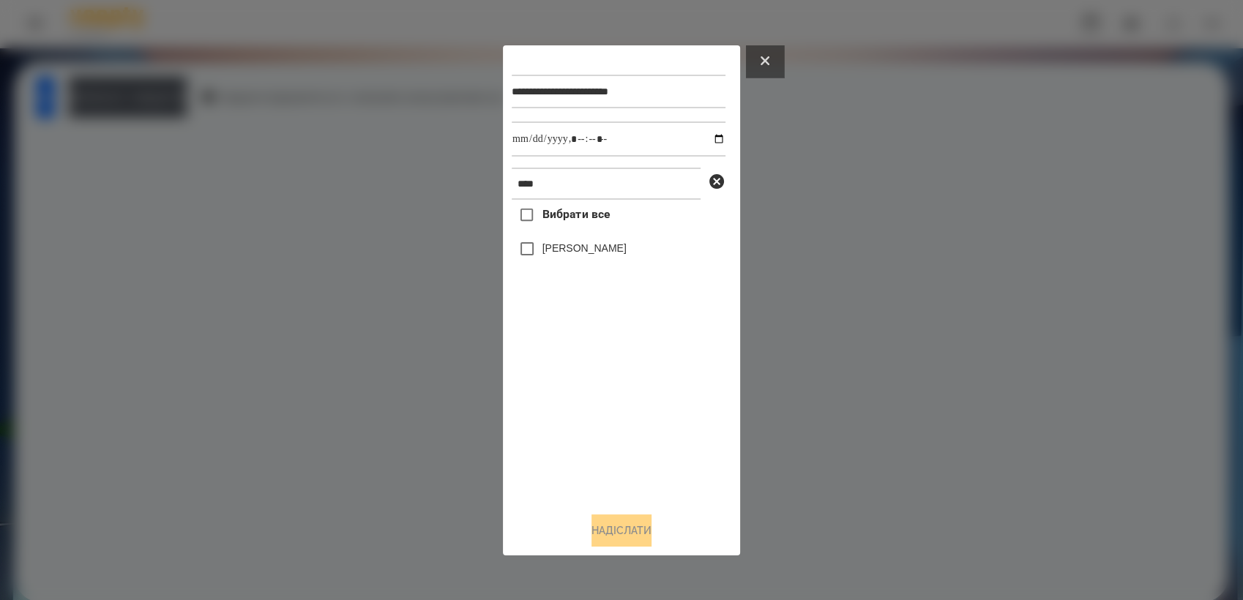
click at [773, 61] on button at bounding box center [765, 61] width 38 height 32
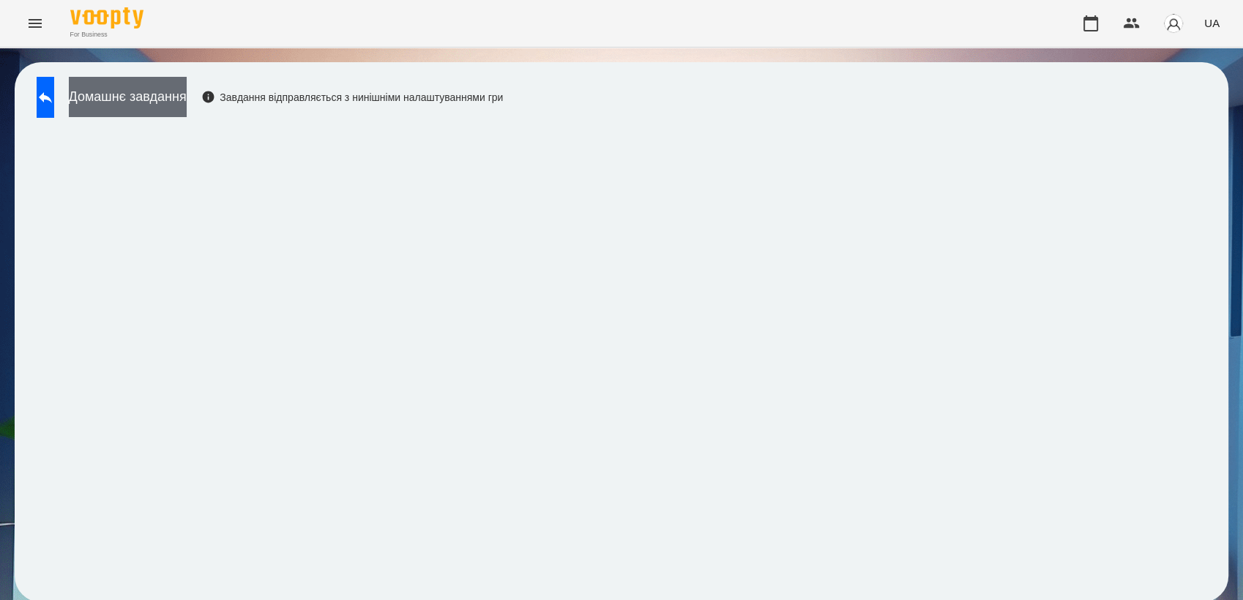
click at [187, 100] on button "Домашнє завдання" at bounding box center [128, 97] width 118 height 40
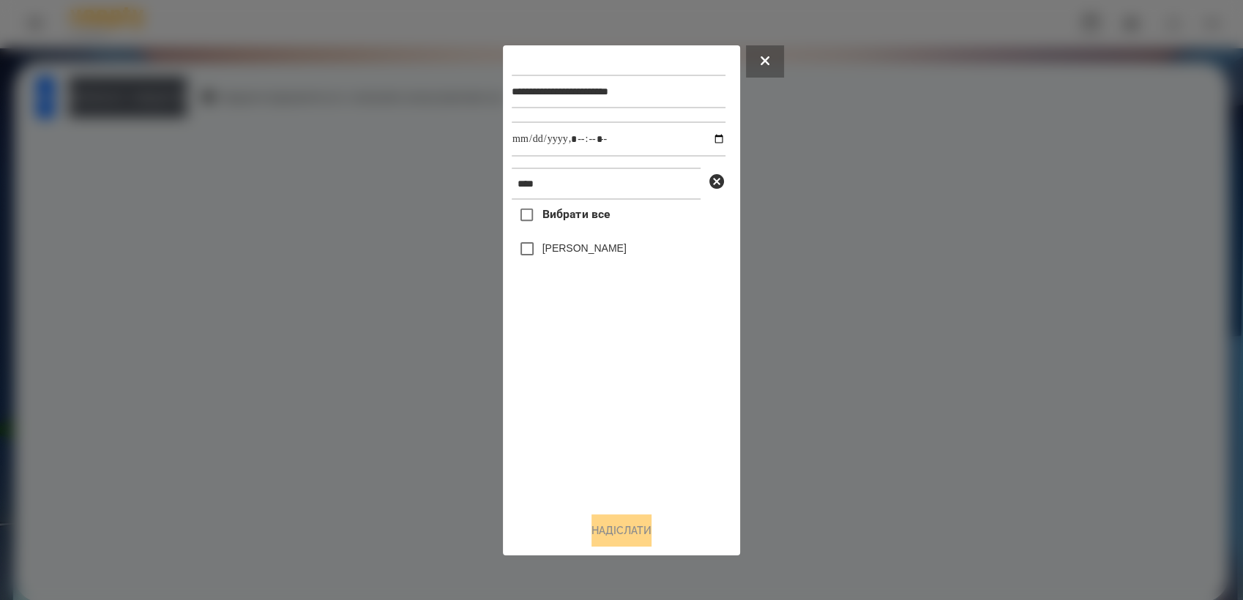
click at [765, 56] on icon at bounding box center [765, 60] width 9 height 9
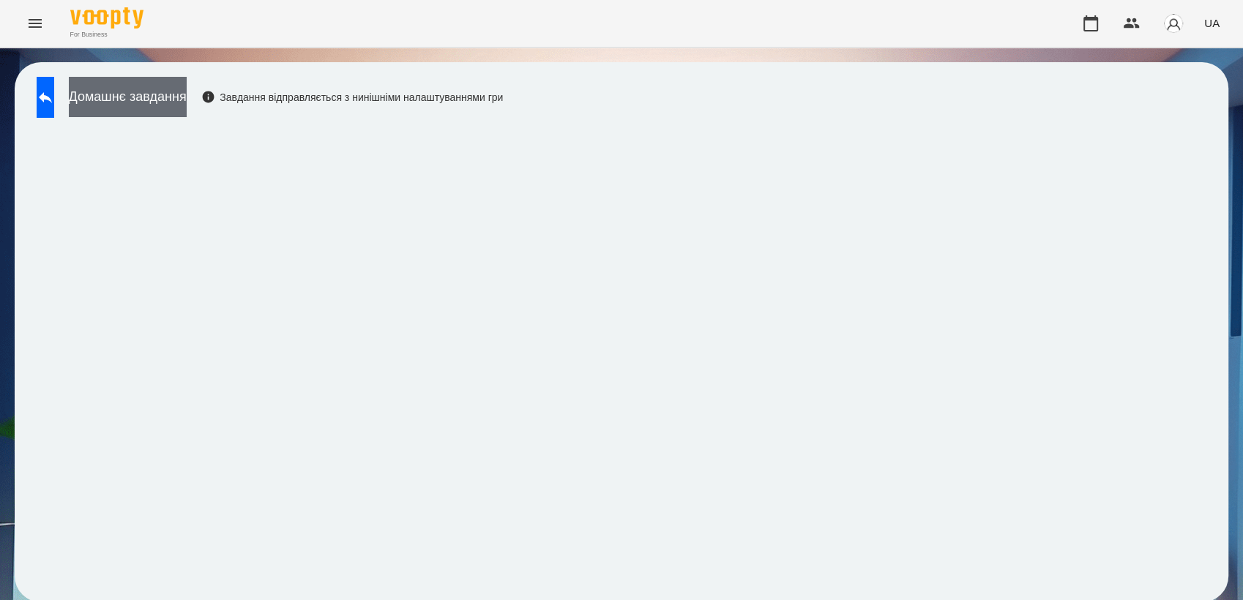
click at [168, 92] on button "Домашнє завдання" at bounding box center [128, 97] width 118 height 40
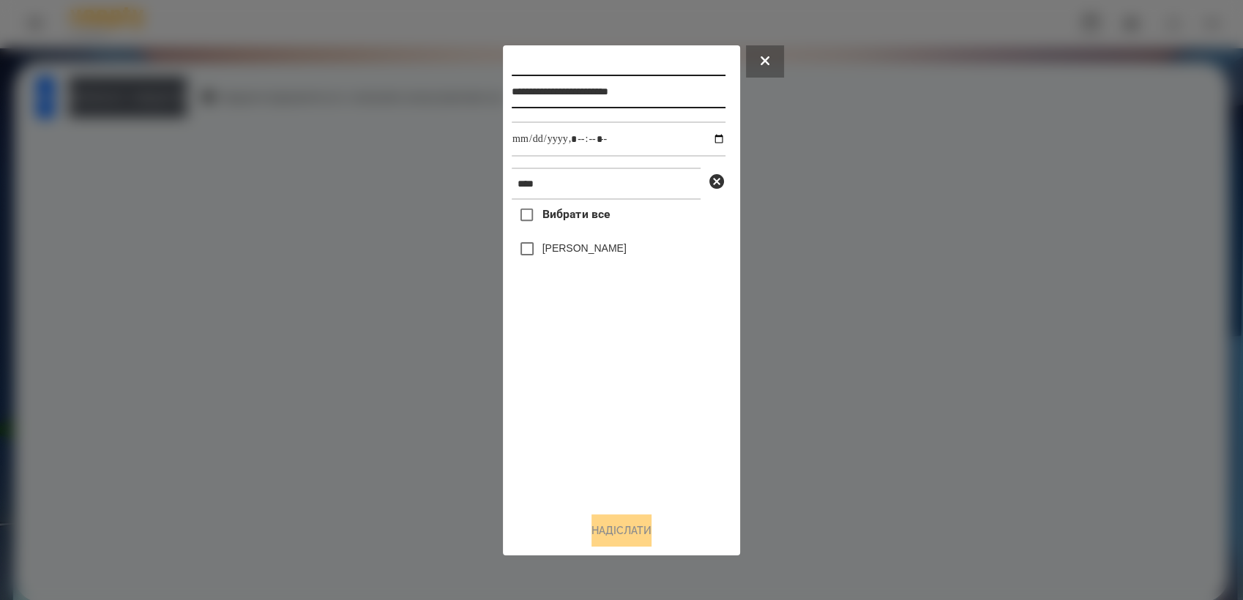
click at [677, 93] on input "**********" at bounding box center [619, 92] width 214 height 34
type input "**********"
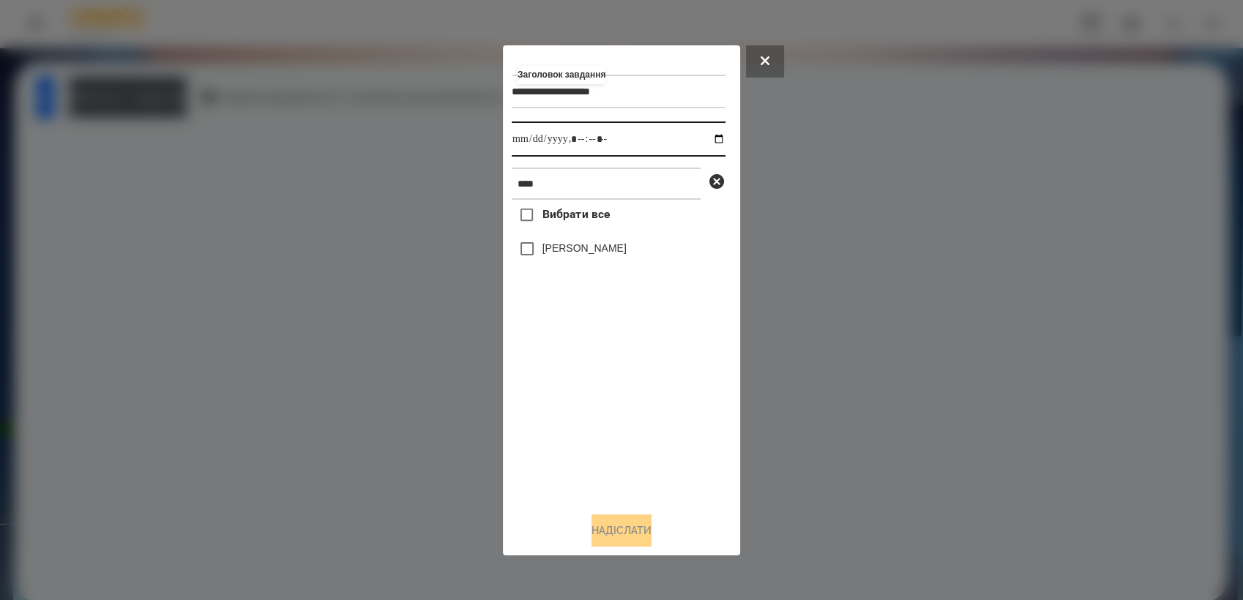
click at [705, 140] on input "datetime-local" at bounding box center [619, 139] width 214 height 35
type input "**********"
drag, startPoint x: 598, startPoint y: 372, endPoint x: 567, endPoint y: 313, distance: 66.5
click at [599, 368] on div "Вибрати все [PERSON_NAME]" at bounding box center [619, 350] width 214 height 300
drag, startPoint x: 624, startPoint y: 529, endPoint x: 621, endPoint y: 518, distance: 10.7
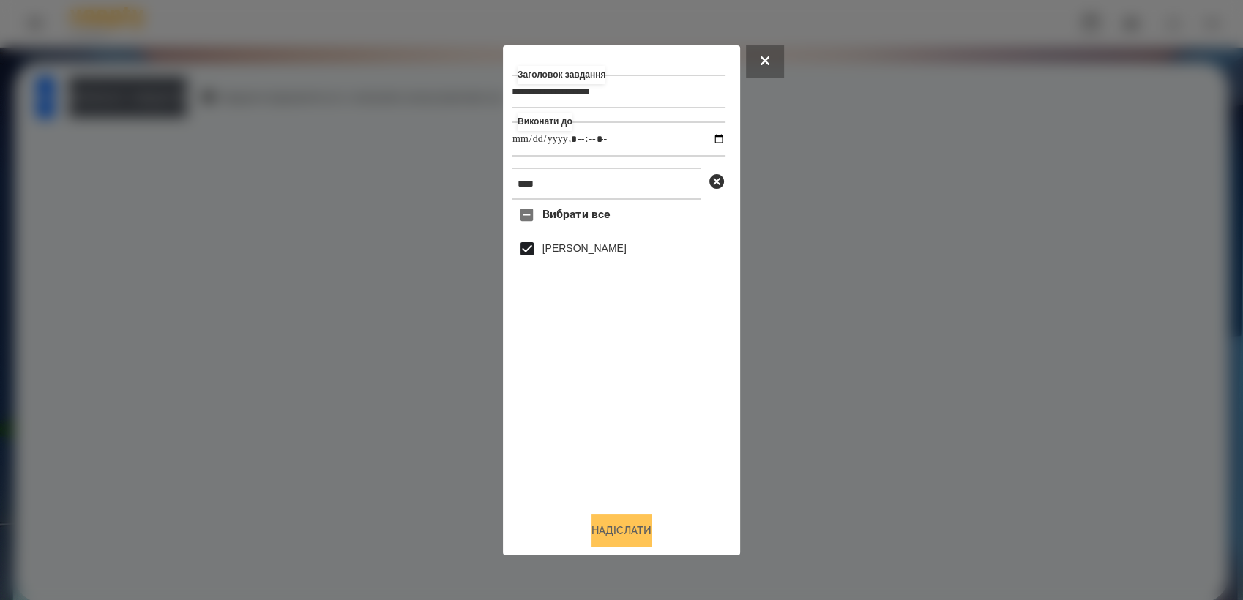
click at [624, 528] on button "Надіслати" at bounding box center [621, 531] width 60 height 32
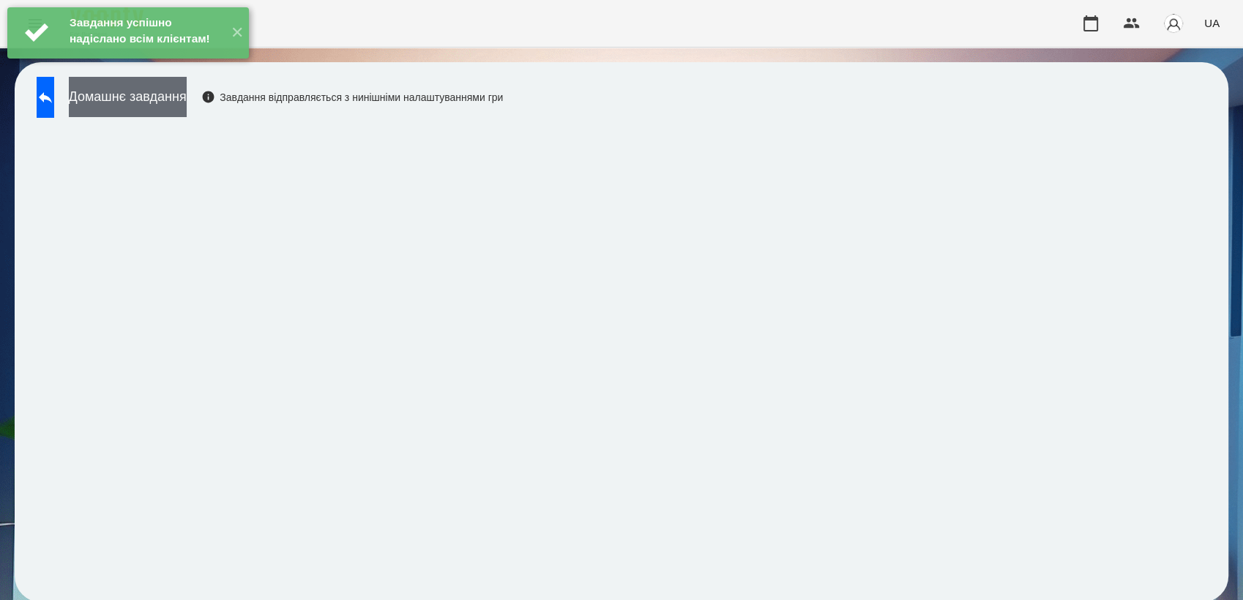
click at [167, 92] on button "Домашнє завдання" at bounding box center [128, 97] width 118 height 40
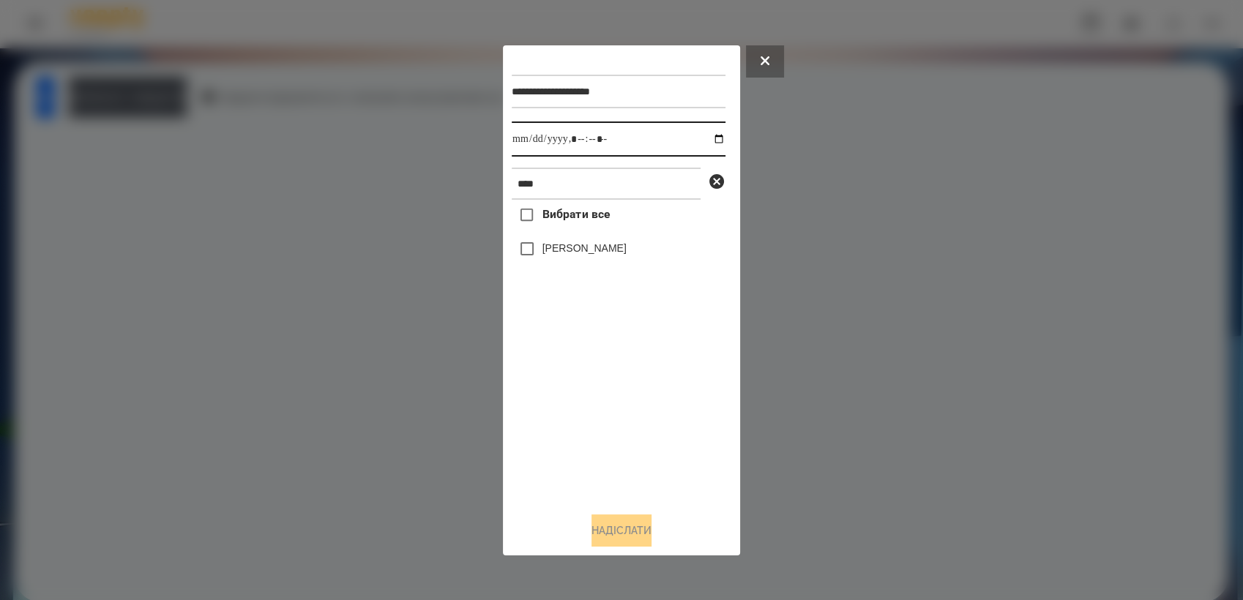
click at [706, 135] on input "datetime-local" at bounding box center [619, 139] width 214 height 35
type input "**********"
drag, startPoint x: 613, startPoint y: 423, endPoint x: 557, endPoint y: 315, distance: 121.8
click at [609, 415] on div "Вибрати все [PERSON_NAME]" at bounding box center [619, 350] width 214 height 300
drag, startPoint x: 626, startPoint y: 522, endPoint x: 626, endPoint y: 533, distance: 11.0
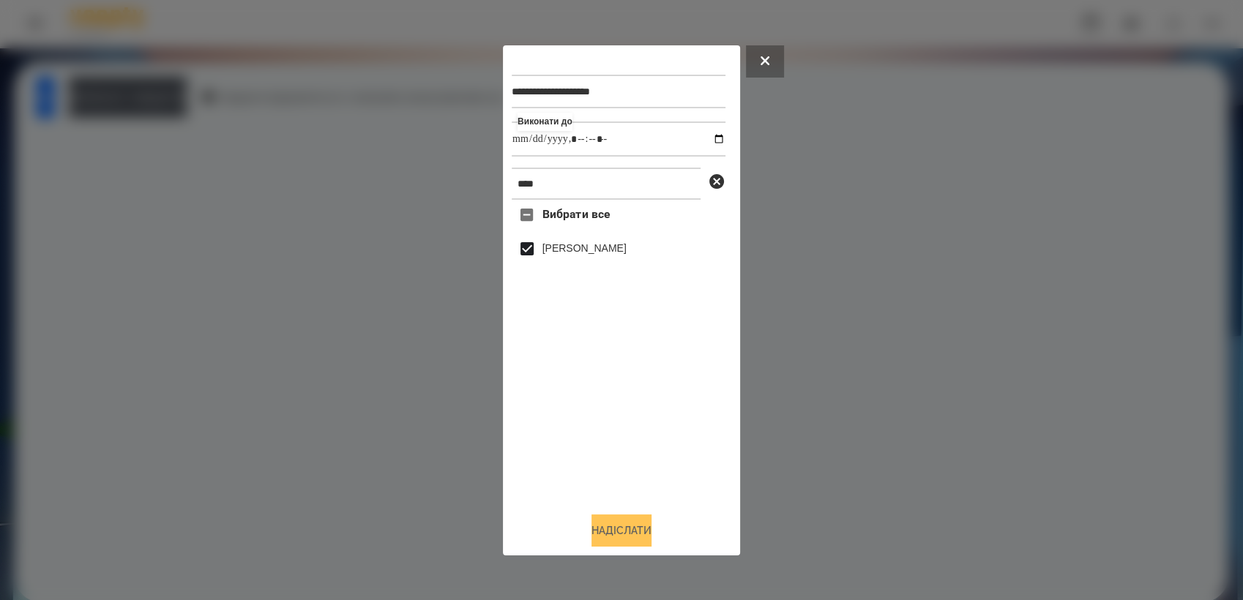
click at [626, 529] on button "Надіслати" at bounding box center [621, 531] width 60 height 32
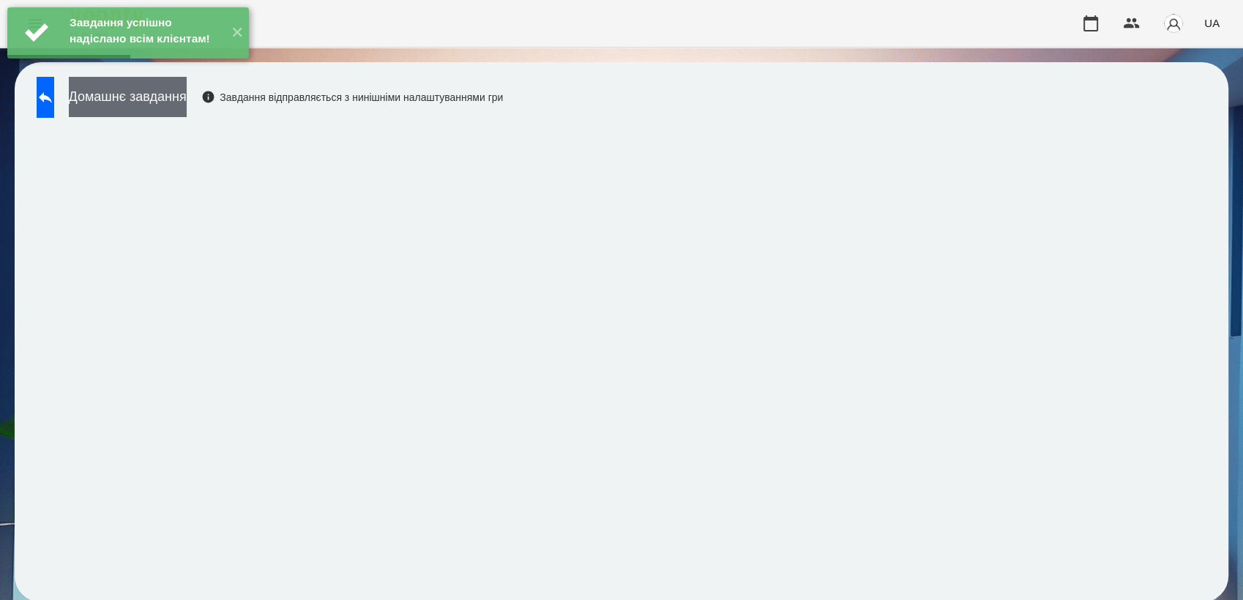
click at [146, 102] on button "Домашнє завдання" at bounding box center [128, 97] width 118 height 40
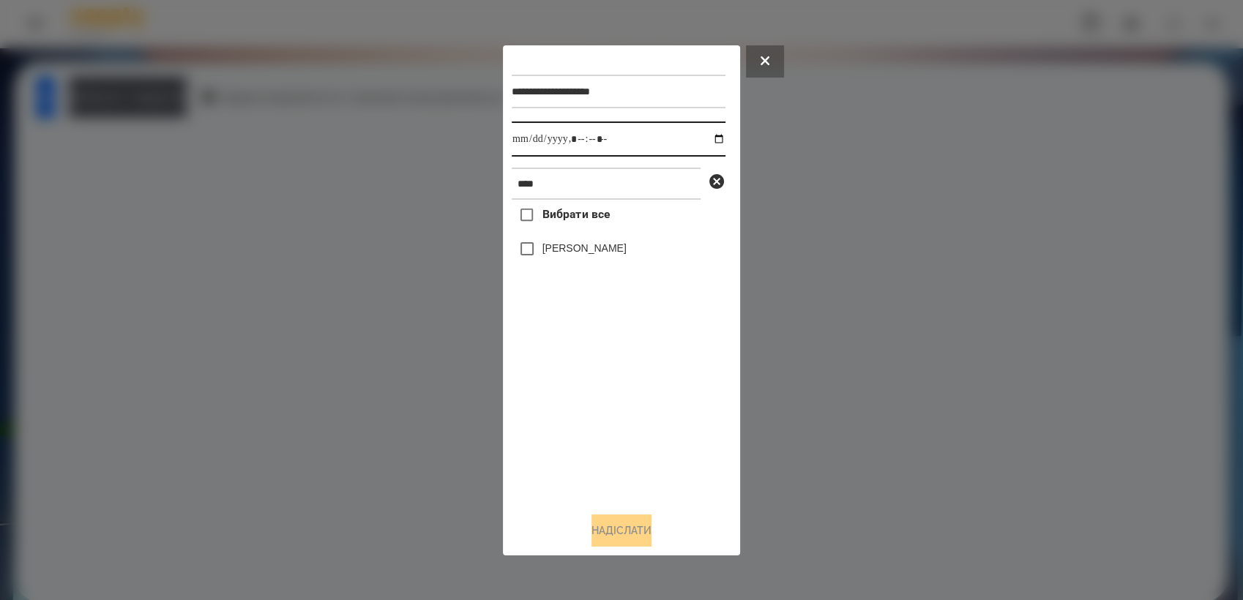
drag, startPoint x: 706, startPoint y: 141, endPoint x: 708, endPoint y: 158, distance: 17.0
click at [706, 141] on input "datetime-local" at bounding box center [619, 139] width 214 height 35
type input "**********"
drag, startPoint x: 591, startPoint y: 433, endPoint x: 579, endPoint y: 399, distance: 36.6
click at [591, 426] on div "Вибрати все [PERSON_NAME]" at bounding box center [619, 350] width 214 height 300
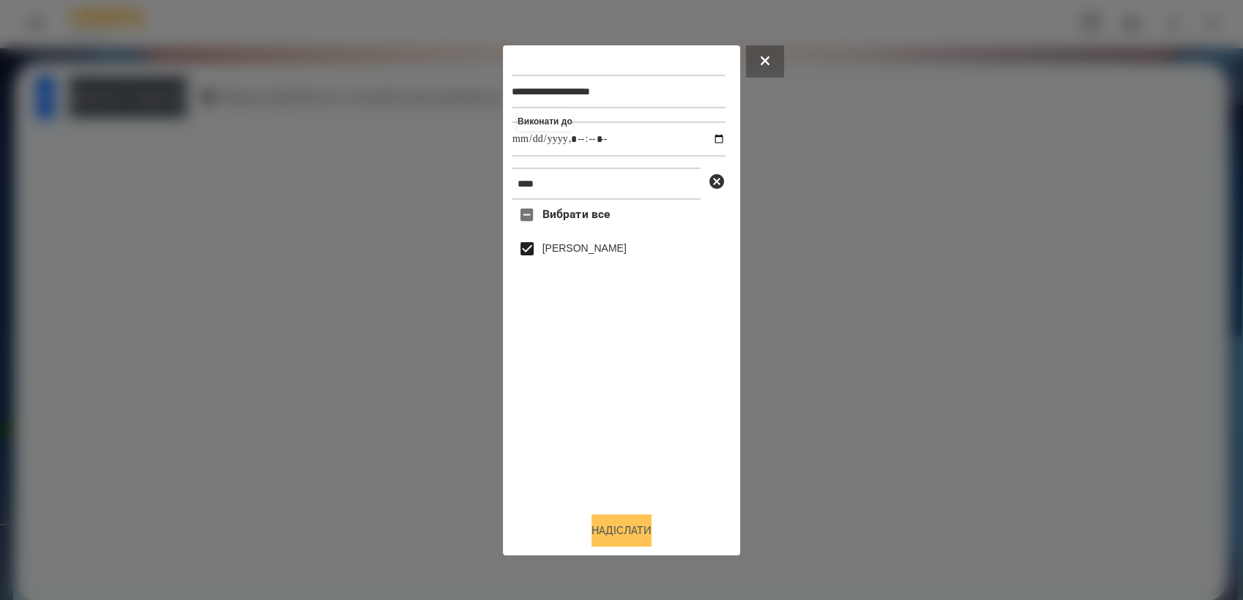
click at [643, 542] on button "Надіслати" at bounding box center [621, 531] width 60 height 32
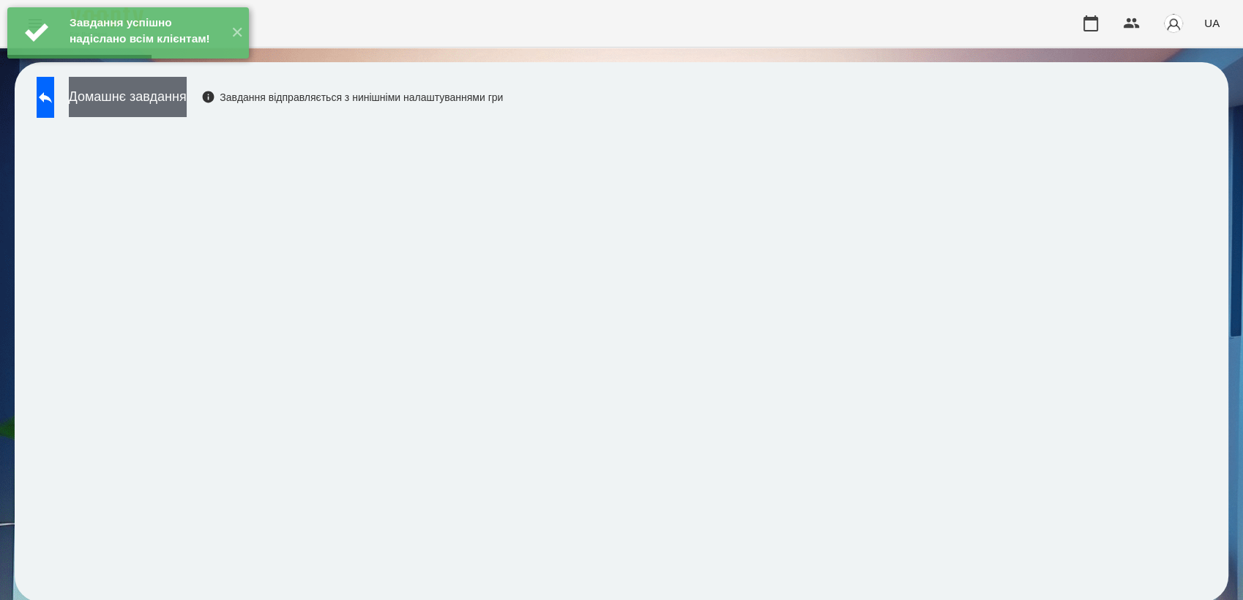
click at [165, 102] on button "Домашнє завдання" at bounding box center [128, 97] width 118 height 40
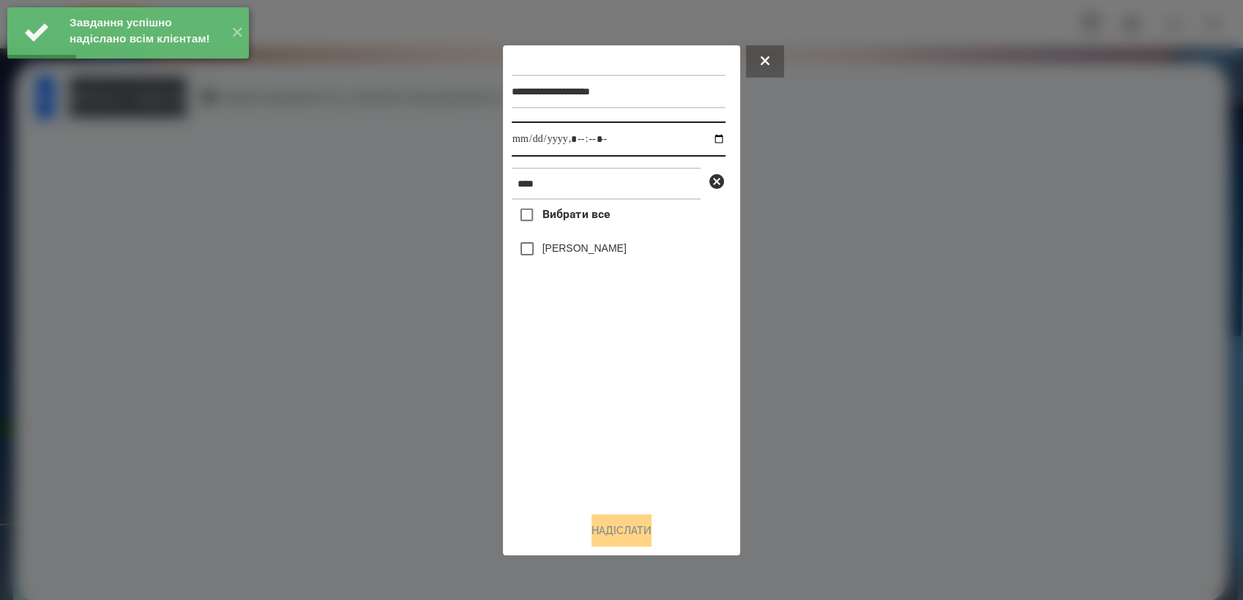
click at [706, 138] on input "datetime-local" at bounding box center [619, 139] width 214 height 35
type input "**********"
click at [585, 409] on div "Вибрати все [PERSON_NAME]" at bounding box center [619, 350] width 214 height 300
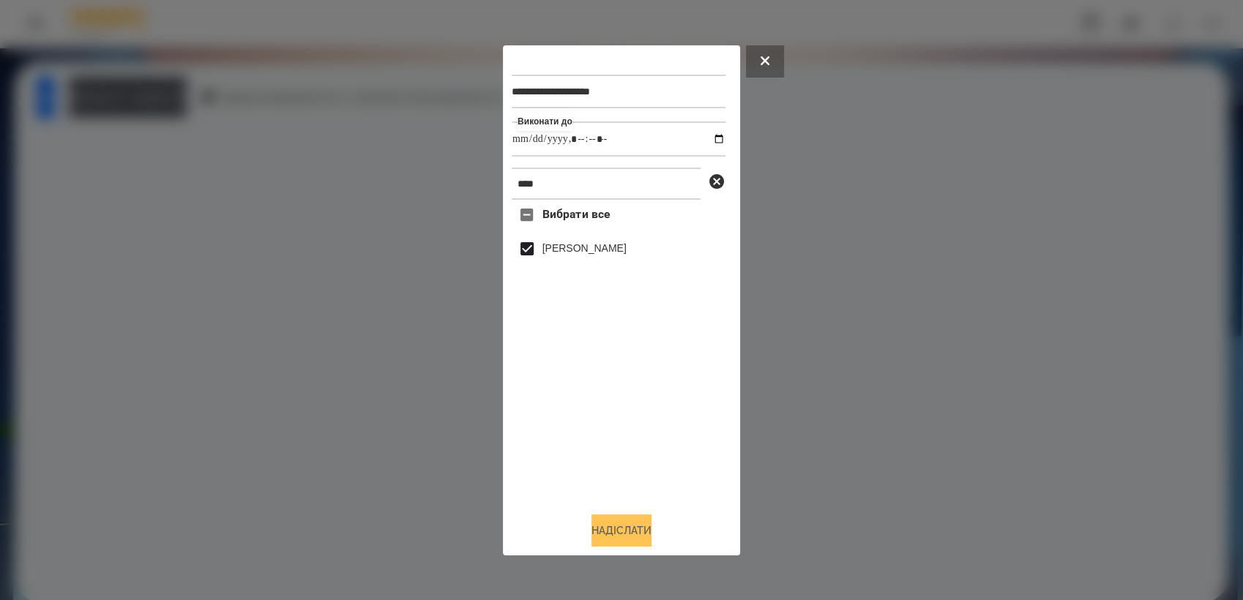
click at [619, 536] on button "Надіслати" at bounding box center [621, 531] width 60 height 32
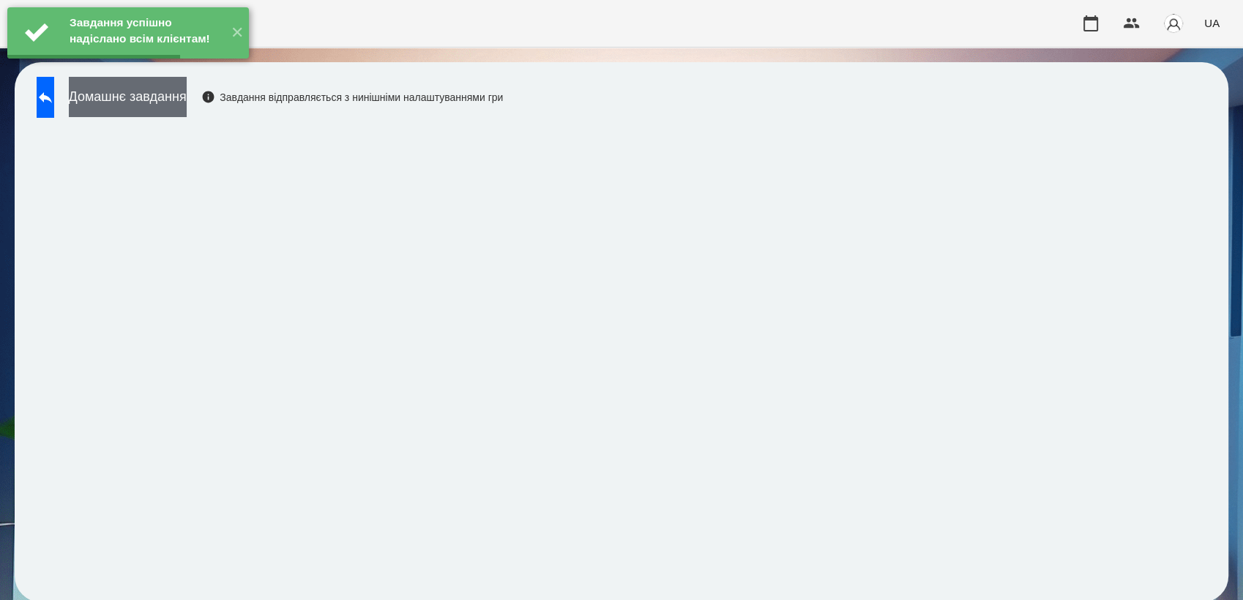
click at [187, 94] on button "Домашнє завдання" at bounding box center [128, 97] width 118 height 40
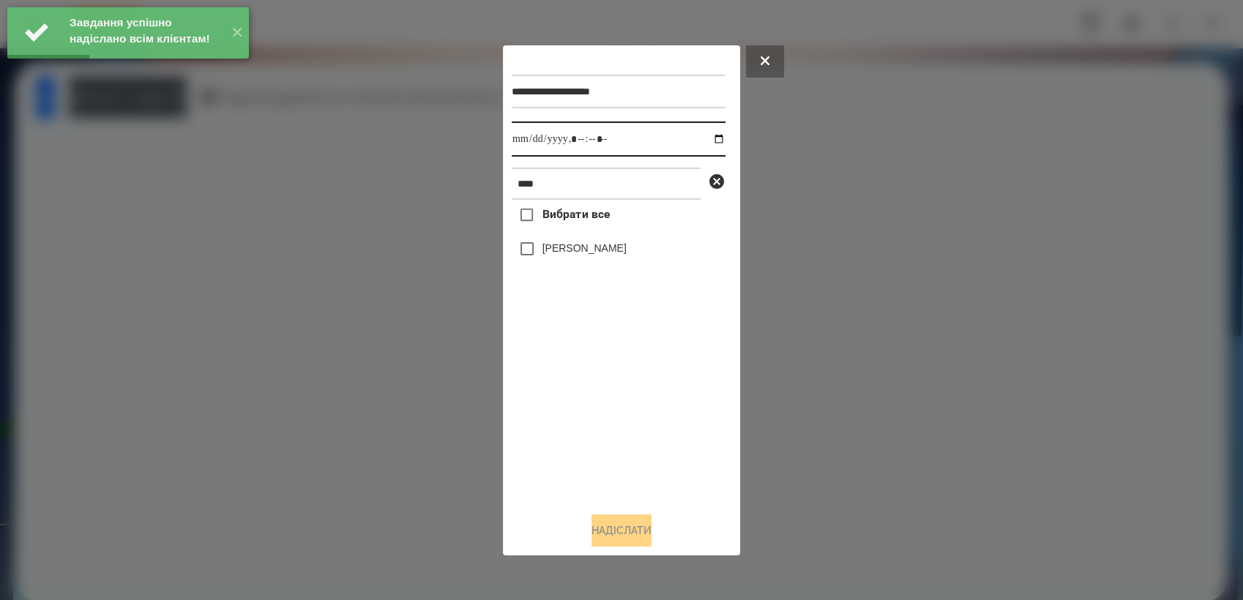
click at [709, 138] on input "datetime-local" at bounding box center [619, 139] width 214 height 35
type input "**********"
drag, startPoint x: 602, startPoint y: 436, endPoint x: 597, endPoint y: 422, distance: 14.1
click at [601, 433] on div "Вибрати все [PERSON_NAME]" at bounding box center [619, 350] width 214 height 300
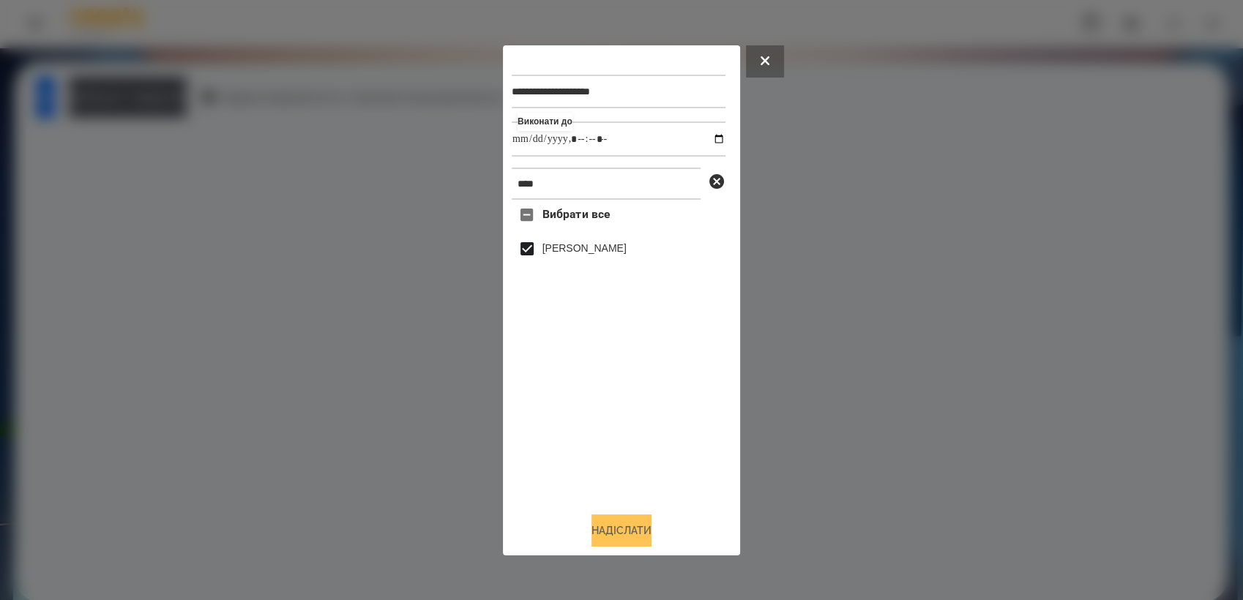
click at [640, 531] on button "Надіслати" at bounding box center [621, 531] width 60 height 32
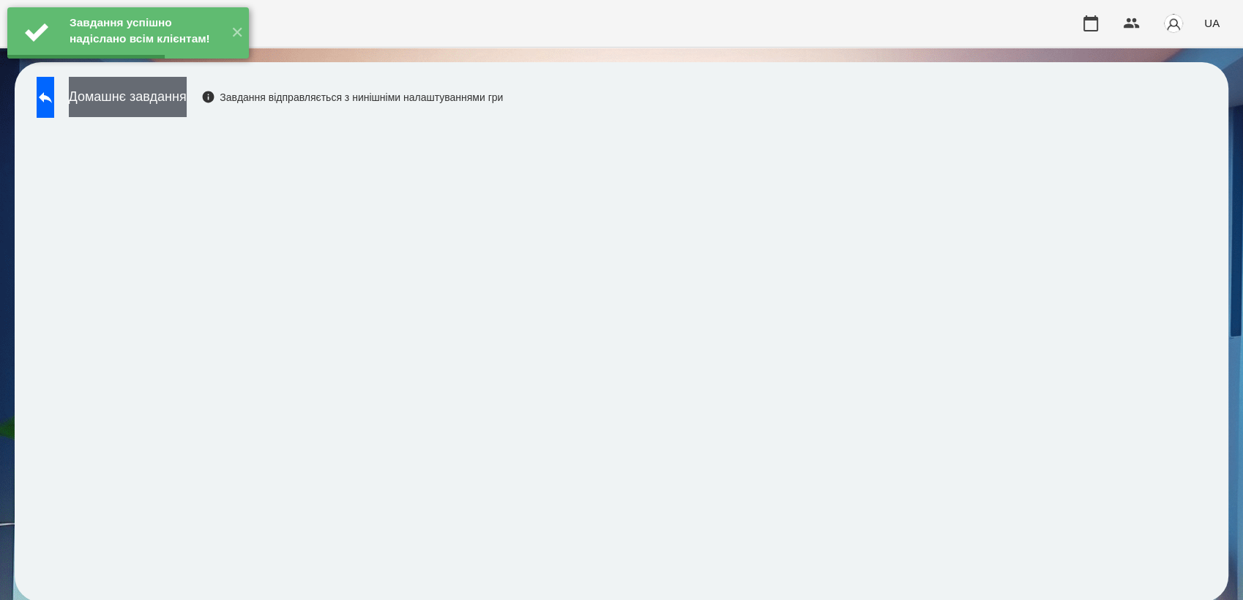
click at [158, 93] on button "Домашнє завдання" at bounding box center [128, 97] width 118 height 40
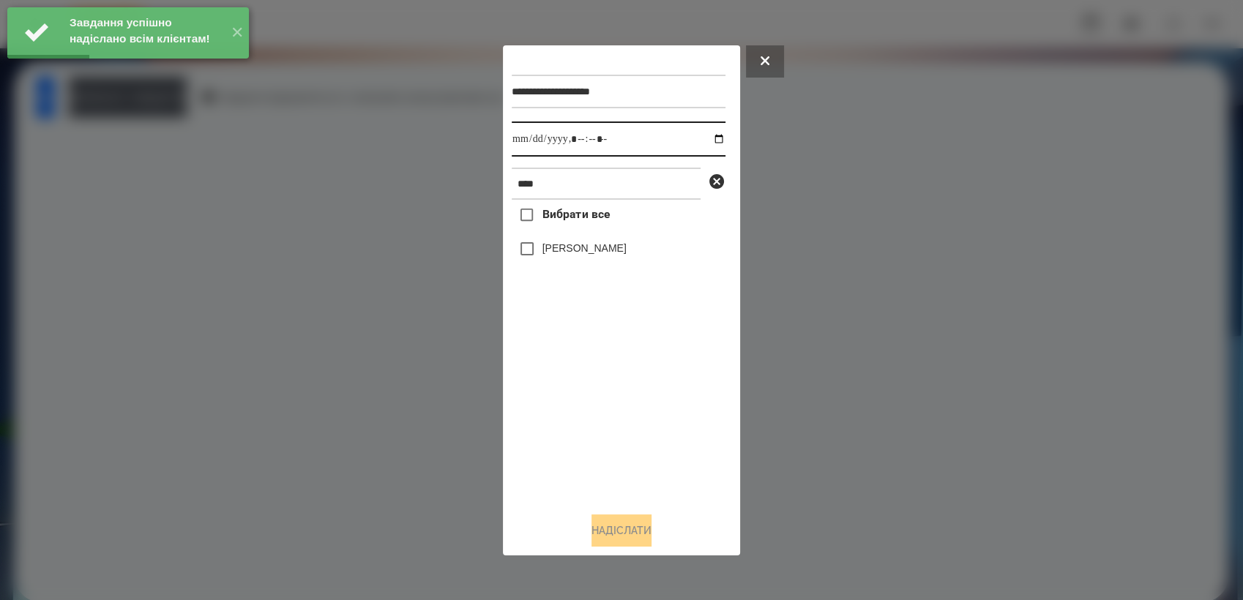
click at [710, 141] on input "datetime-local" at bounding box center [619, 139] width 214 height 35
type input "**********"
drag, startPoint x: 621, startPoint y: 443, endPoint x: 599, endPoint y: 399, distance: 49.1
click at [621, 438] on div "Вибрати все [PERSON_NAME]" at bounding box center [619, 350] width 214 height 300
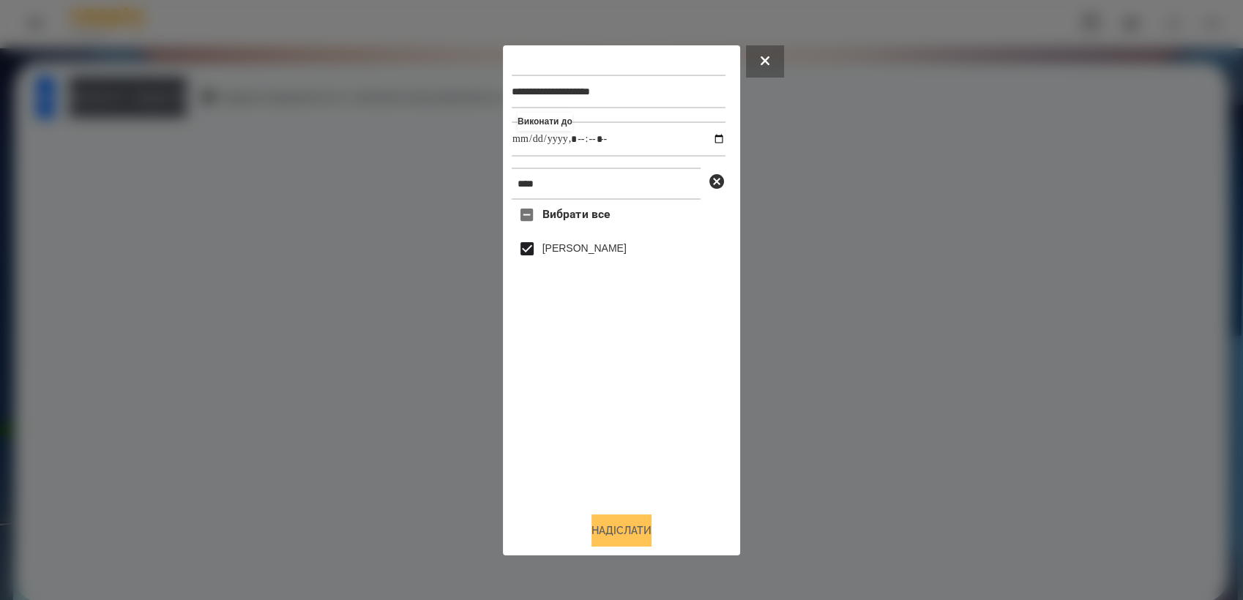
click at [613, 528] on button "Надіслати" at bounding box center [621, 531] width 60 height 32
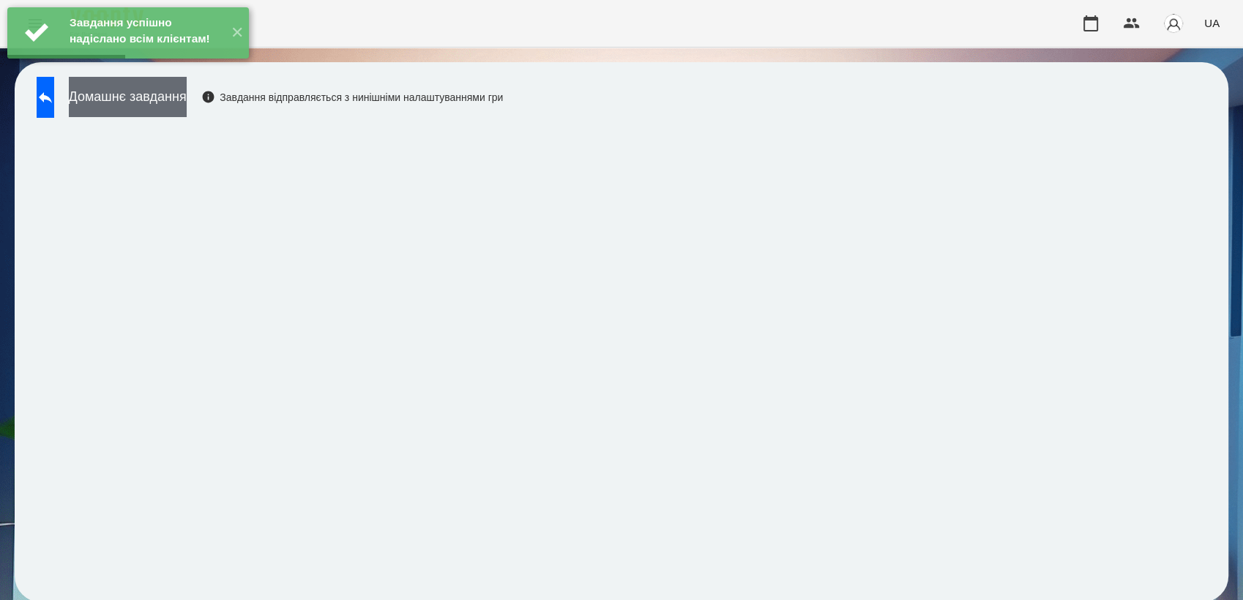
click at [187, 90] on button "Домашнє завдання" at bounding box center [128, 97] width 118 height 40
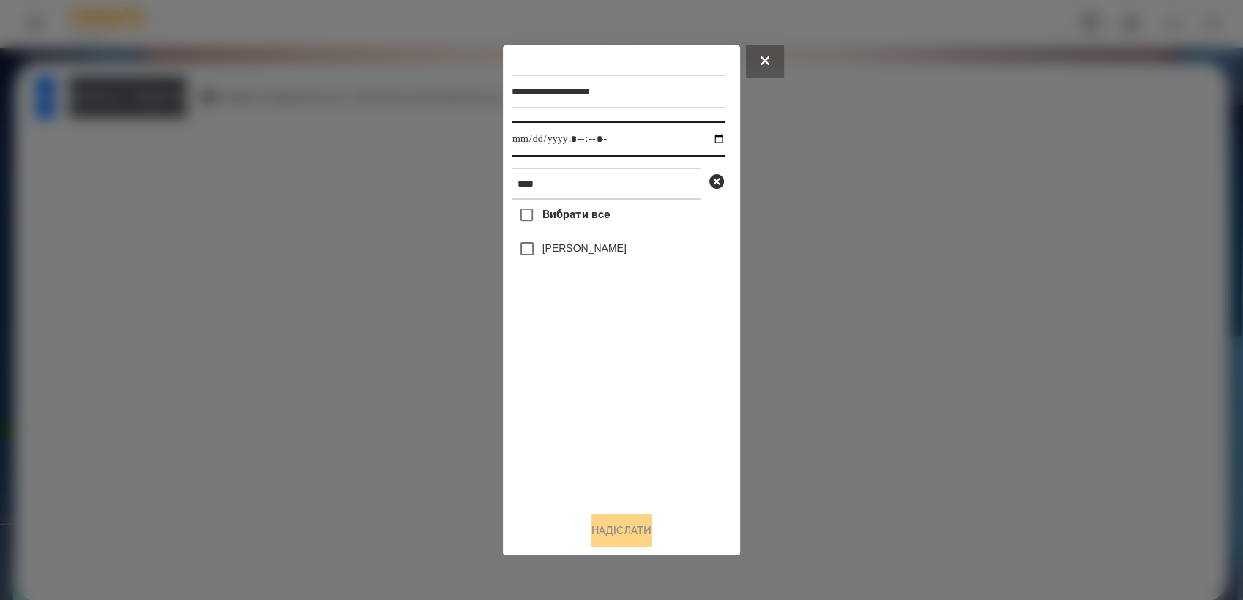
click at [701, 135] on input "datetime-local" at bounding box center [619, 139] width 214 height 35
type input "**********"
click at [579, 425] on div "Вибрати все [PERSON_NAME]" at bounding box center [619, 350] width 214 height 300
click at [602, 543] on button "Надіслати" at bounding box center [621, 531] width 60 height 32
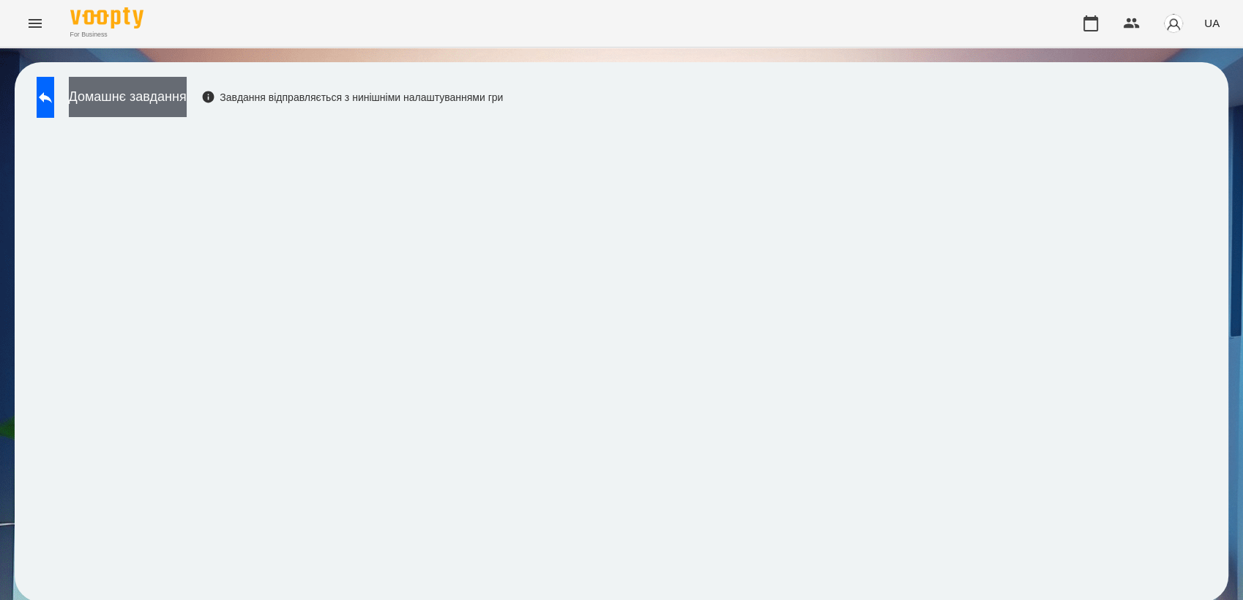
click at [147, 96] on button "Домашнє завдання" at bounding box center [128, 97] width 118 height 40
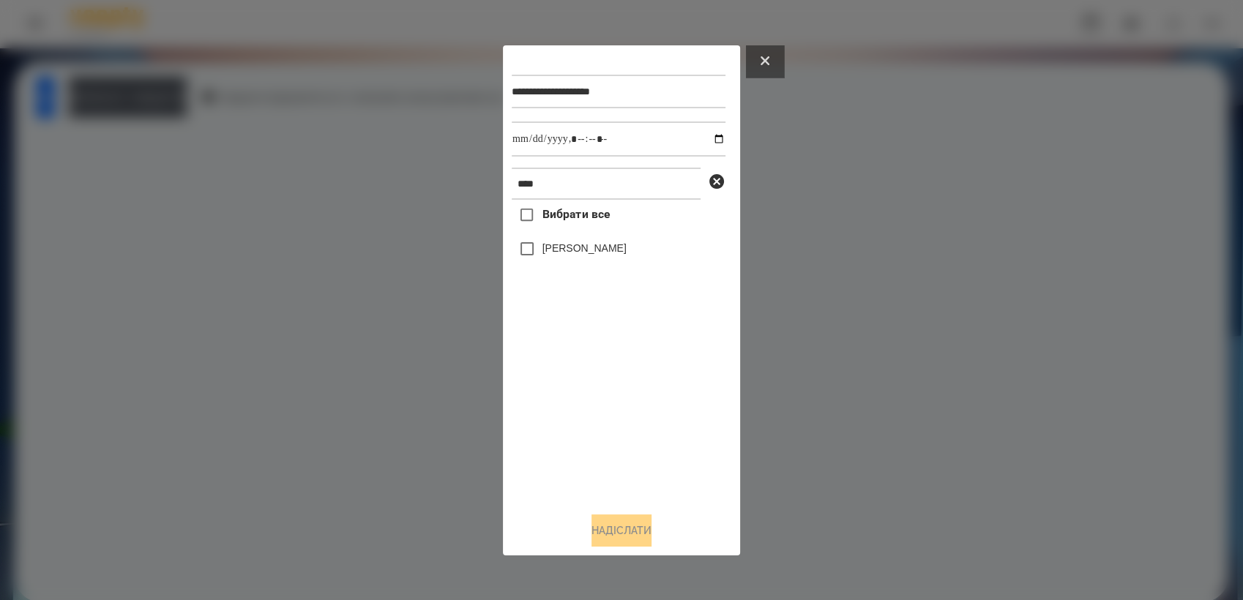
click at [766, 56] on icon at bounding box center [765, 60] width 9 height 9
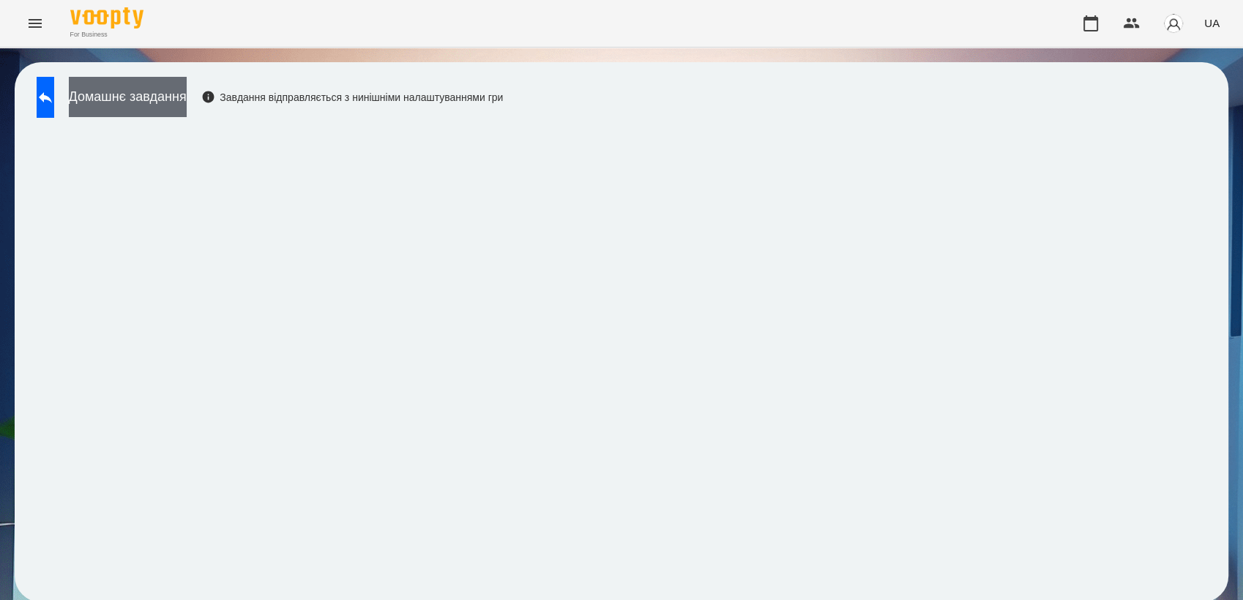
click at [158, 109] on button "Домашнє завдання" at bounding box center [128, 97] width 118 height 40
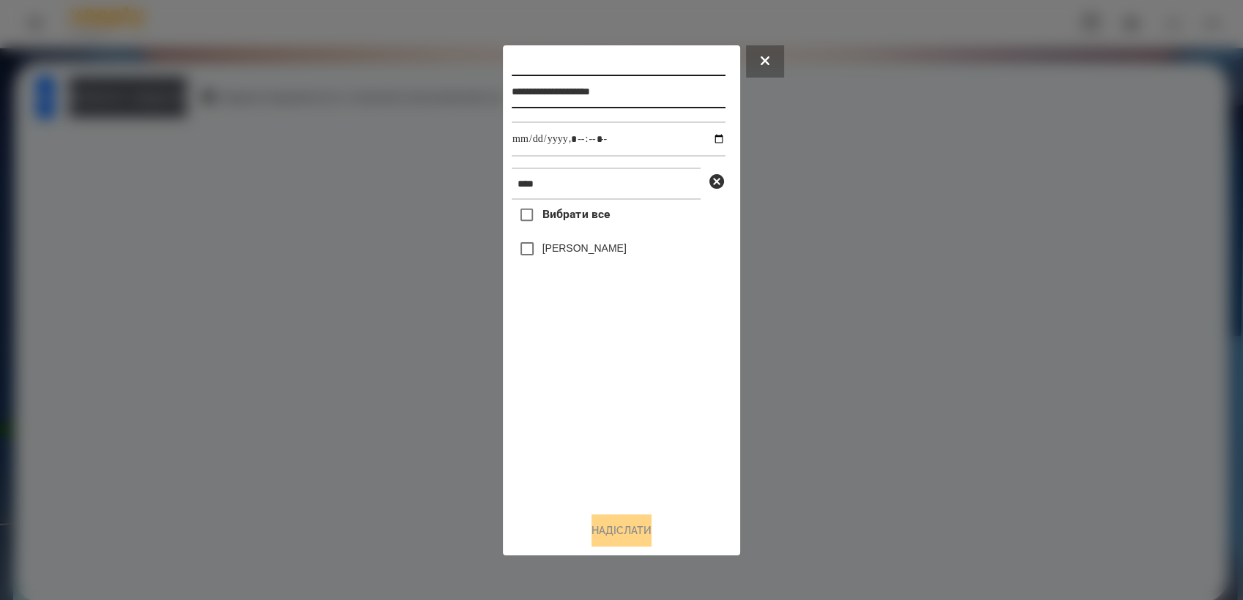
click at [651, 95] on input "**********" at bounding box center [619, 92] width 214 height 34
type input "**********"
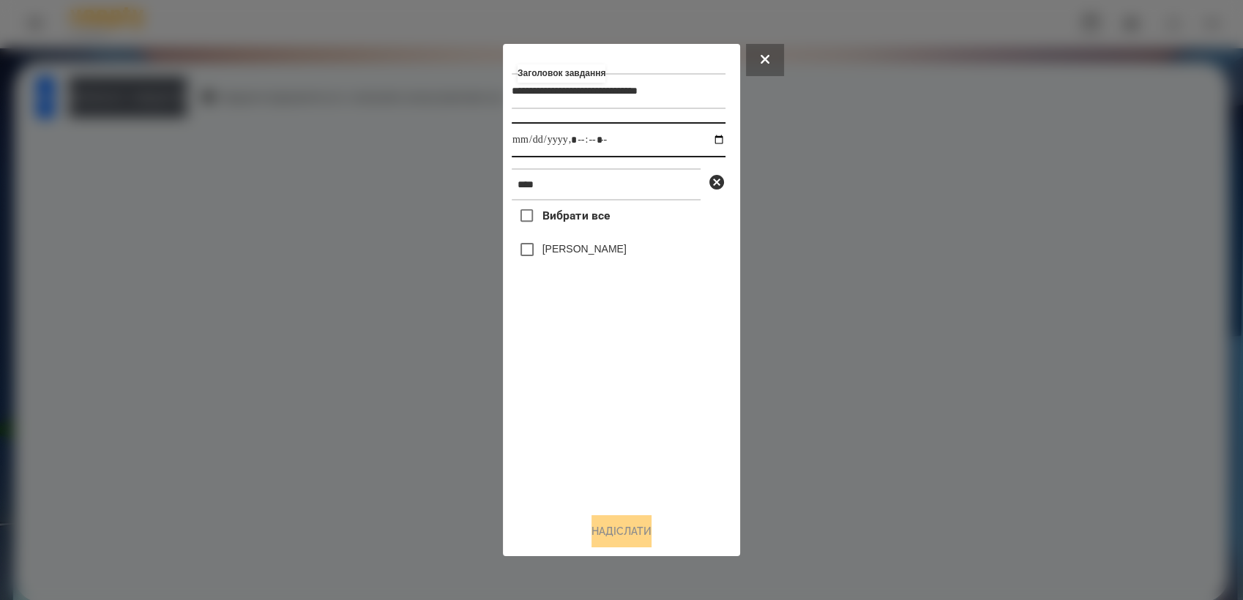
drag, startPoint x: 709, startPoint y: 138, endPoint x: 709, endPoint y: 149, distance: 11.0
click at [709, 138] on input "datetime-local" at bounding box center [619, 139] width 214 height 35
type input "**********"
drag, startPoint x: 589, startPoint y: 416, endPoint x: 548, endPoint y: 320, distance: 104.3
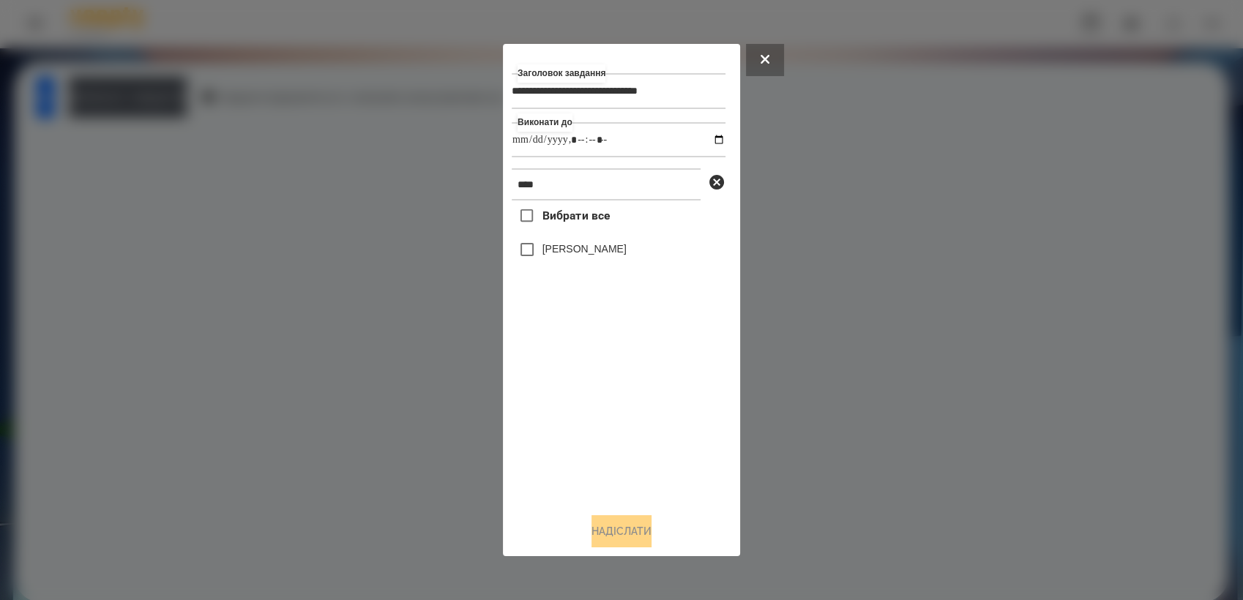
click at [585, 408] on div "Вибрати все [PERSON_NAME]" at bounding box center [619, 351] width 214 height 300
click at [630, 530] on button "Надіслати" at bounding box center [621, 531] width 60 height 32
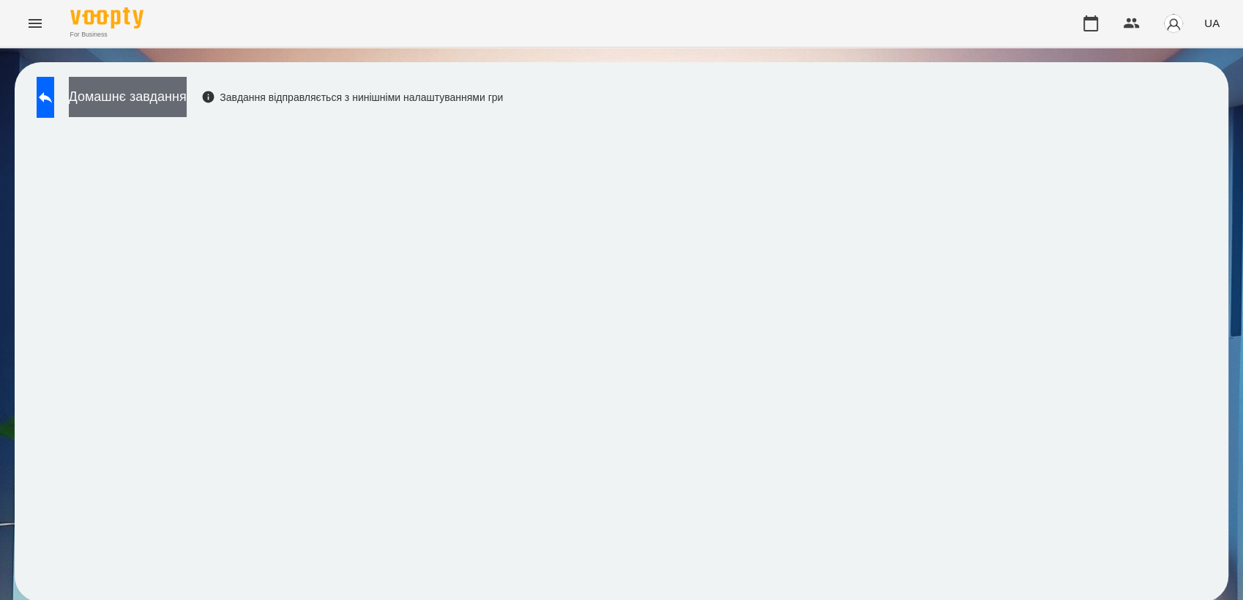
click at [187, 97] on button "Домашнє завдання" at bounding box center [128, 97] width 118 height 40
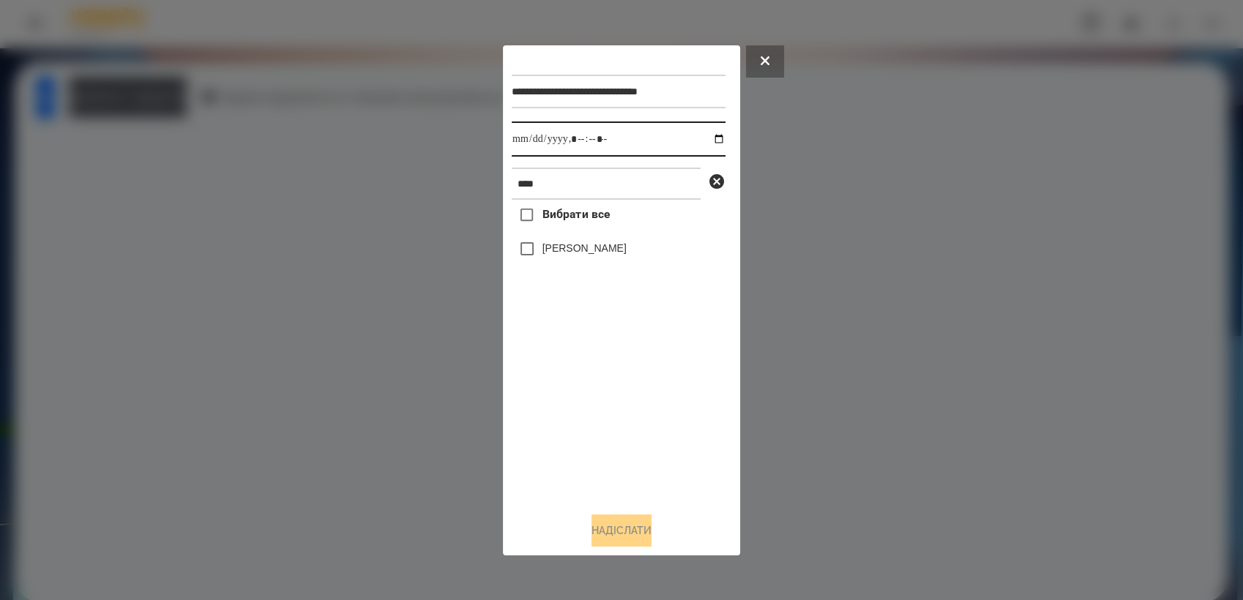
click at [706, 138] on input "datetime-local" at bounding box center [619, 139] width 214 height 35
type input "**********"
drag, startPoint x: 597, startPoint y: 392, endPoint x: 568, endPoint y: 318, distance: 80.2
click at [597, 386] on div "Вибрати все [PERSON_NAME]" at bounding box center [619, 350] width 214 height 300
click at [637, 542] on button "Надіслати" at bounding box center [621, 531] width 60 height 32
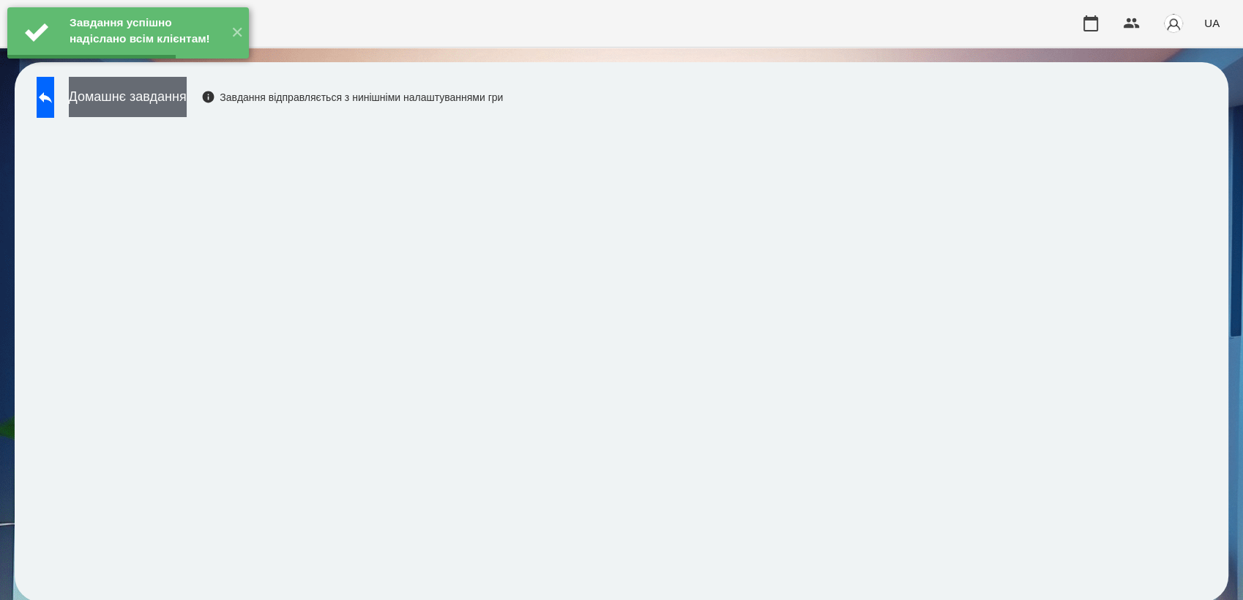
click at [182, 108] on button "Домашнє завдання" at bounding box center [128, 97] width 118 height 40
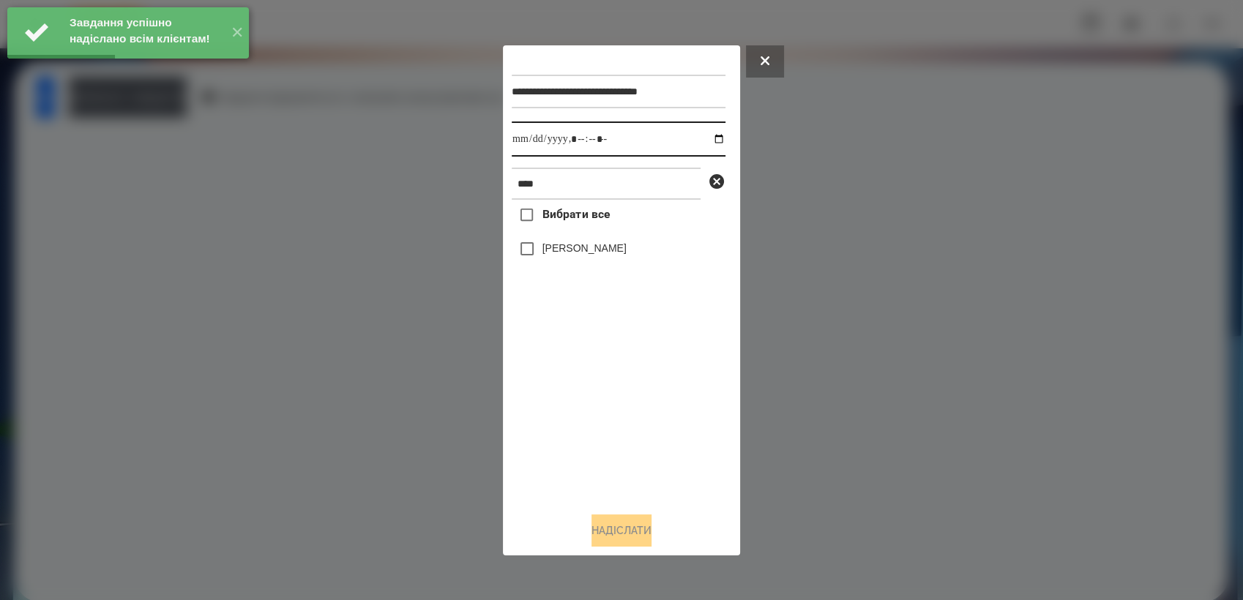
click at [709, 141] on input "datetime-local" at bounding box center [619, 139] width 214 height 35
type input "**********"
drag, startPoint x: 603, startPoint y: 394, endPoint x: 575, endPoint y: 343, distance: 58.7
click at [597, 384] on div "Вибрати все [PERSON_NAME]" at bounding box center [619, 350] width 214 height 300
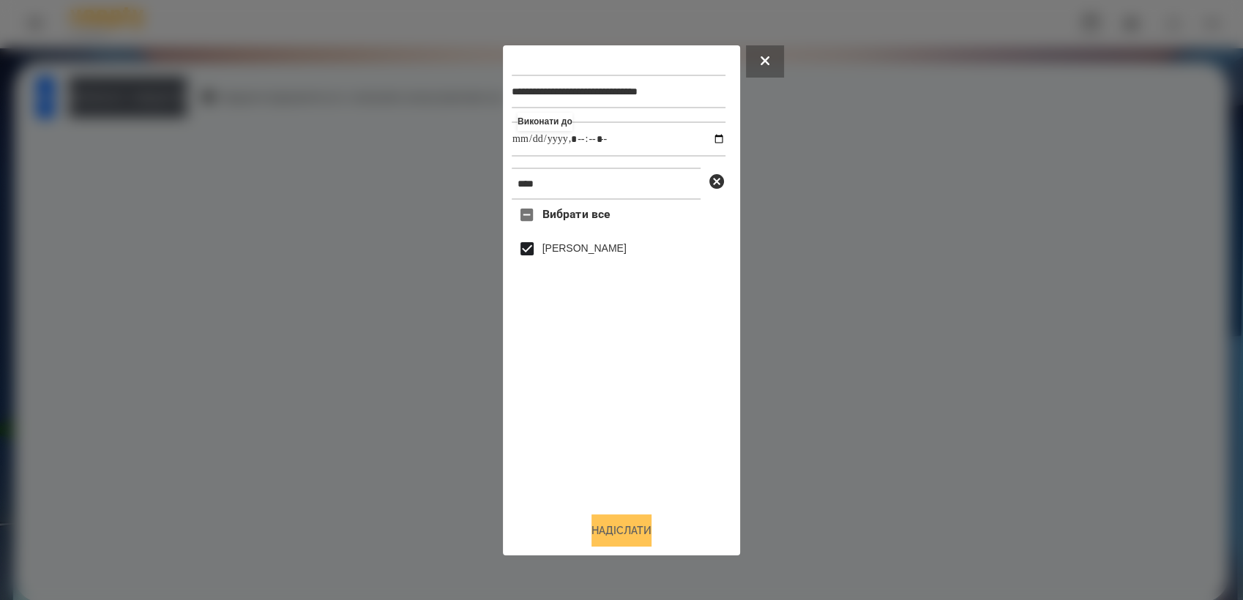
click at [628, 528] on button "Надіслати" at bounding box center [621, 531] width 60 height 32
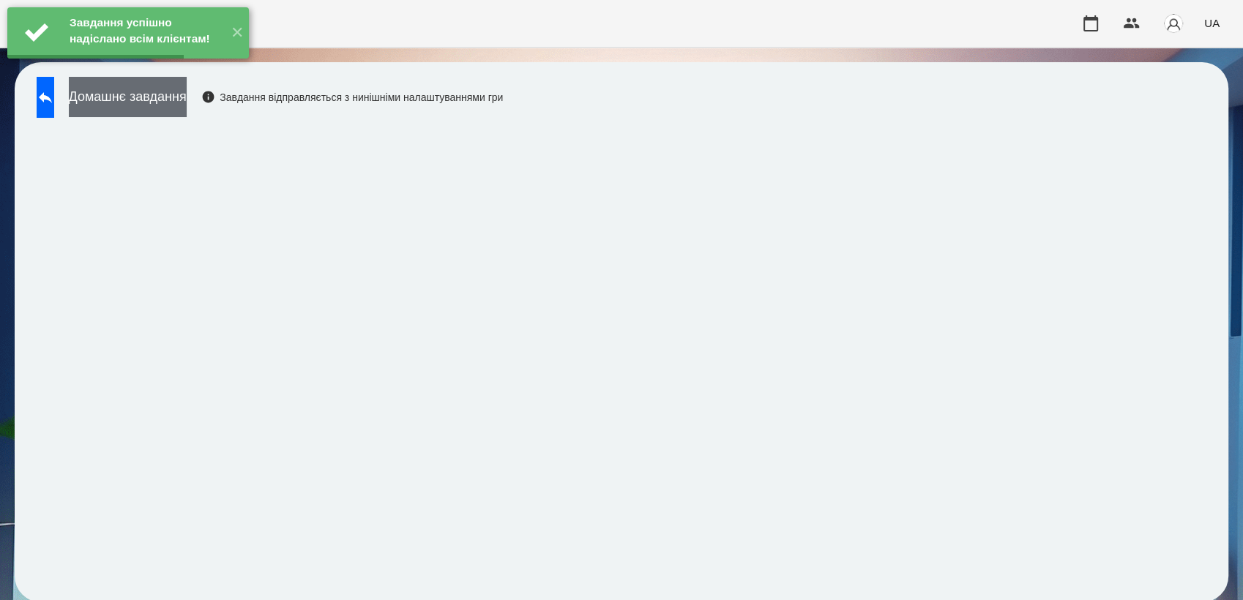
click at [165, 105] on button "Домашнє завдання" at bounding box center [128, 97] width 118 height 40
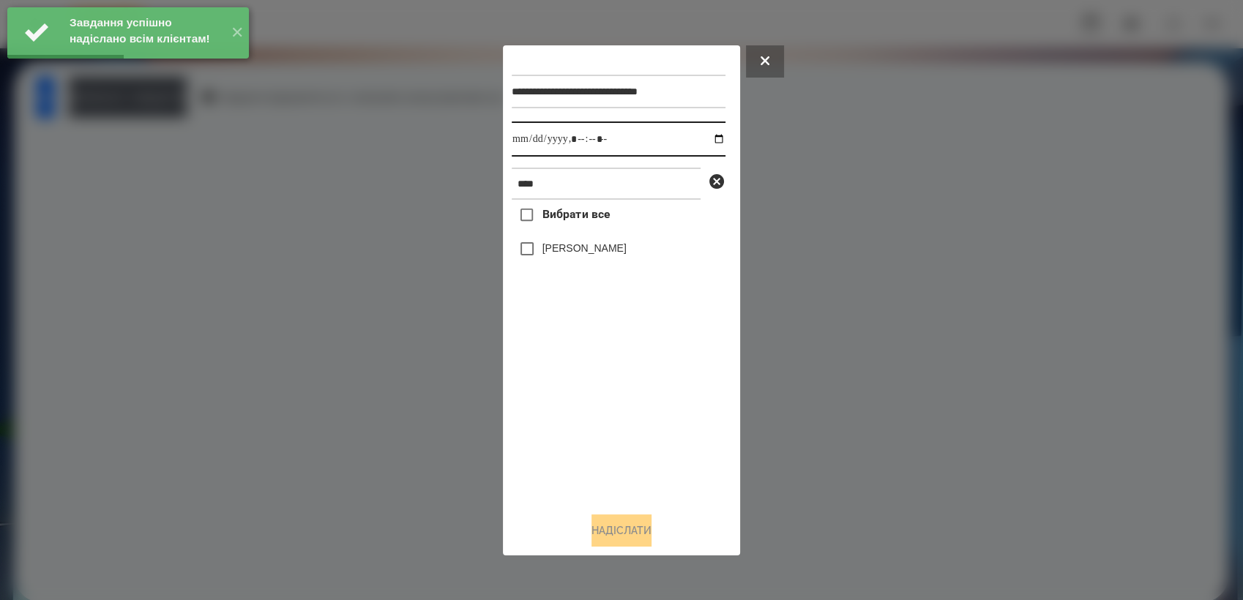
click at [713, 143] on input "datetime-local" at bounding box center [619, 139] width 214 height 35
type input "**********"
drag, startPoint x: 616, startPoint y: 427, endPoint x: 614, endPoint y: 418, distance: 9.6
click at [614, 418] on div "Вибрати все [PERSON_NAME]" at bounding box center [619, 350] width 214 height 300
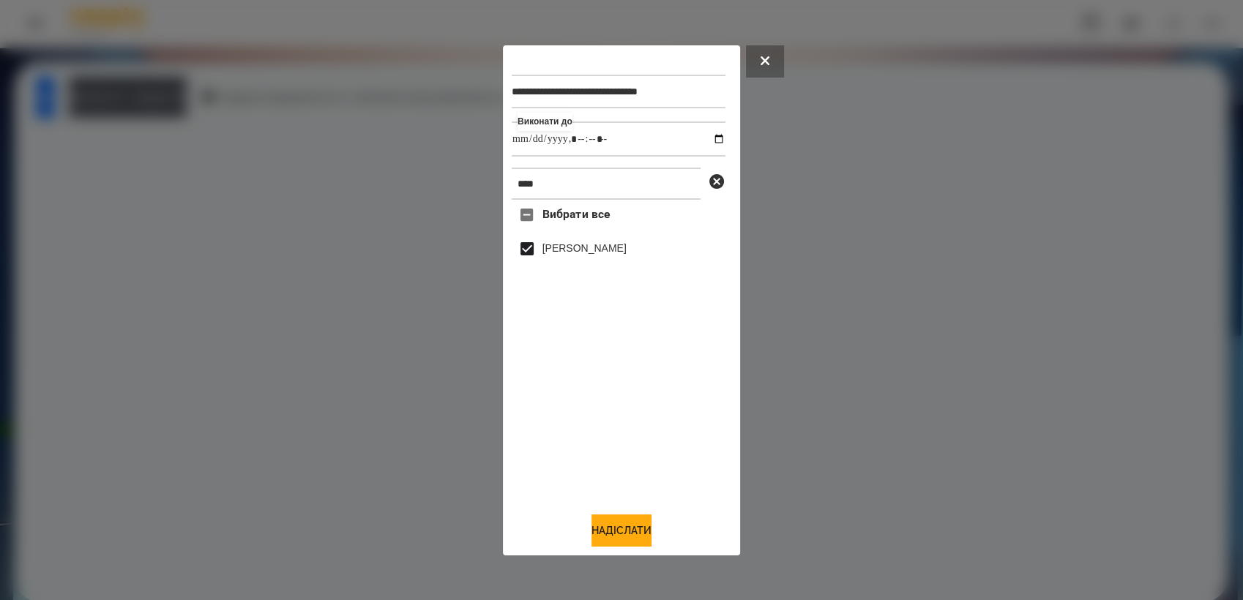
drag, startPoint x: 640, startPoint y: 532, endPoint x: 804, endPoint y: 438, distance: 189.2
click at [644, 529] on button "Надіслати" at bounding box center [621, 531] width 60 height 32
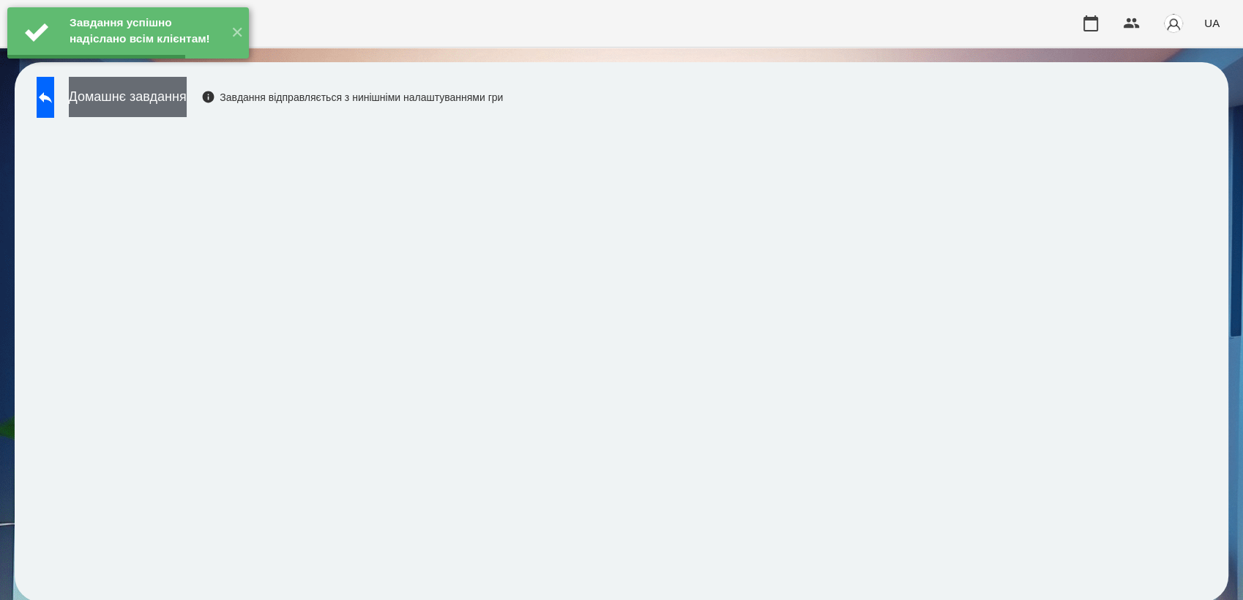
click at [187, 94] on button "Домашнє завдання" at bounding box center [128, 97] width 118 height 40
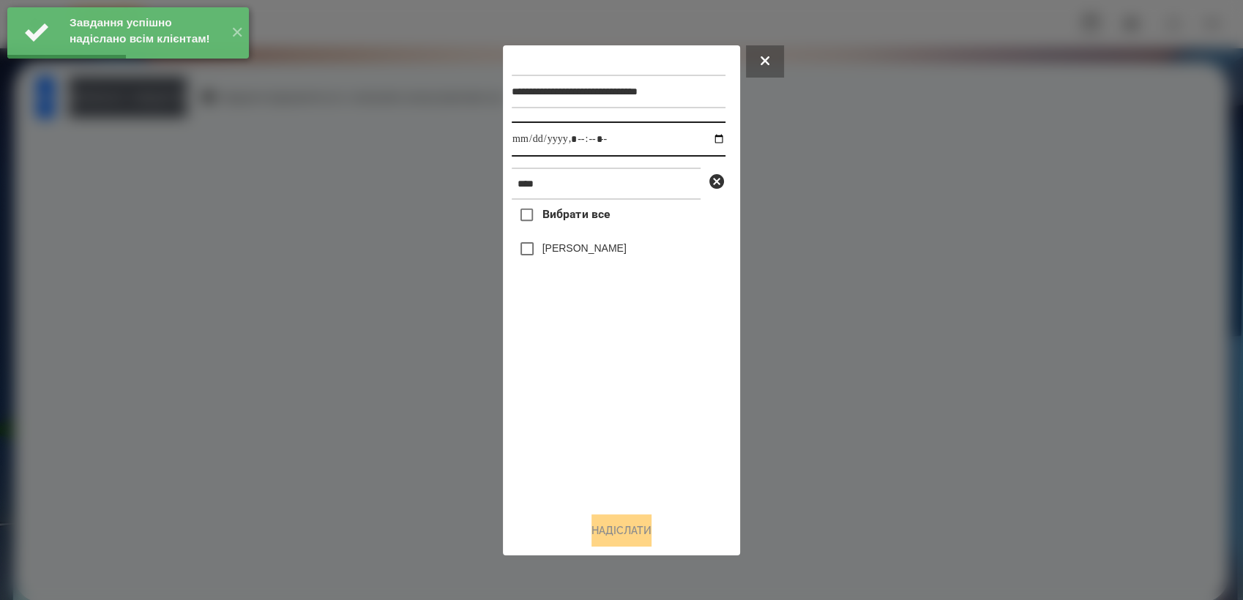
click at [709, 133] on input "datetime-local" at bounding box center [619, 139] width 214 height 35
type input "**********"
click at [624, 406] on div "Вибрати все [PERSON_NAME]" at bounding box center [619, 350] width 214 height 300
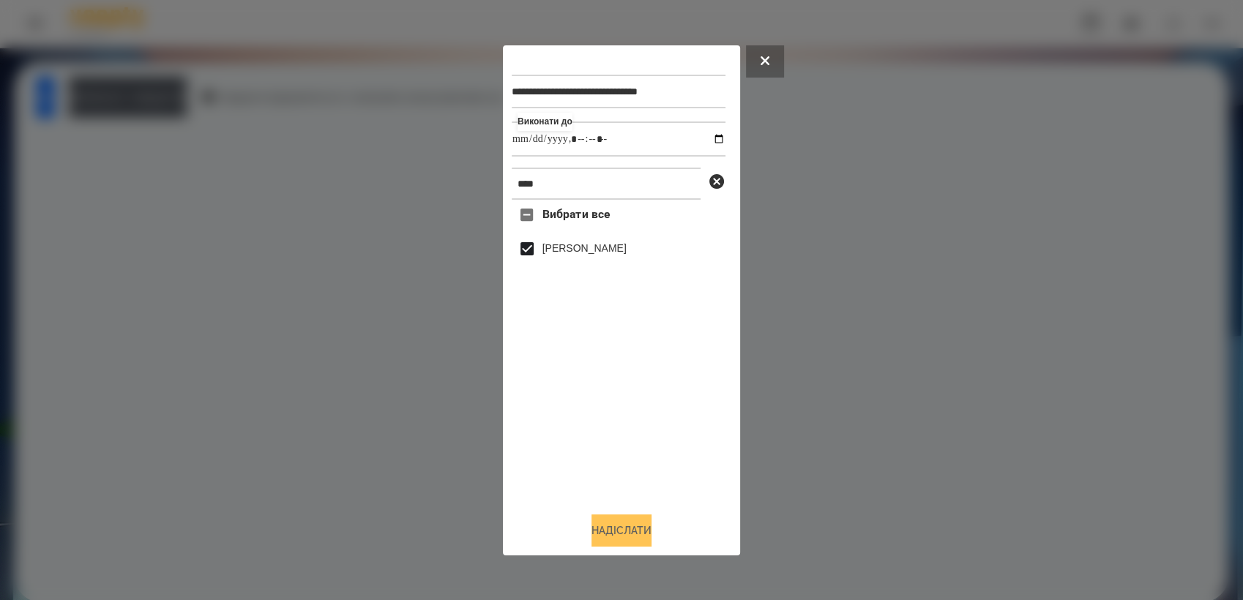
click at [650, 530] on button "Надіслати" at bounding box center [621, 531] width 60 height 32
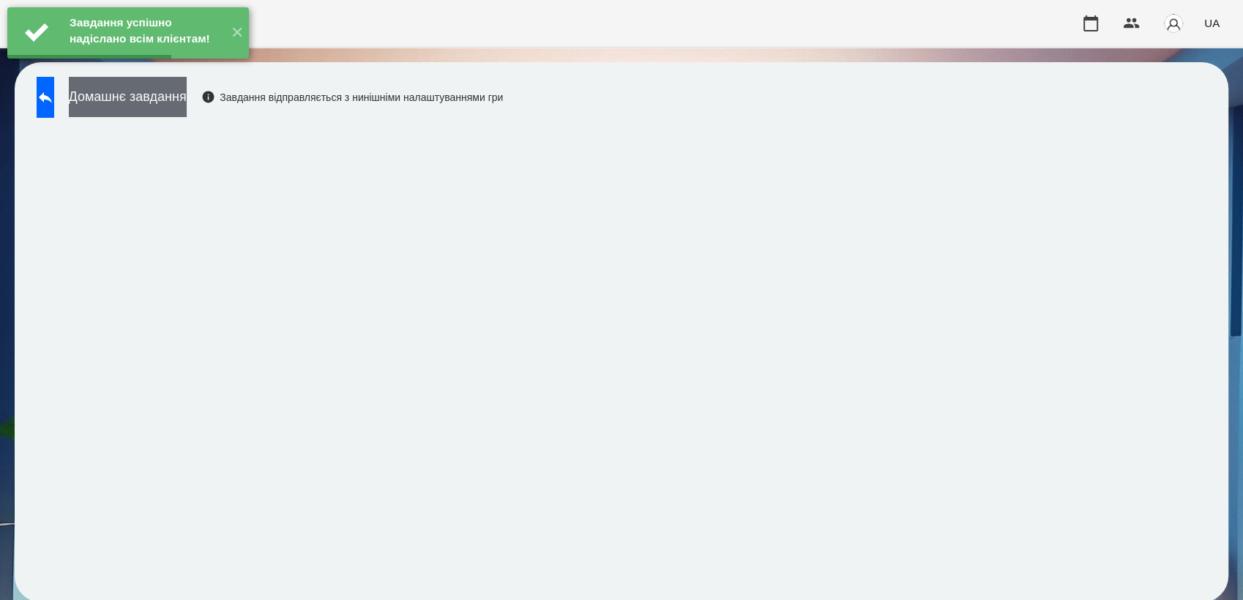
click at [154, 114] on button "Домашнє завдання" at bounding box center [128, 97] width 118 height 40
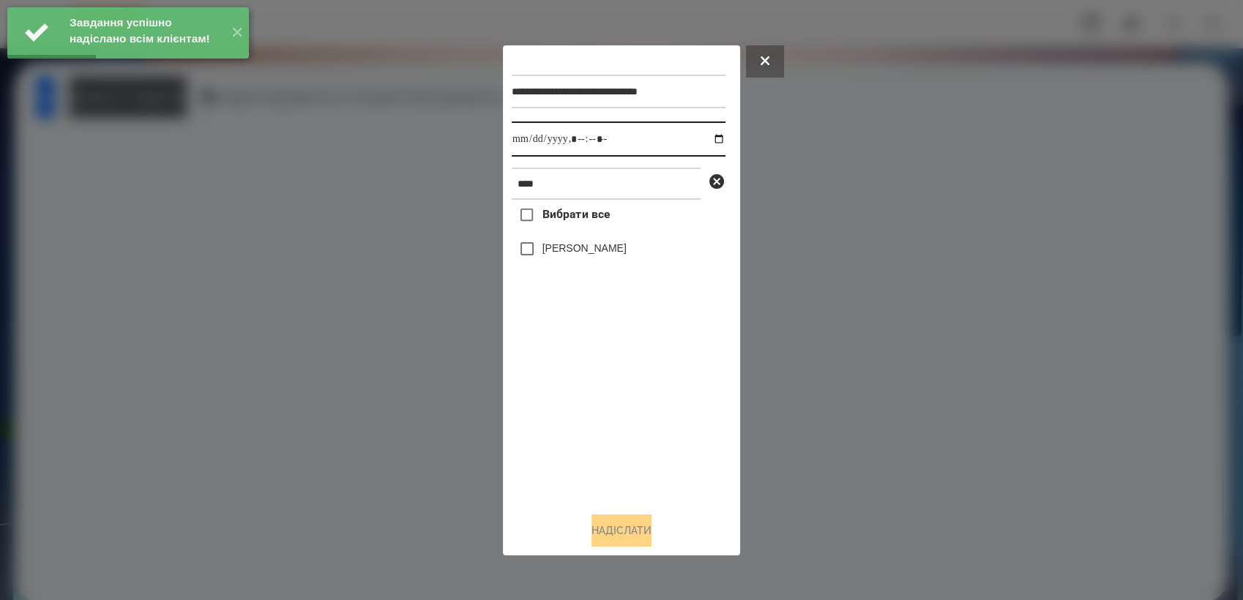
click at [707, 136] on input "datetime-local" at bounding box center [619, 139] width 214 height 35
type input "**********"
drag, startPoint x: 607, startPoint y: 418, endPoint x: 537, endPoint y: 302, distance: 136.0
click at [602, 406] on div "Вибрати все [PERSON_NAME]" at bounding box center [619, 350] width 214 height 300
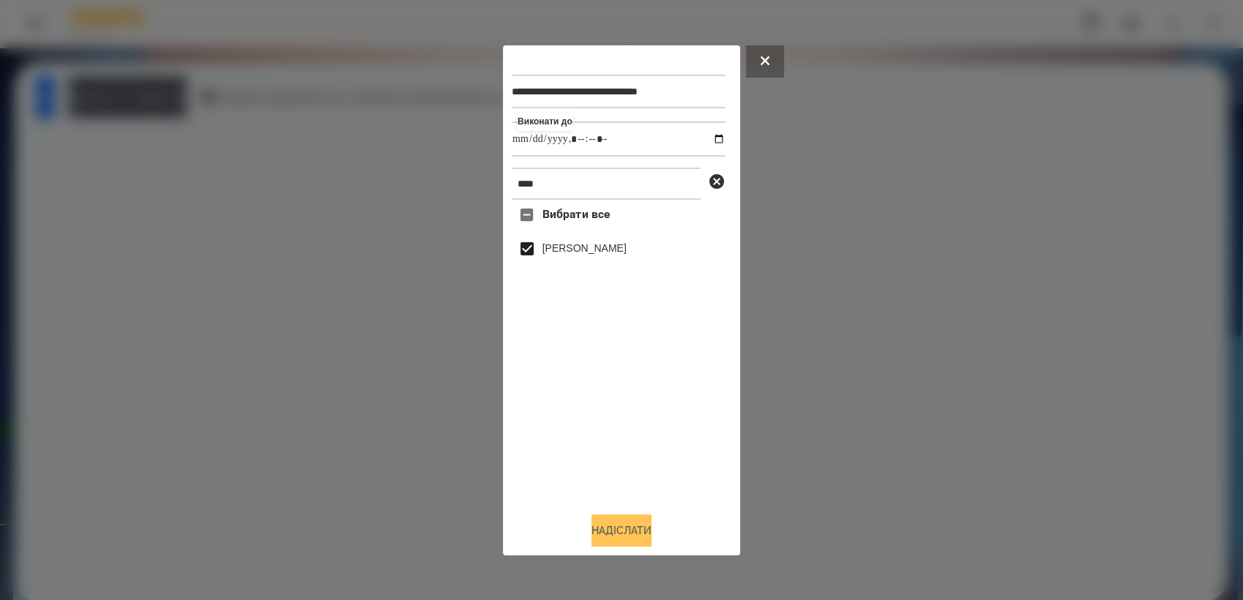
click at [609, 530] on button "Надіслати" at bounding box center [621, 531] width 60 height 32
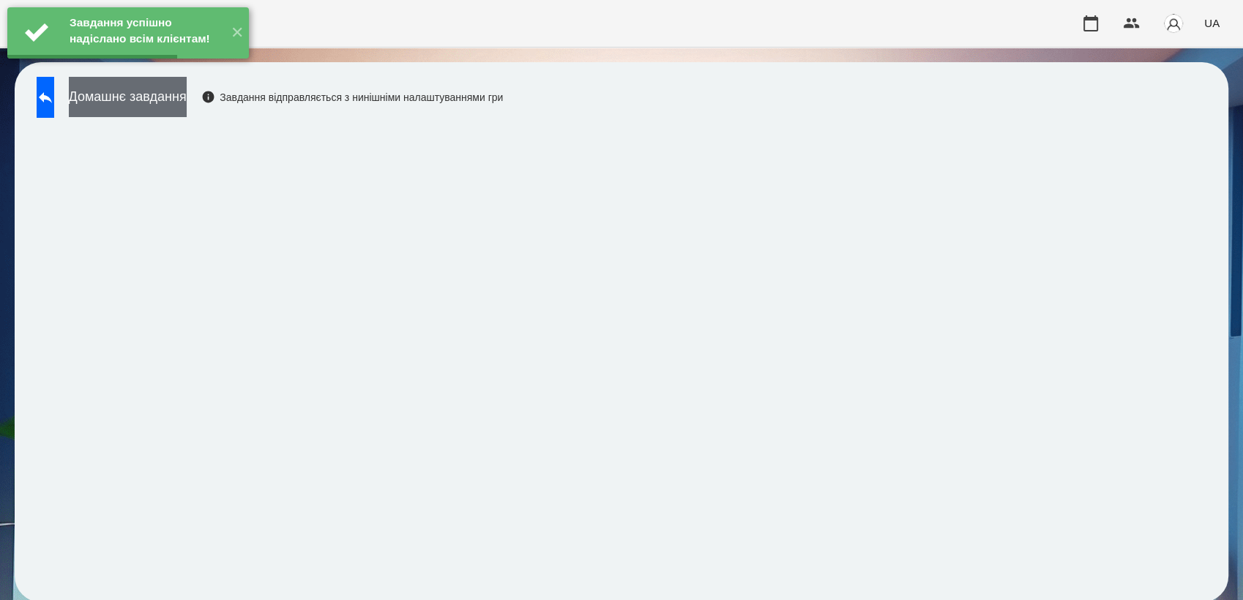
drag, startPoint x: 189, startPoint y: 108, endPoint x: 211, endPoint y: 109, distance: 22.0
click at [187, 109] on button "Домашнє завдання" at bounding box center [128, 97] width 118 height 40
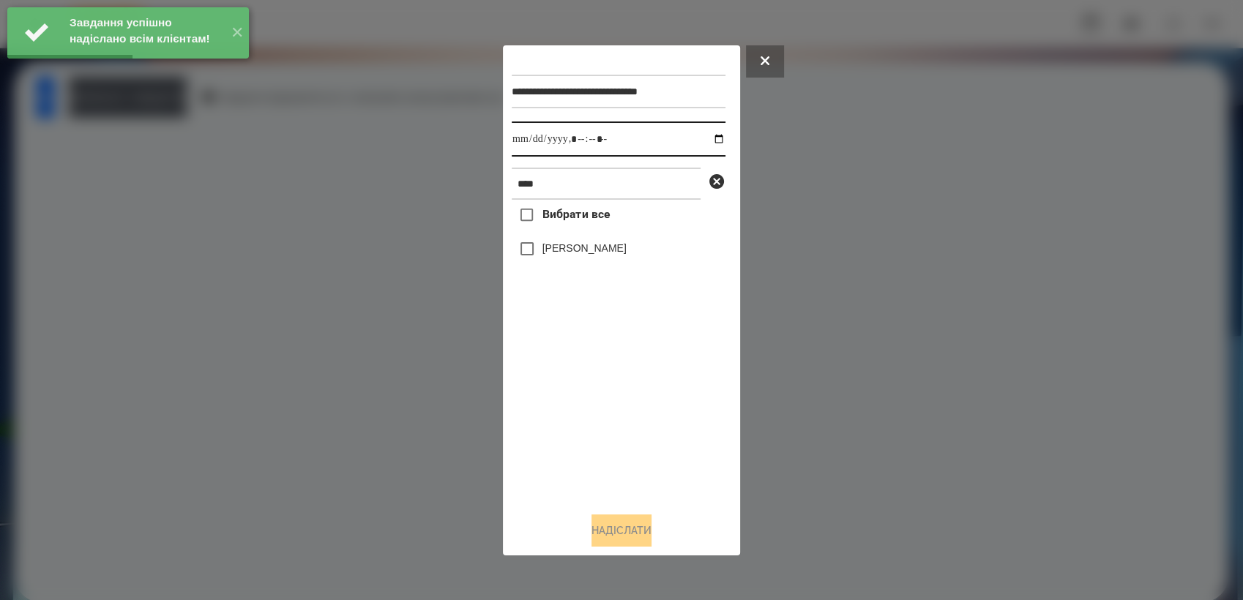
click at [708, 137] on input "datetime-local" at bounding box center [619, 139] width 214 height 35
type input "**********"
drag, startPoint x: 611, startPoint y: 420, endPoint x: 580, endPoint y: 337, distance: 88.9
click at [609, 408] on div "Вибрати все [PERSON_NAME]" at bounding box center [619, 350] width 214 height 300
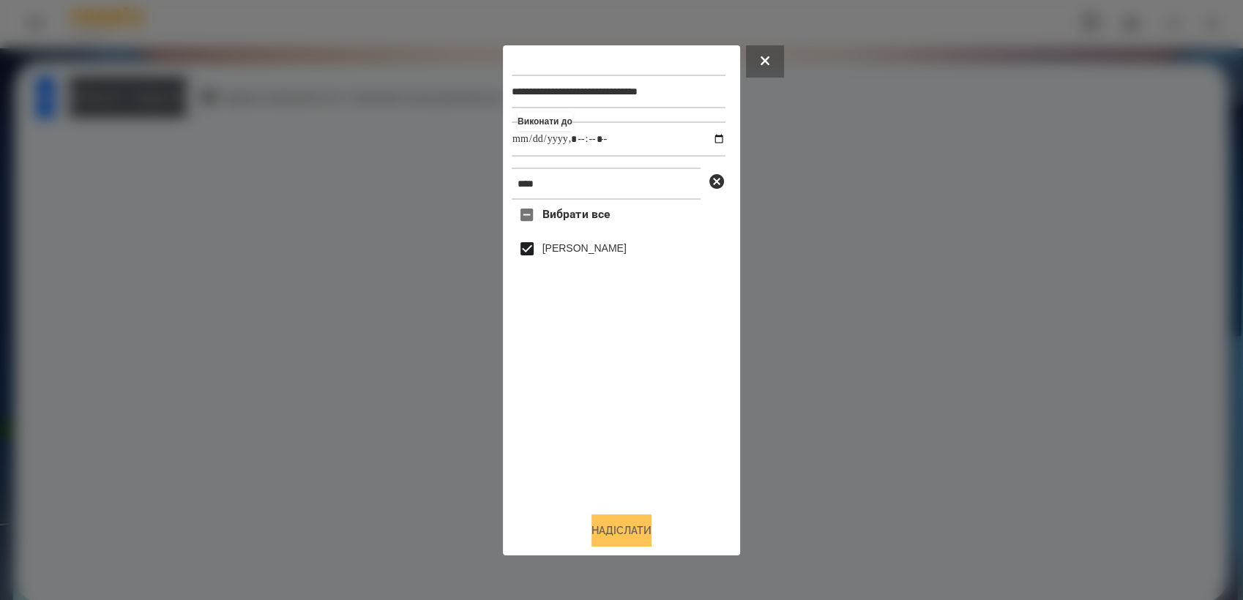
drag, startPoint x: 628, startPoint y: 537, endPoint x: 638, endPoint y: 546, distance: 13.5
click at [629, 537] on button "Надіслати" at bounding box center [621, 531] width 60 height 32
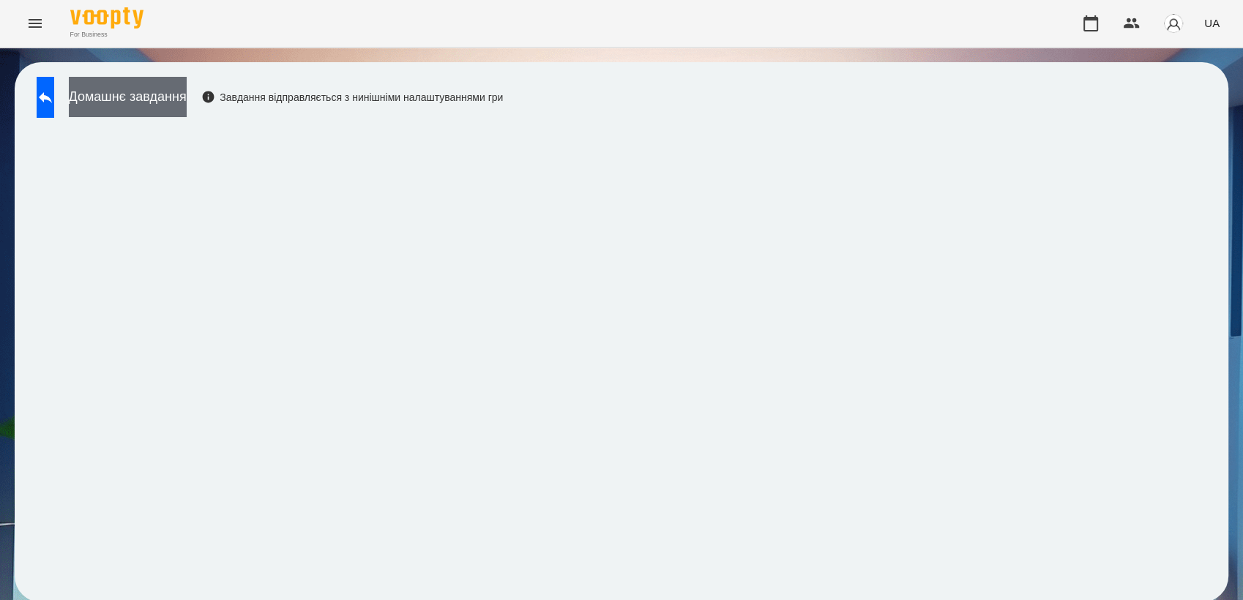
click at [165, 105] on button "Домашнє завдання" at bounding box center [128, 97] width 118 height 40
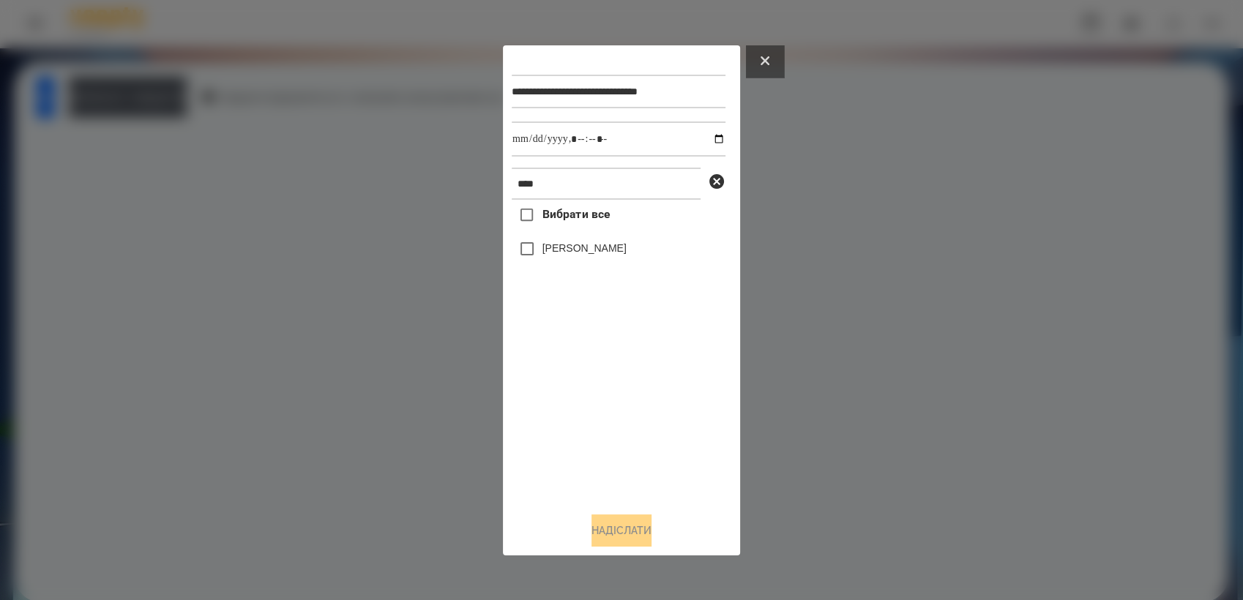
click at [763, 59] on icon at bounding box center [765, 60] width 9 height 9
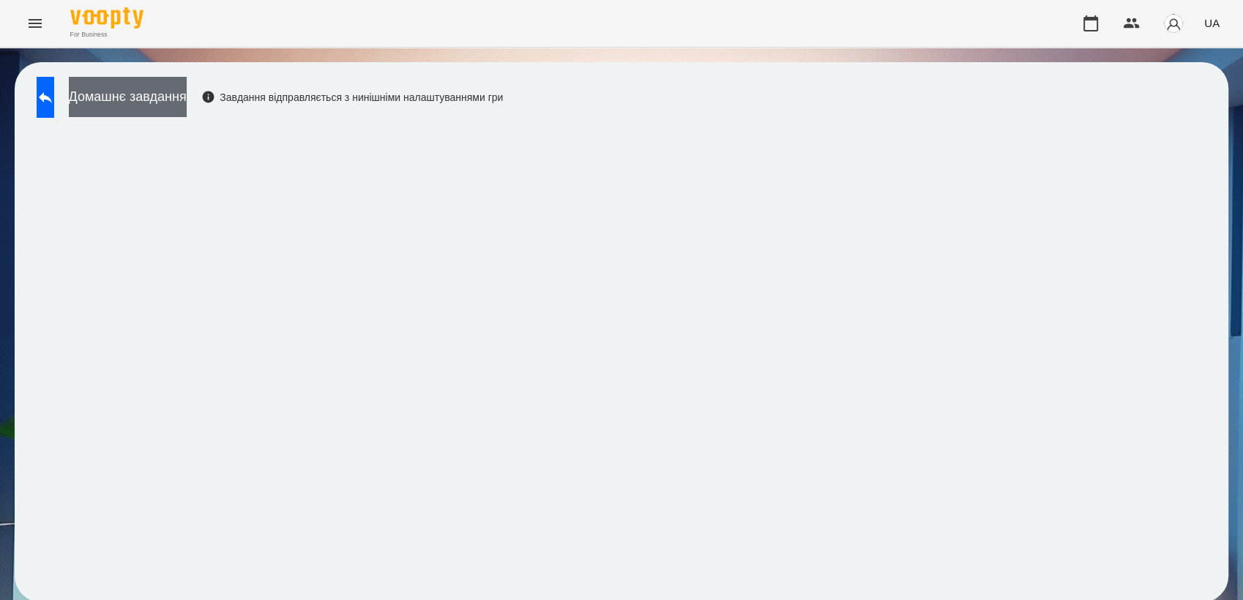
click at [171, 107] on button "Домашнє завдання" at bounding box center [128, 97] width 118 height 40
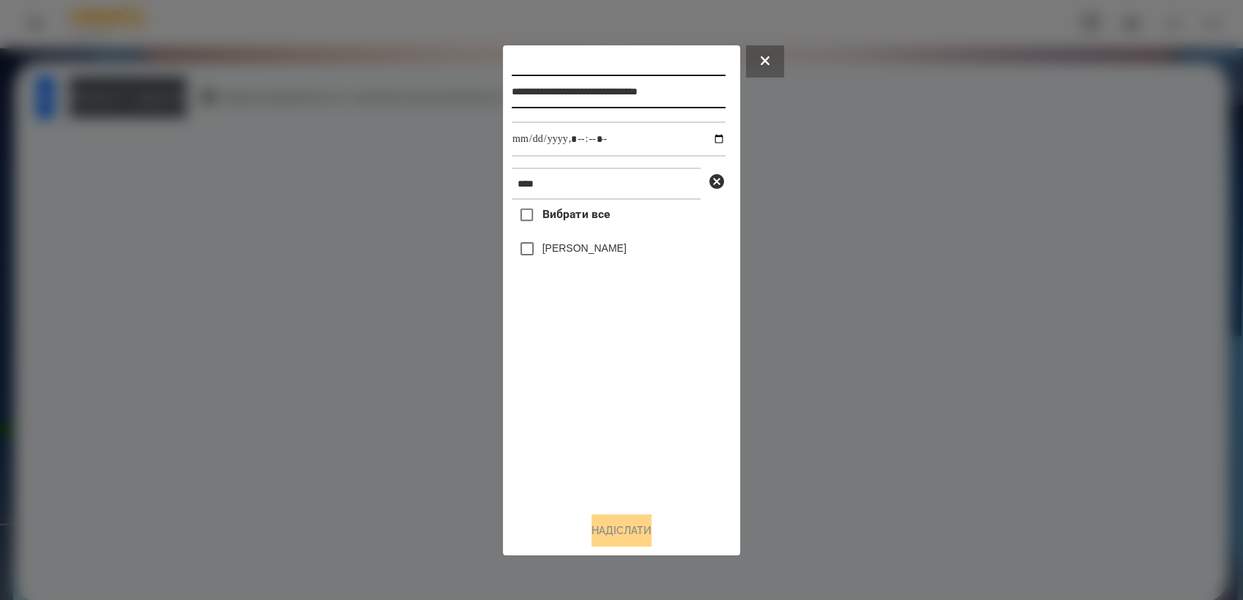
click at [715, 93] on input "**********" at bounding box center [619, 92] width 214 height 34
type input "**********"
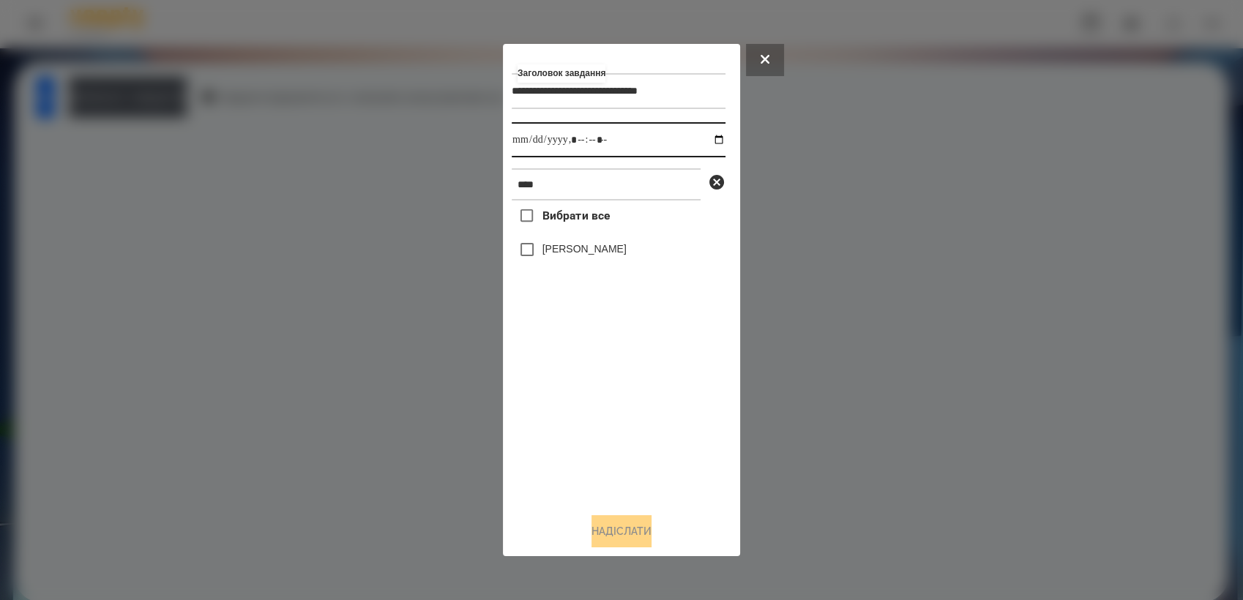
click at [704, 139] on input "datetime-local" at bounding box center [619, 139] width 214 height 35
type input "**********"
drag, startPoint x: 591, startPoint y: 376, endPoint x: 550, endPoint y: 305, distance: 81.6
click at [589, 368] on div "Вибрати все [PERSON_NAME]" at bounding box center [619, 351] width 214 height 300
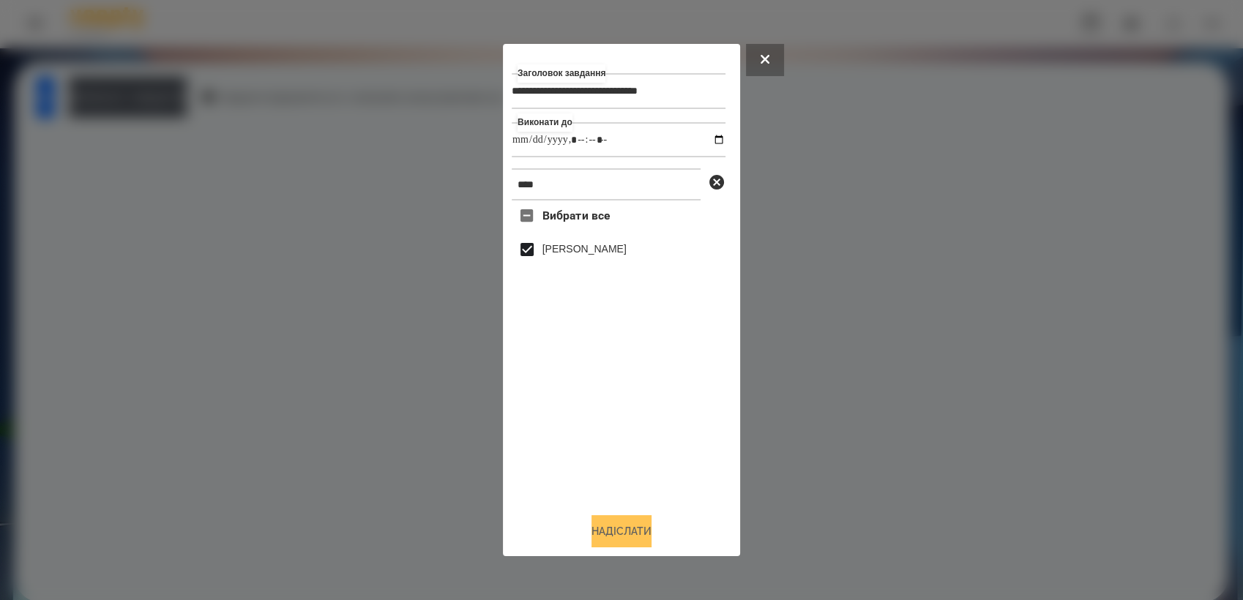
click at [633, 531] on button "Надіслати" at bounding box center [621, 531] width 60 height 32
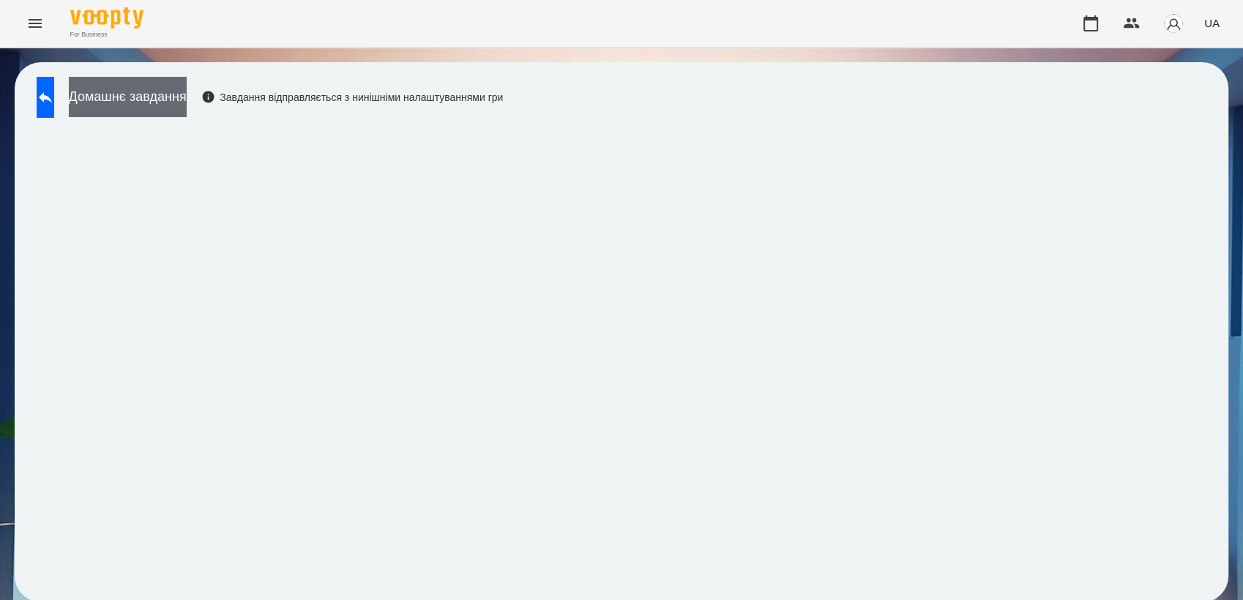
click at [187, 102] on button "Домашнє завдання" at bounding box center [128, 97] width 118 height 40
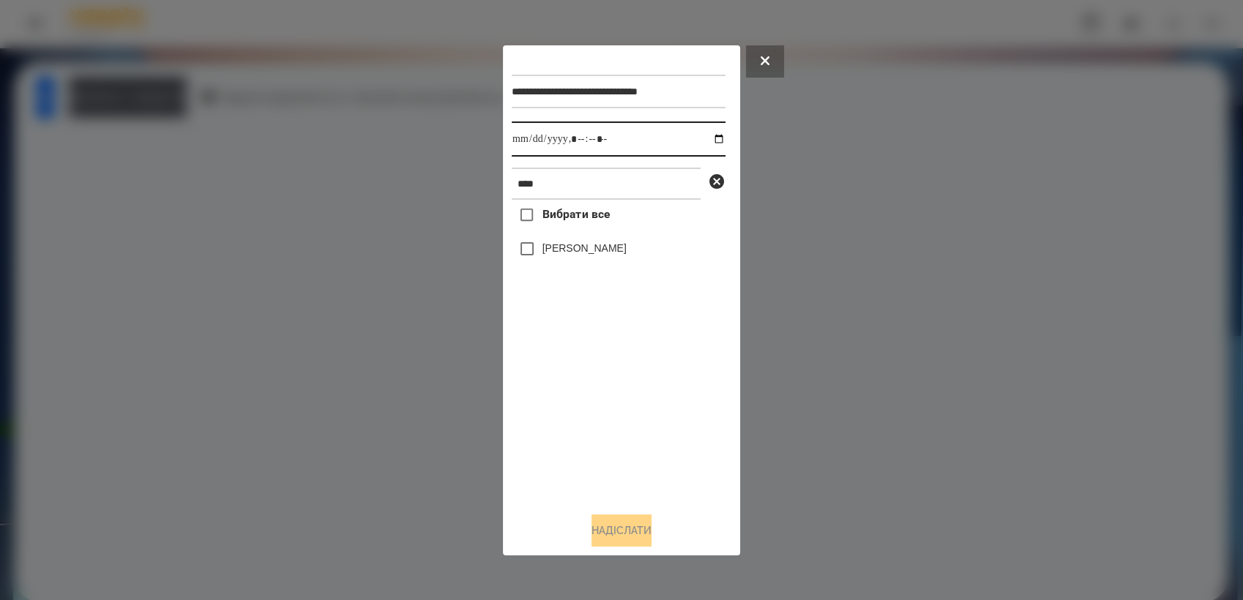
click at [707, 138] on input "datetime-local" at bounding box center [619, 139] width 214 height 35
type input "**********"
drag, startPoint x: 598, startPoint y: 384, endPoint x: 568, endPoint y: 332, distance: 59.4
click at [594, 378] on div "Вибрати все [PERSON_NAME]" at bounding box center [619, 350] width 214 height 300
click at [632, 540] on button "Надіслати" at bounding box center [621, 531] width 60 height 32
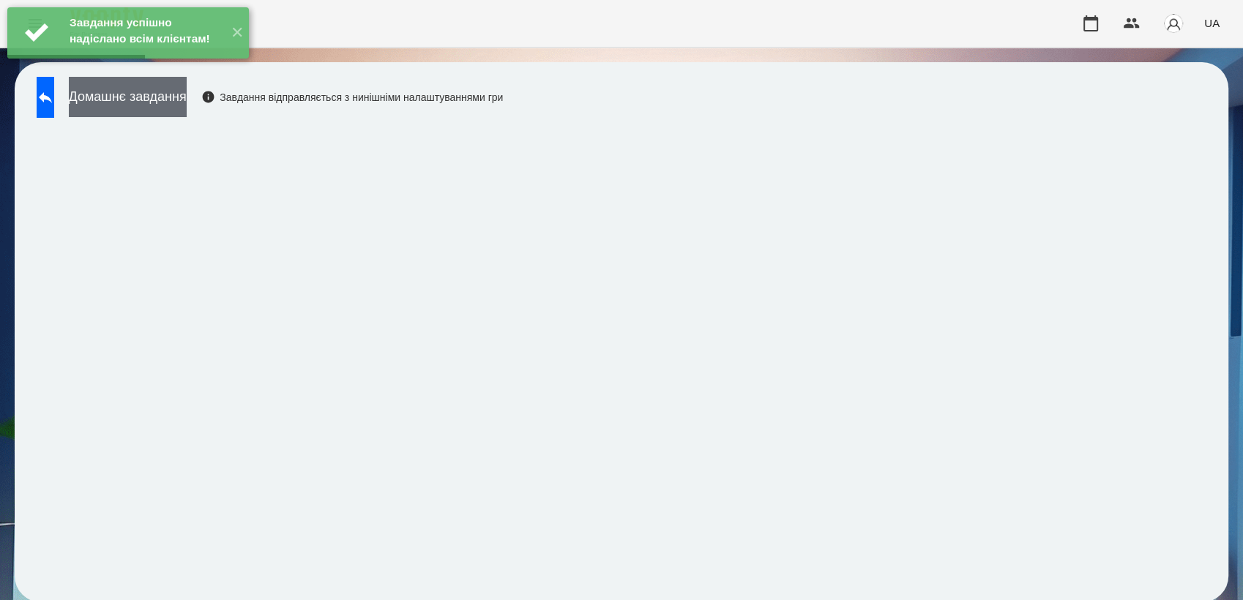
click at [184, 100] on button "Домашнє завдання" at bounding box center [128, 97] width 118 height 40
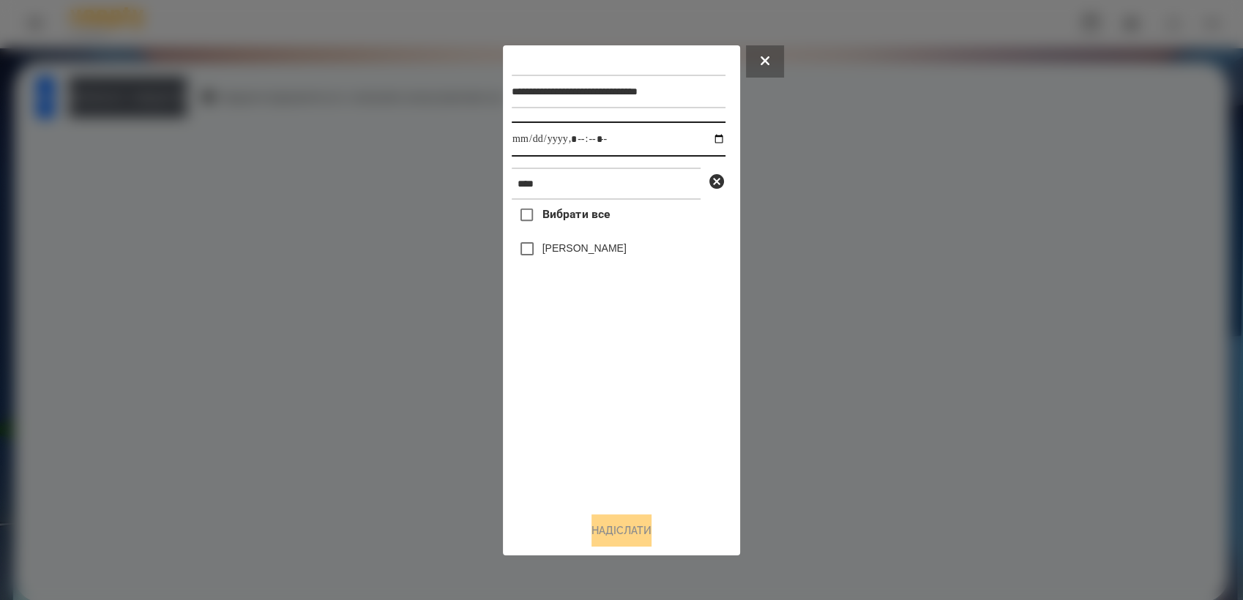
click at [706, 138] on input "datetime-local" at bounding box center [619, 139] width 214 height 35
type input "**********"
click at [600, 381] on div "Вибрати все [PERSON_NAME]" at bounding box center [619, 350] width 214 height 300
click at [641, 531] on button "Надіслати" at bounding box center [621, 531] width 60 height 32
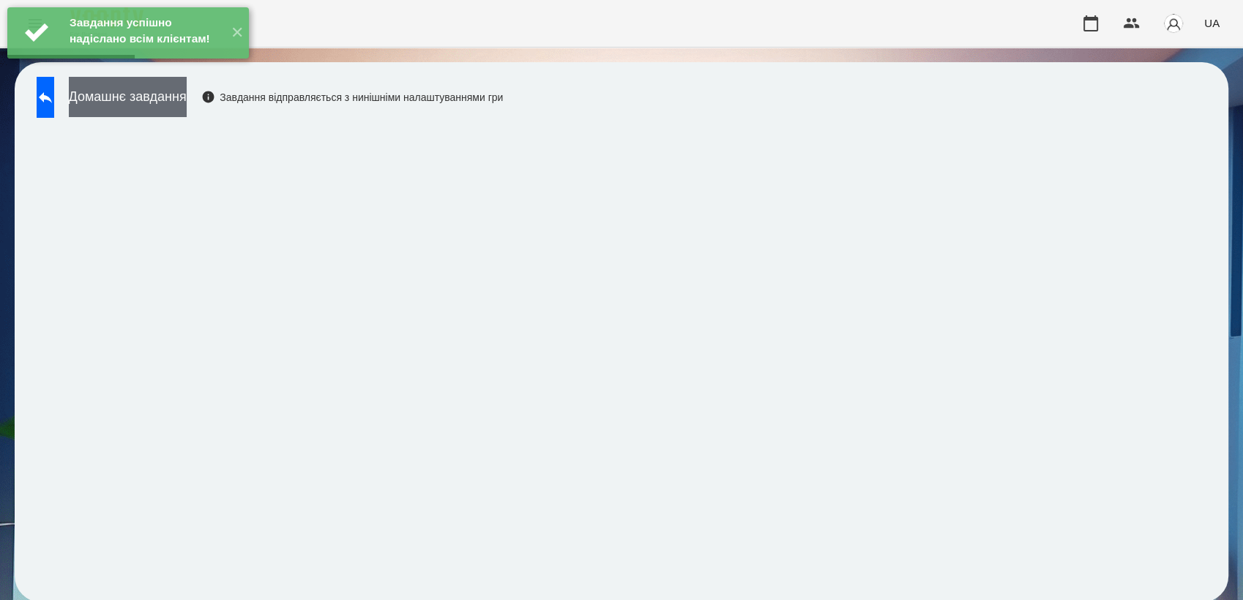
click at [187, 100] on button "Домашнє завдання" at bounding box center [128, 97] width 118 height 40
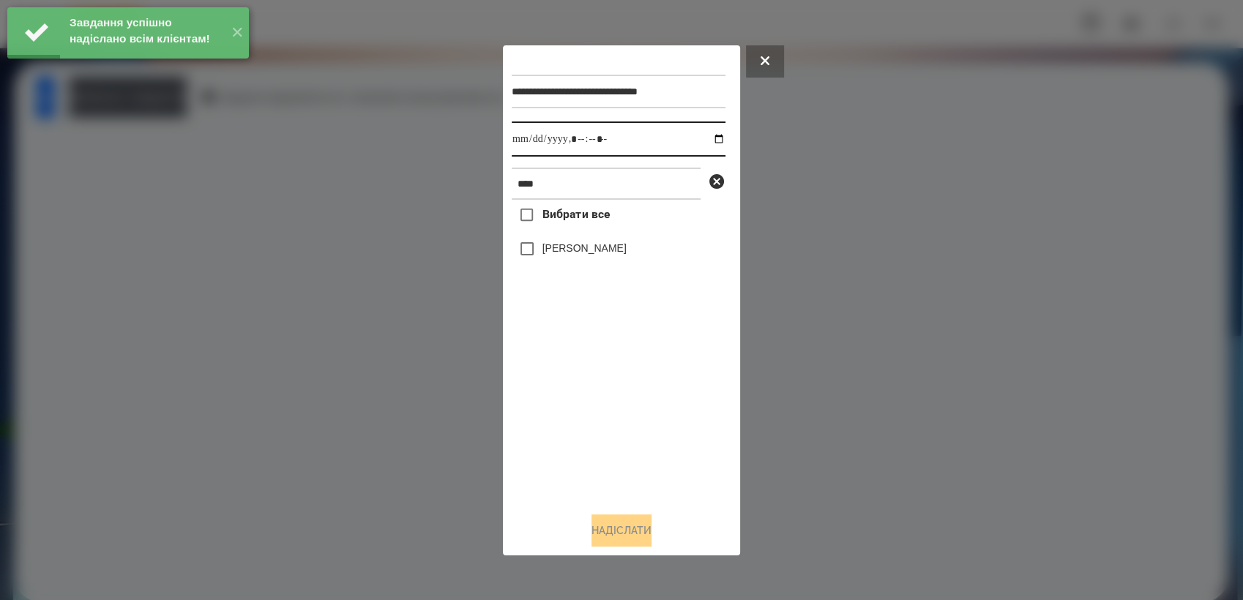
click at [711, 138] on input "datetime-local" at bounding box center [619, 139] width 214 height 35
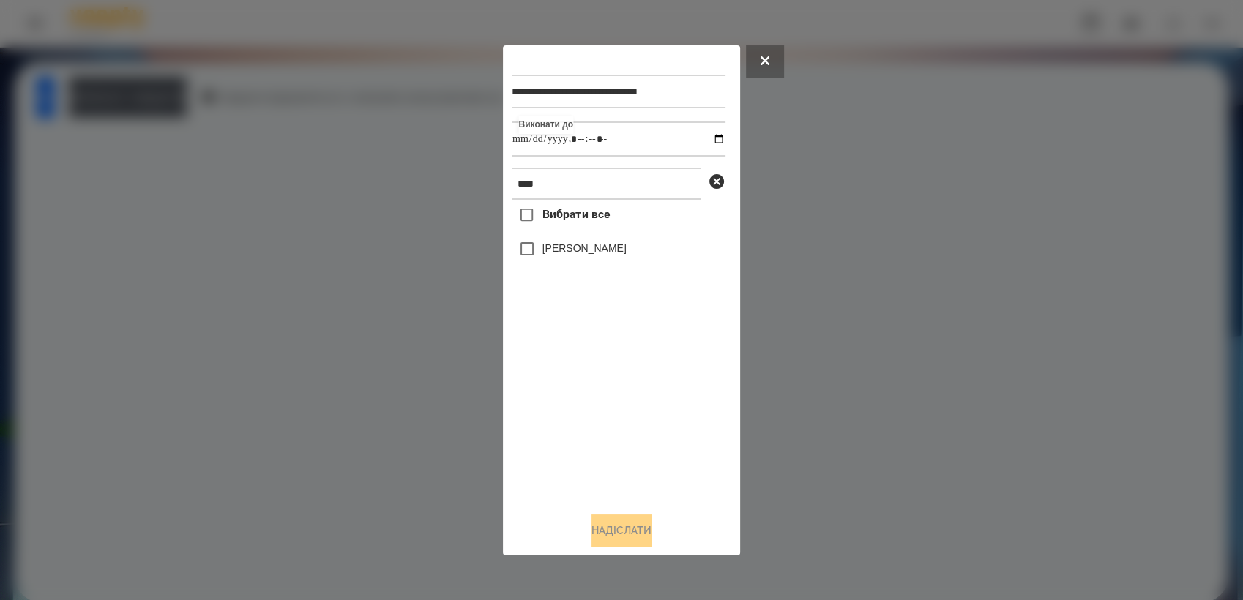
type input "**********"
click at [594, 382] on div "Вибрати все [PERSON_NAME]" at bounding box center [619, 350] width 214 height 300
click at [647, 527] on button "Надіслати" at bounding box center [621, 531] width 60 height 32
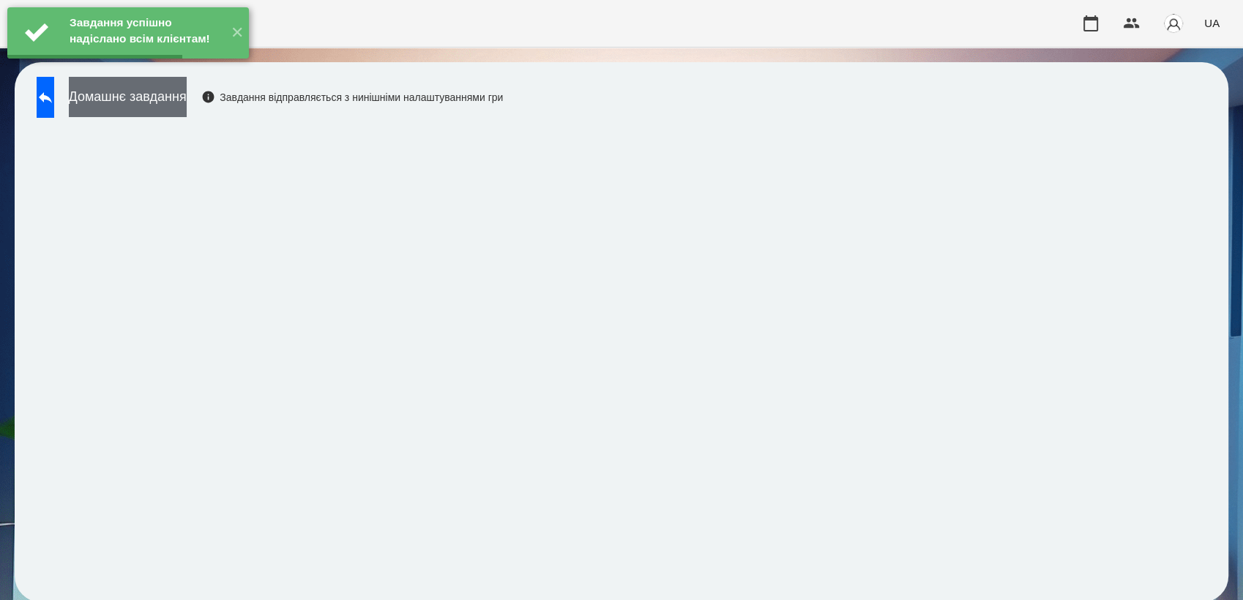
click at [187, 112] on button "Домашнє завдання" at bounding box center [128, 97] width 118 height 40
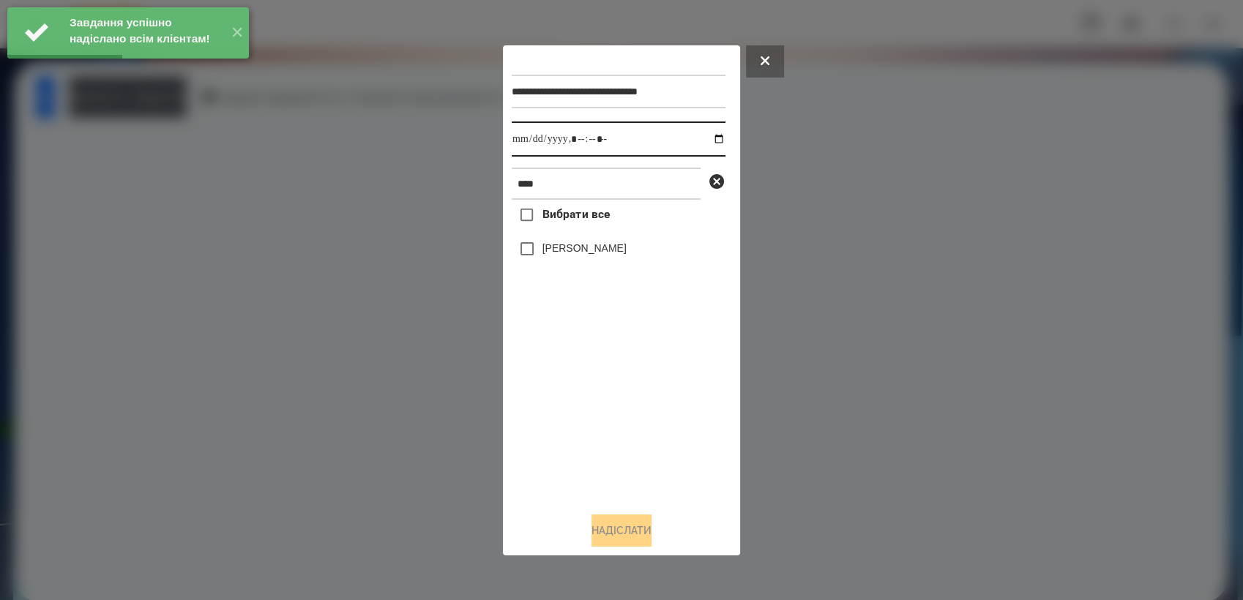
click at [707, 141] on input "datetime-local" at bounding box center [619, 139] width 214 height 35
type input "**********"
click at [610, 400] on div "Вибрати все [PERSON_NAME]" at bounding box center [619, 350] width 214 height 300
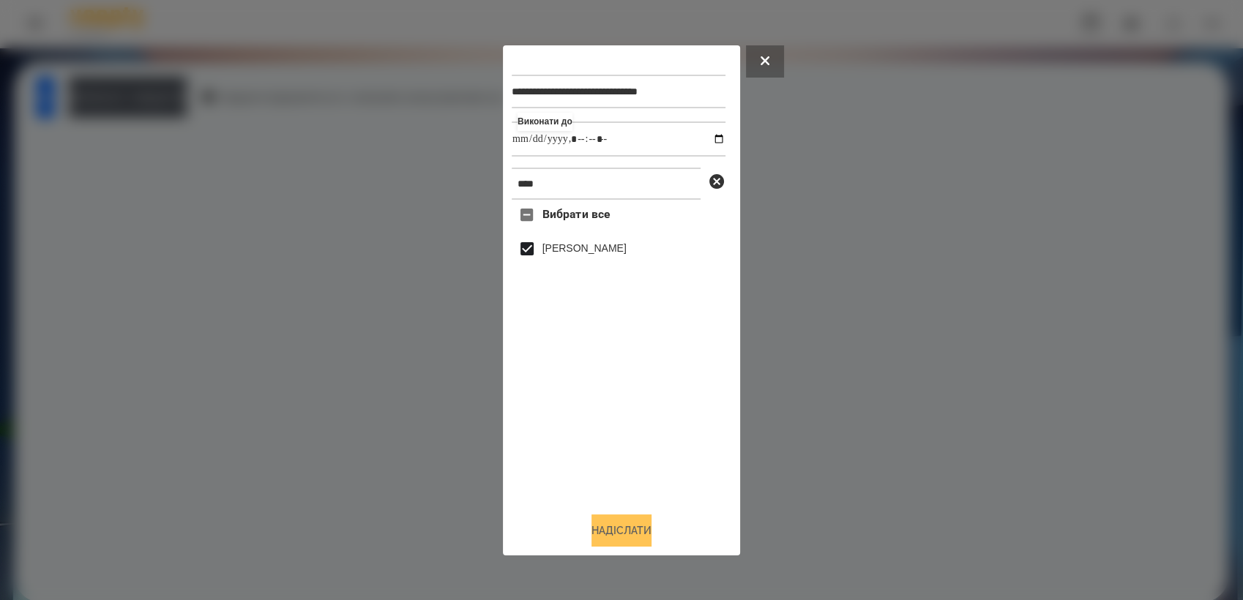
click at [632, 533] on button "Надіслати" at bounding box center [621, 531] width 60 height 32
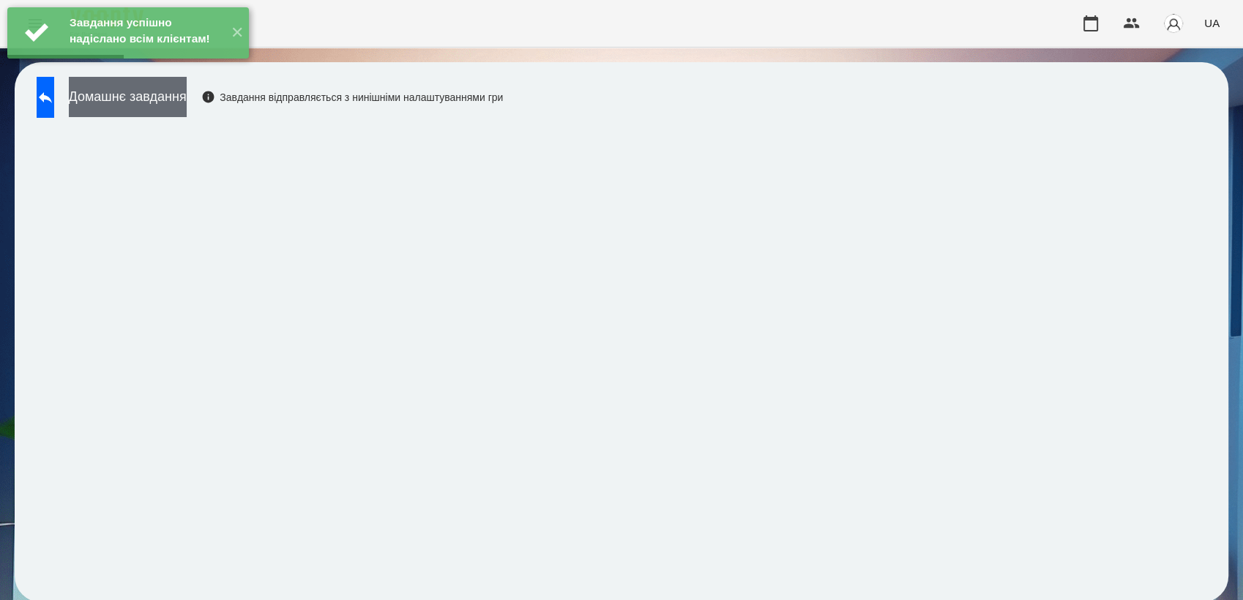
click at [178, 108] on button "Домашнє завдання" at bounding box center [128, 97] width 118 height 40
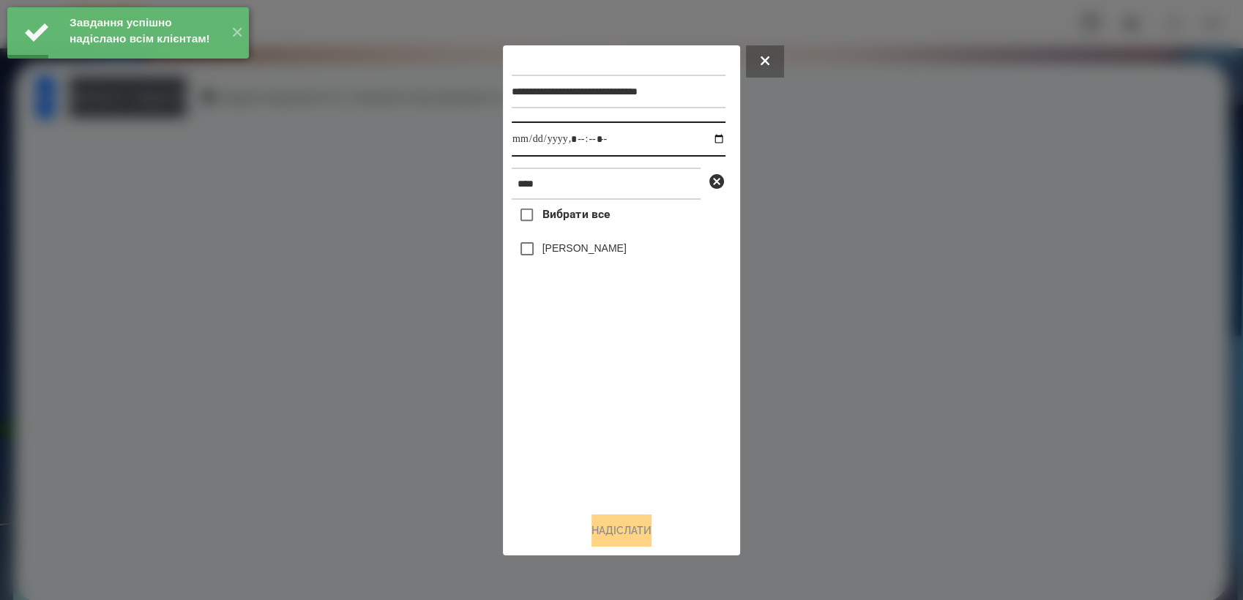
click at [708, 138] on input "datetime-local" at bounding box center [619, 139] width 214 height 35
type input "**********"
drag, startPoint x: 623, startPoint y: 405, endPoint x: 602, endPoint y: 384, distance: 29.5
click at [623, 406] on div "Вибрати все [PERSON_NAME]" at bounding box center [619, 350] width 214 height 300
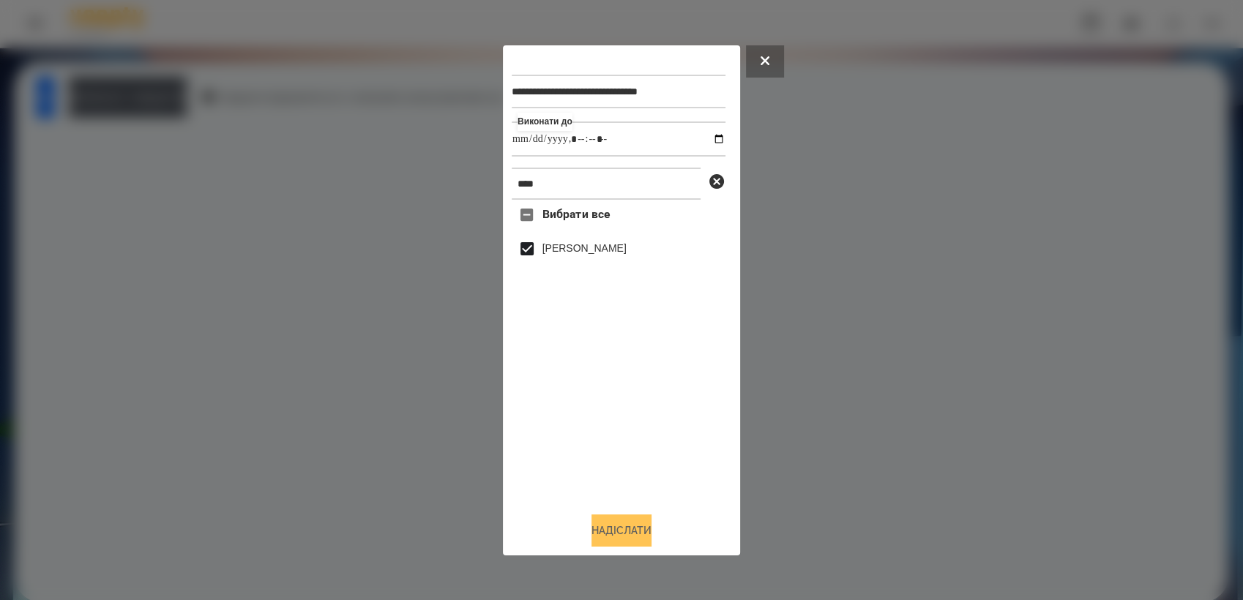
drag, startPoint x: 624, startPoint y: 534, endPoint x: 627, endPoint y: 524, distance: 10.5
click at [623, 534] on button "Надіслати" at bounding box center [621, 531] width 60 height 32
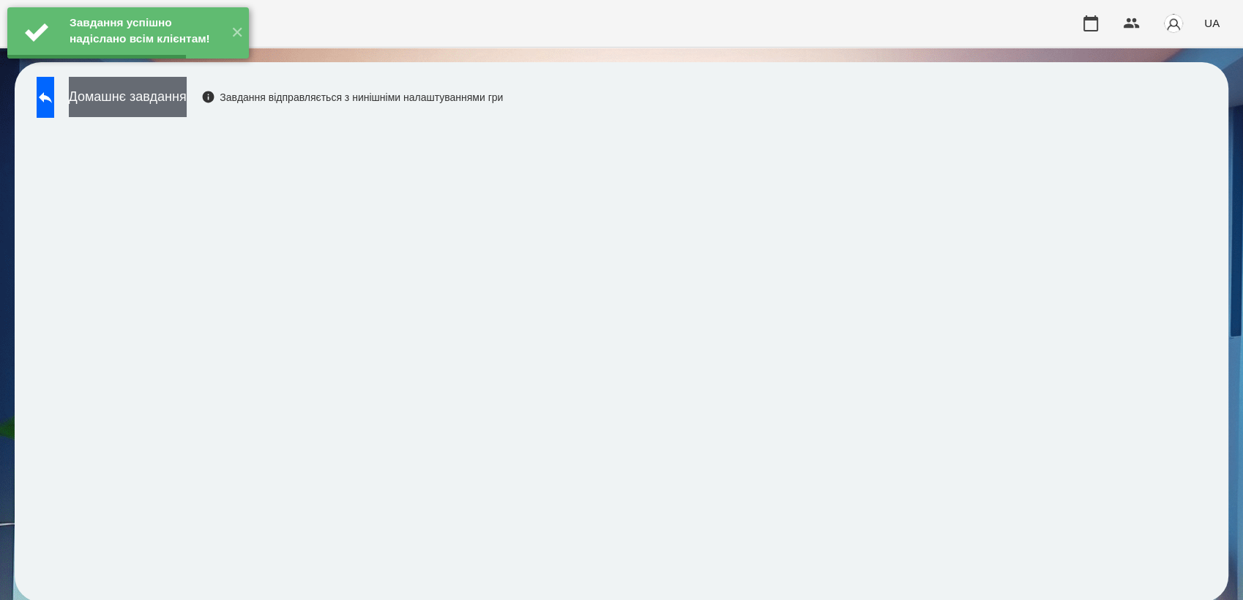
click at [187, 105] on button "Домашнє завдання" at bounding box center [128, 97] width 118 height 40
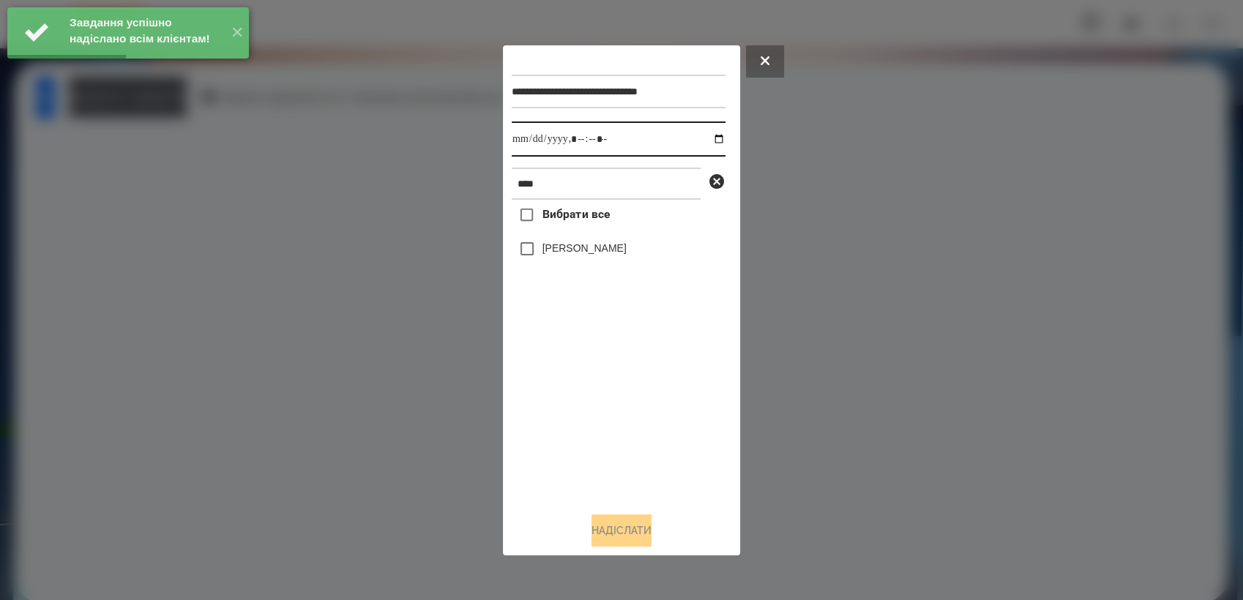
click at [709, 140] on input "datetime-local" at bounding box center [619, 139] width 214 height 35
type input "**********"
click at [627, 433] on div "Вибрати все [PERSON_NAME]" at bounding box center [619, 350] width 214 height 300
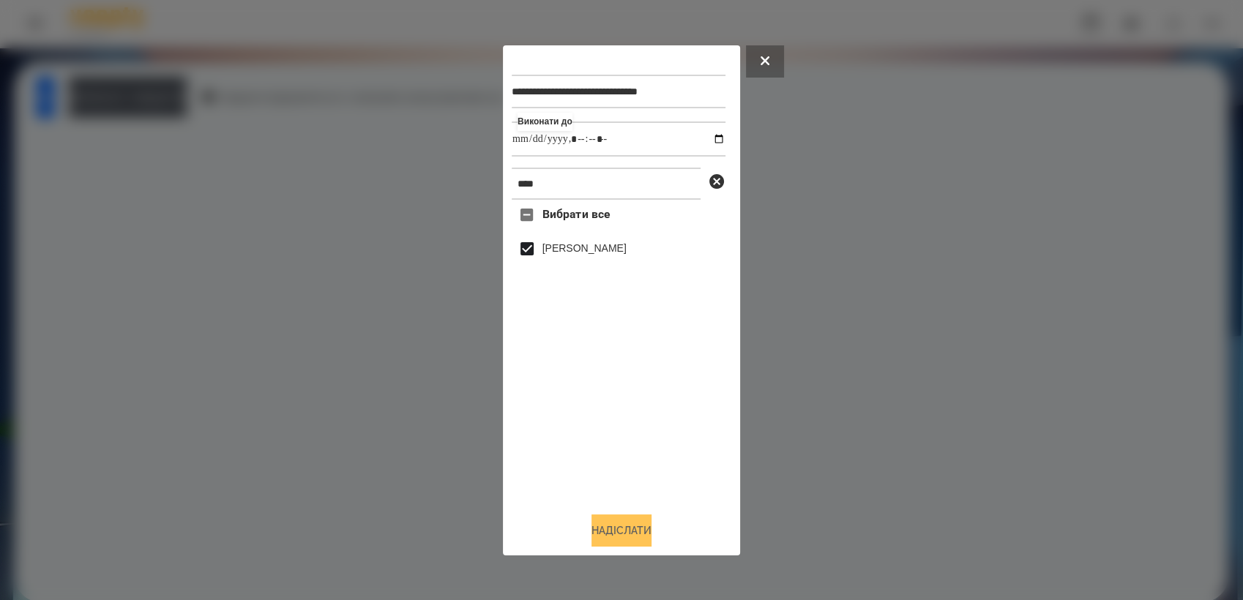
click at [650, 538] on button "Надіслати" at bounding box center [621, 531] width 60 height 32
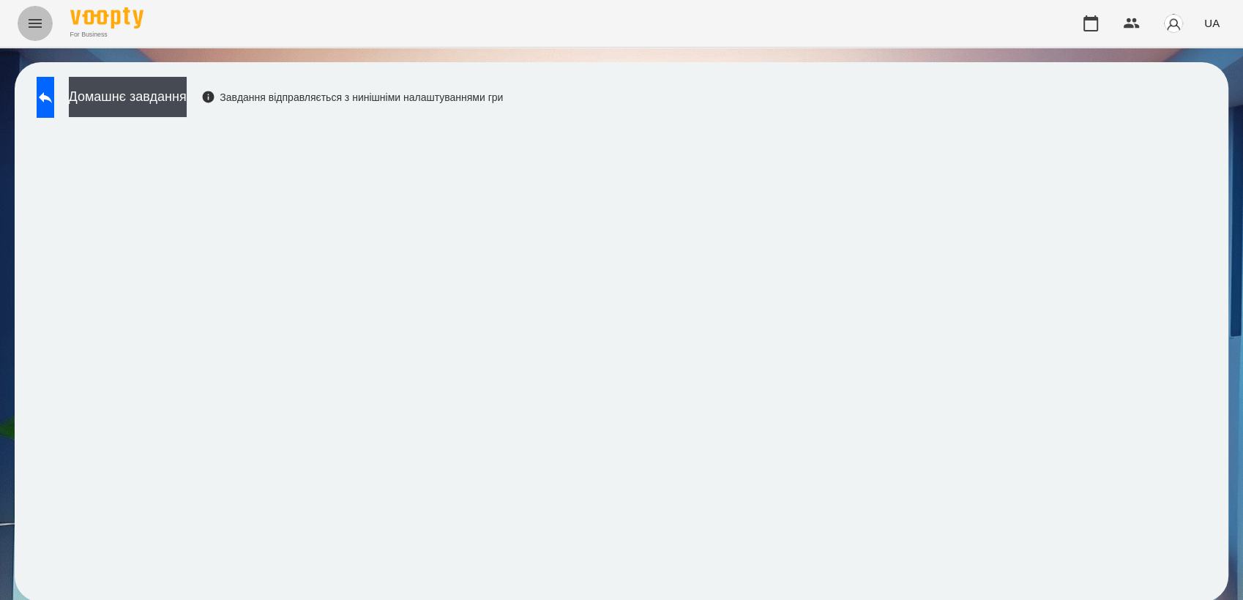
click at [31, 26] on icon "Menu" at bounding box center [35, 24] width 18 height 18
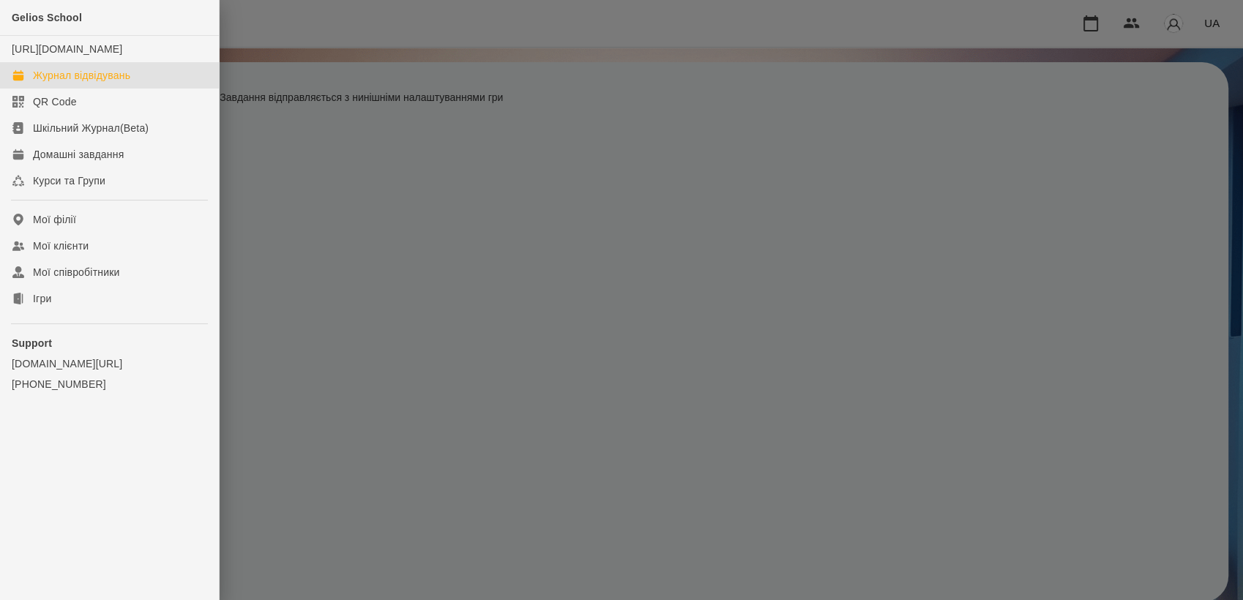
click at [95, 83] on div "Журнал відвідувань" at bounding box center [81, 75] width 97 height 15
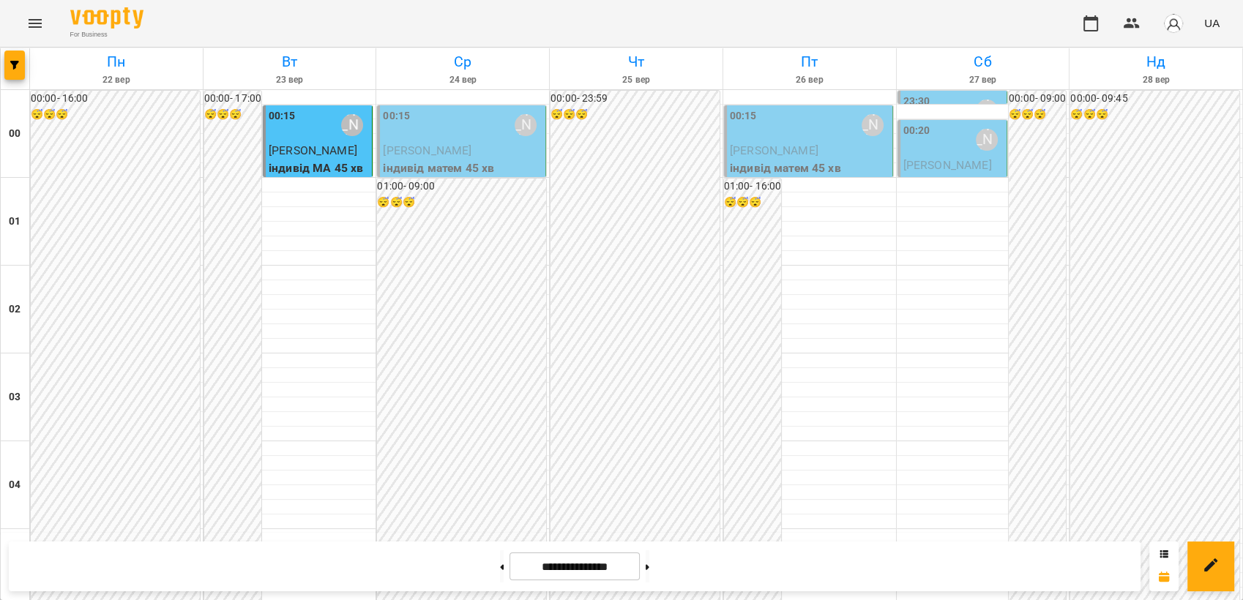
scroll to position [1382, 0]
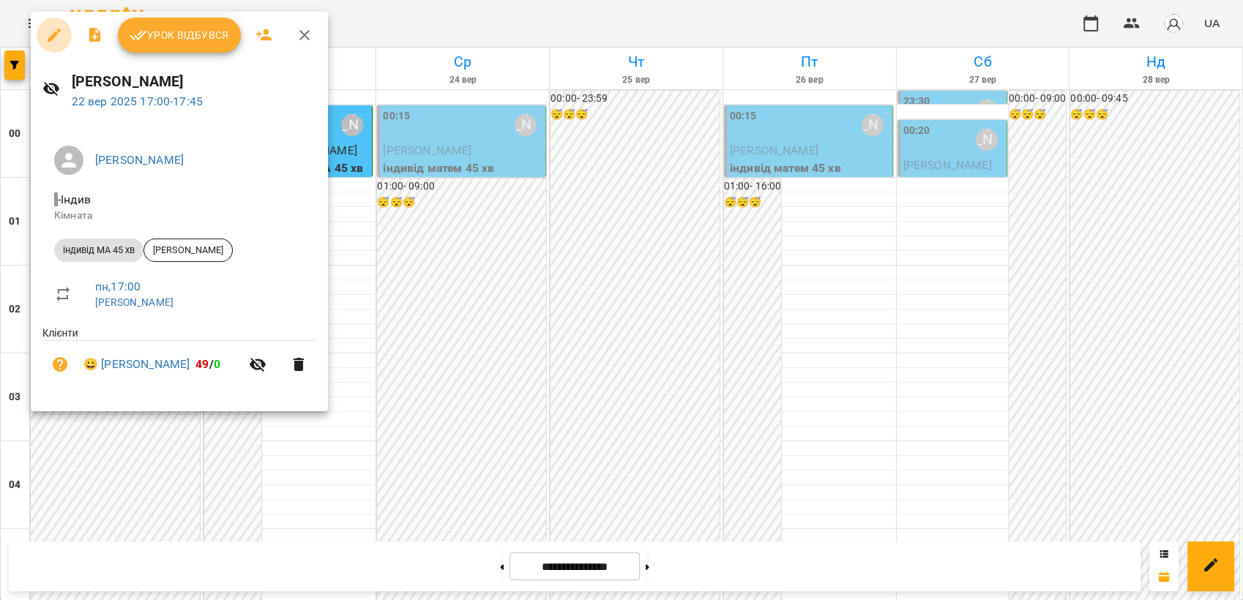
click at [53, 32] on icon "button" at bounding box center [54, 35] width 18 height 18
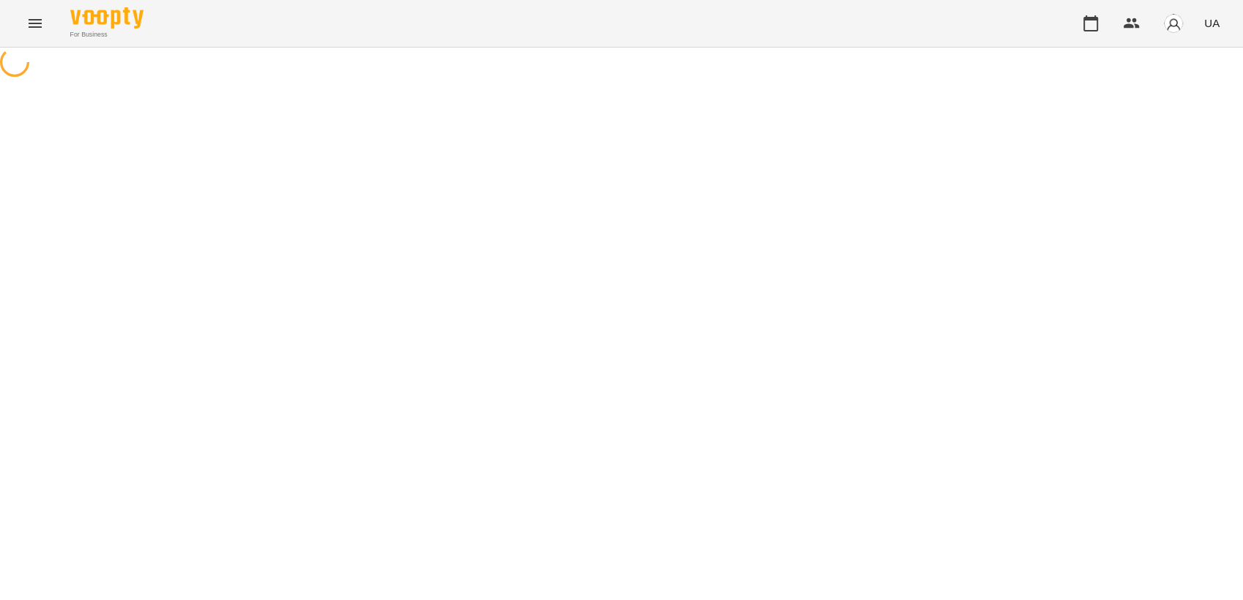
select select "**********"
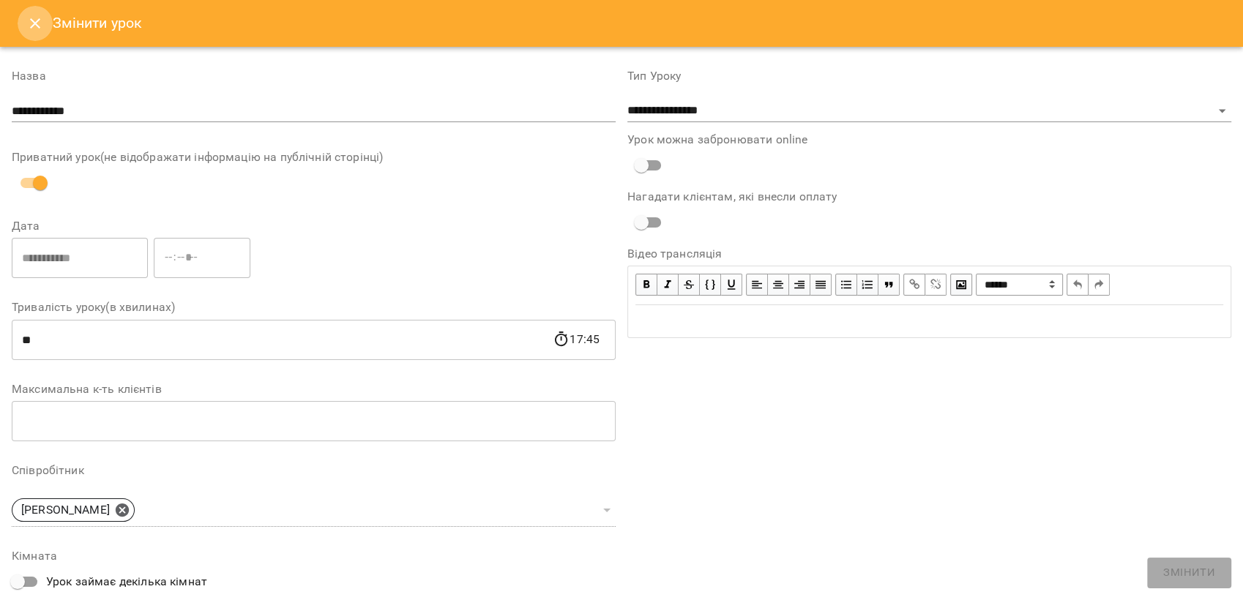
click at [35, 30] on icon "Close" at bounding box center [35, 24] width 18 height 18
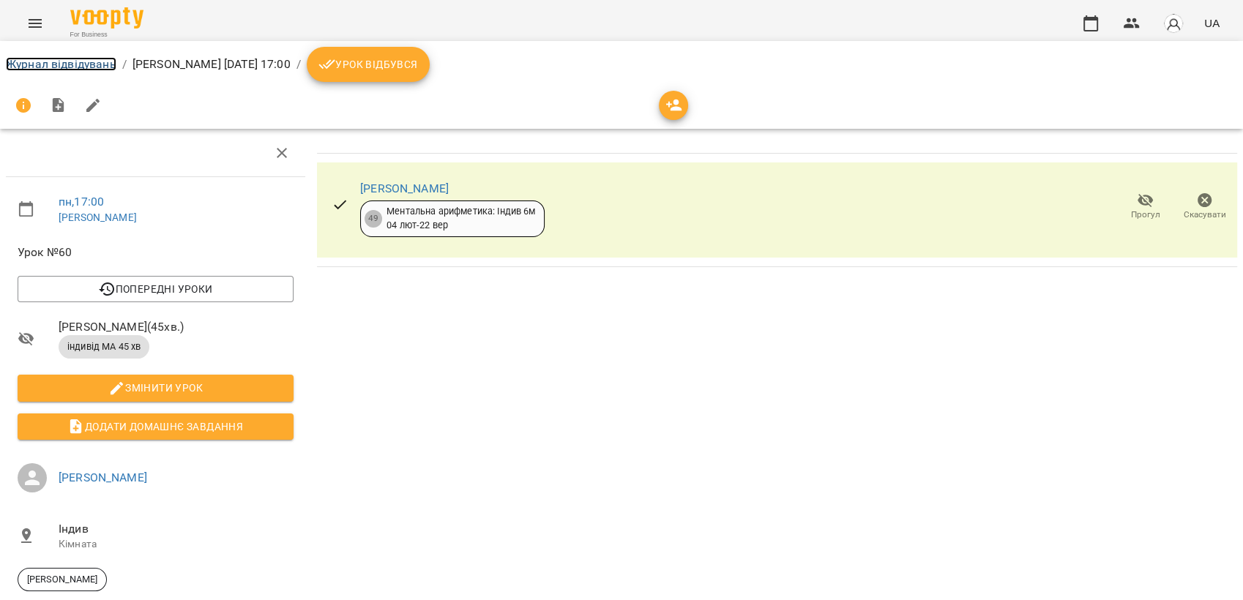
click at [59, 61] on link "Журнал відвідувань" at bounding box center [61, 64] width 111 height 14
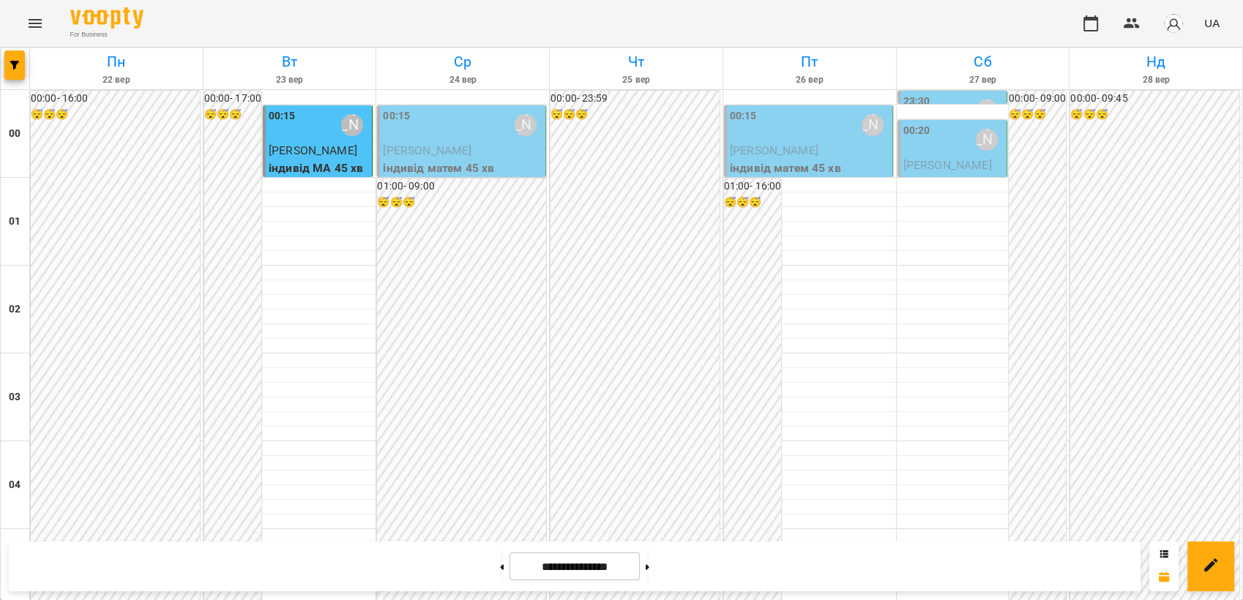
scroll to position [1464, 0]
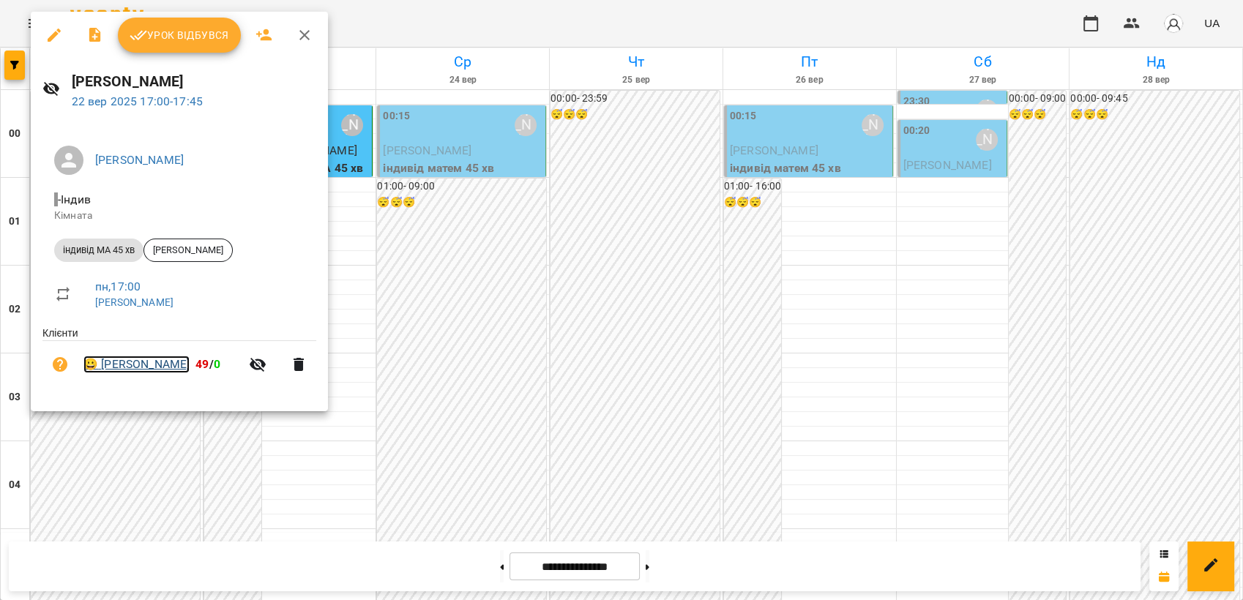
click at [121, 370] on link "😀 [PERSON_NAME]" at bounding box center [136, 365] width 106 height 18
